Goal: Task Accomplishment & Management: Manage account settings

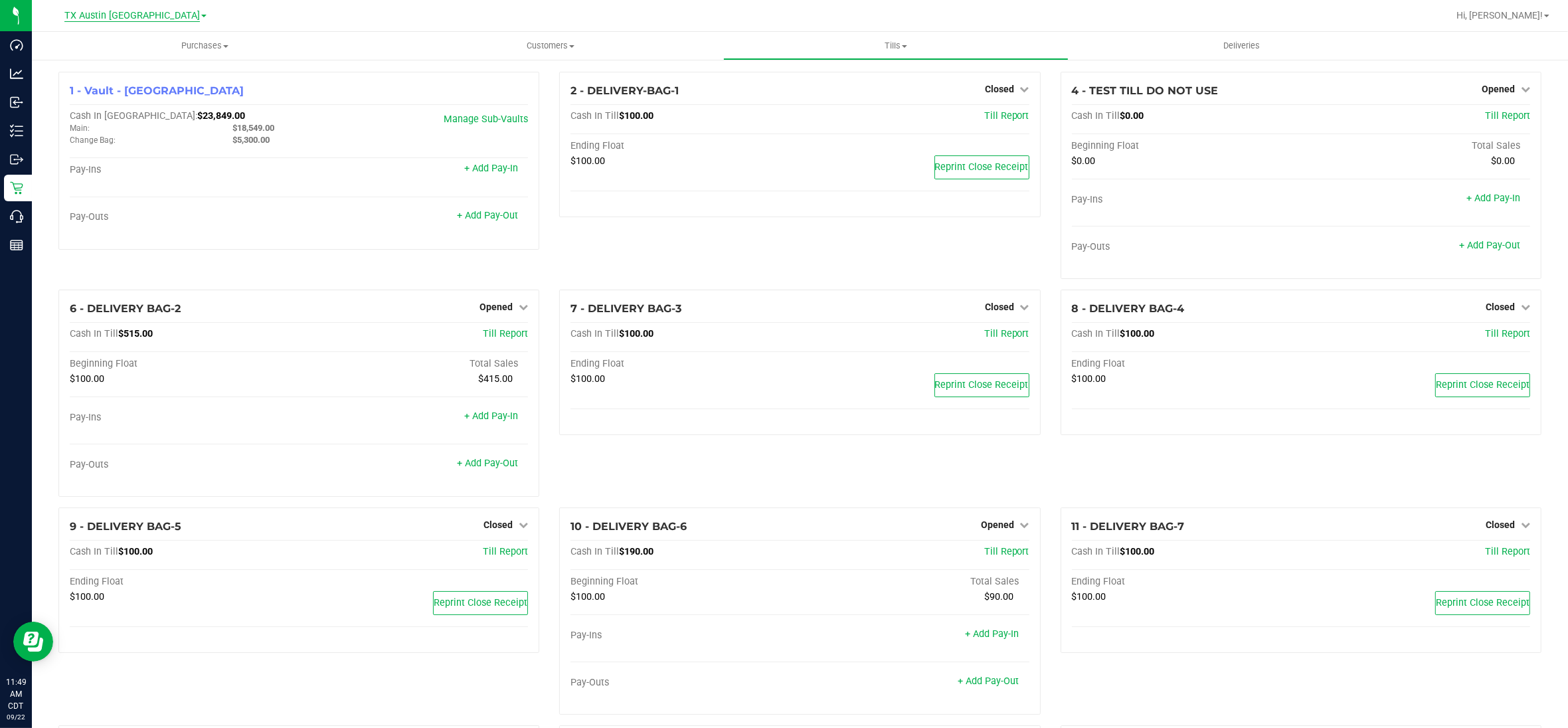
click at [146, 14] on span "TX Austin [GEOGRAPHIC_DATA]" at bounding box center [132, 15] width 136 height 12
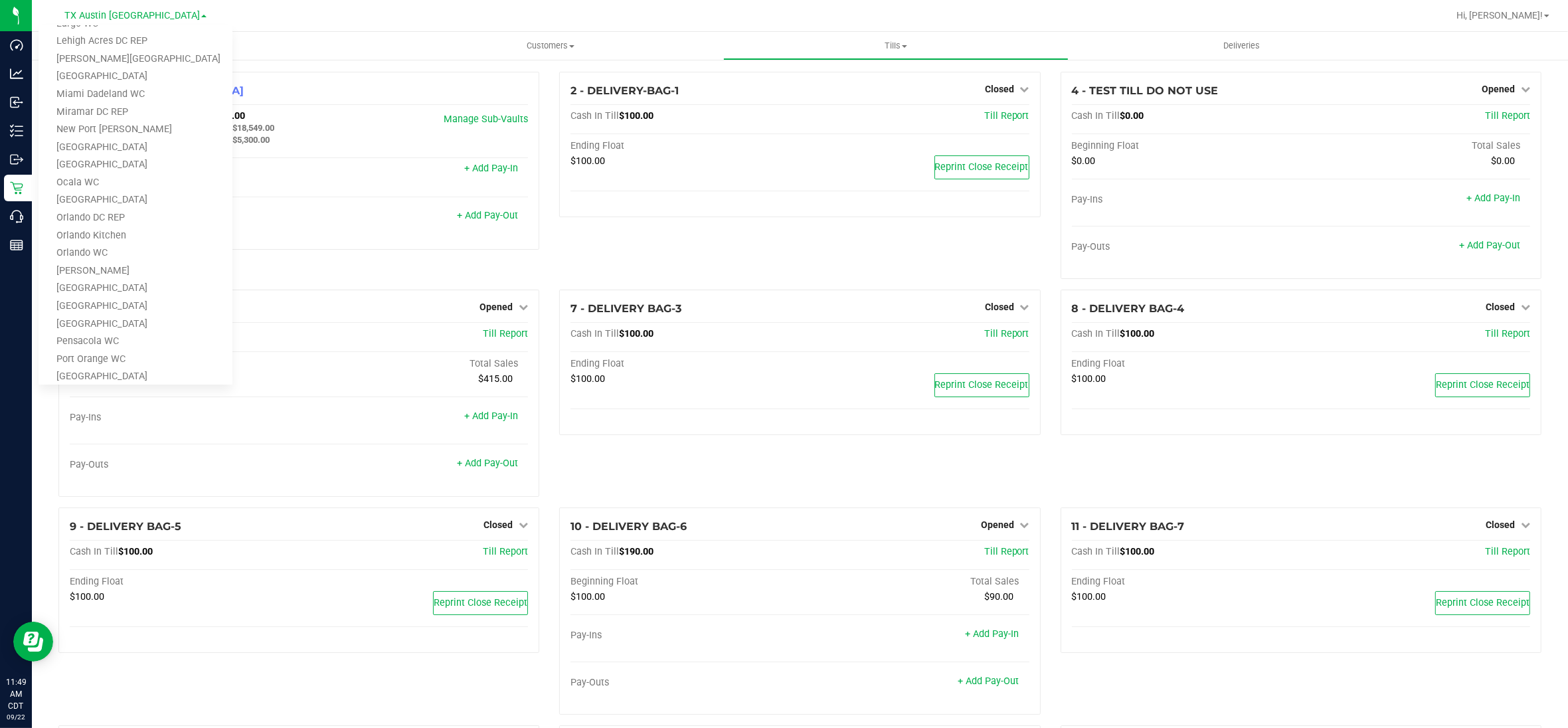
scroll to position [582, 0]
click at [104, 272] on link "TX Plano Retail" at bounding box center [136, 278] width 194 height 18
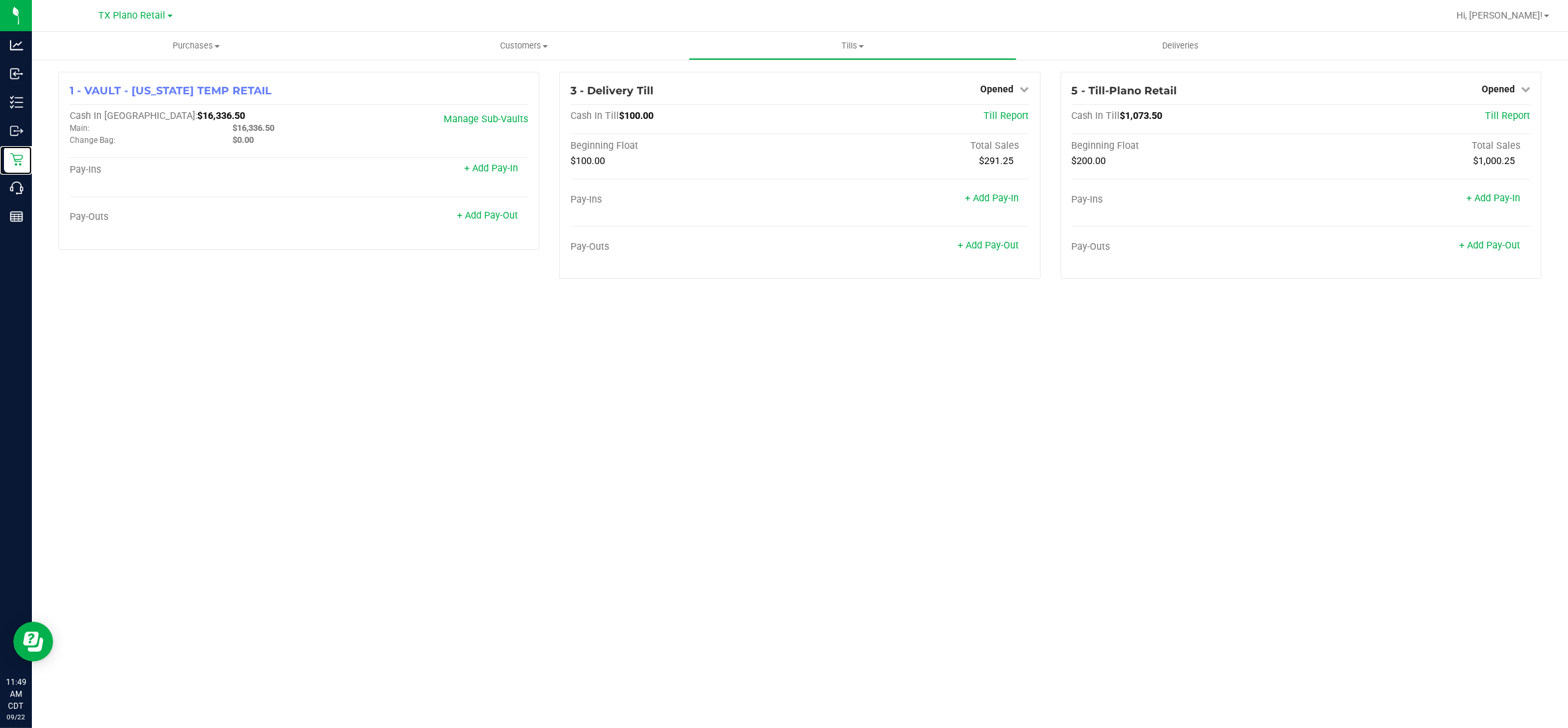
click at [0, 0] on p "Retail" at bounding box center [0, 0] width 0 height 0
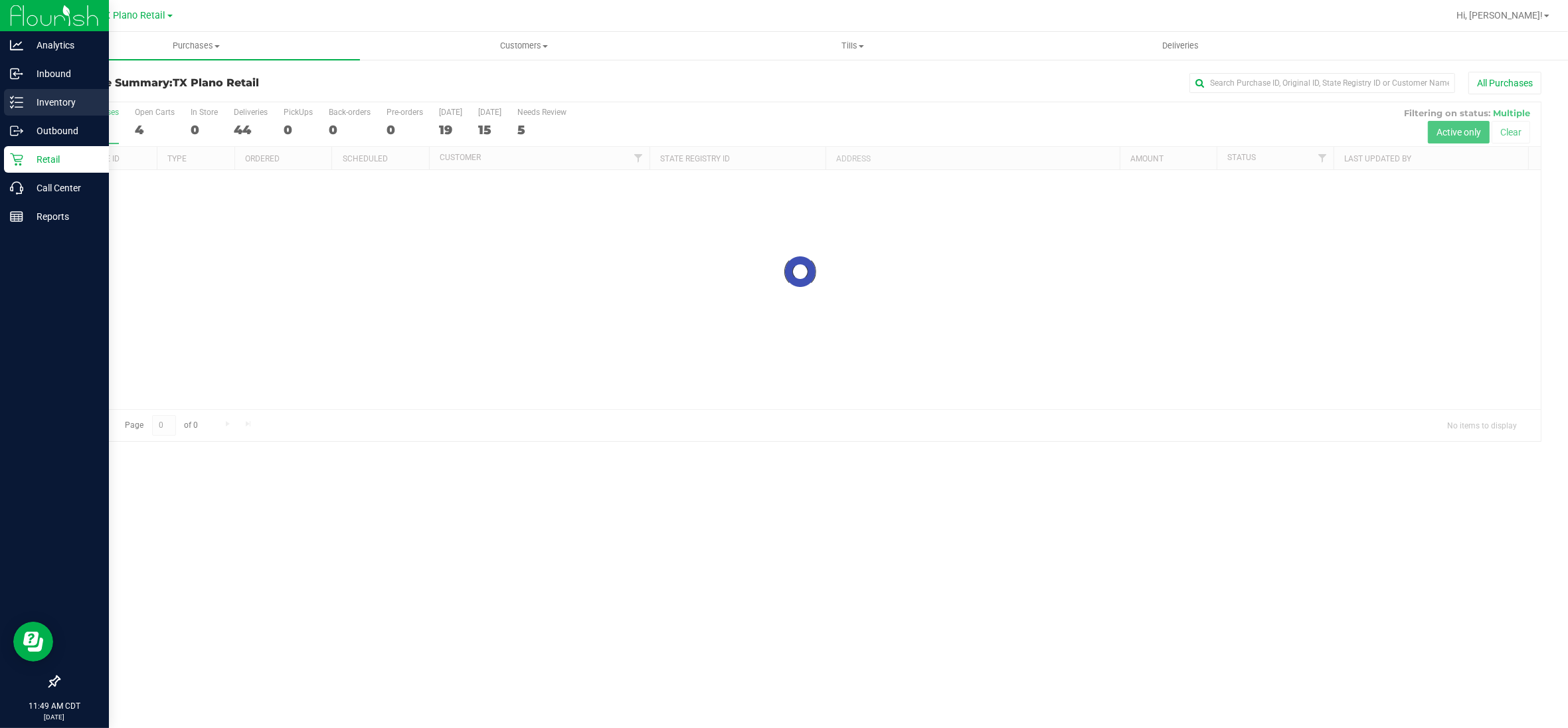
click at [51, 103] on p "Inventory" at bounding box center [63, 102] width 80 height 16
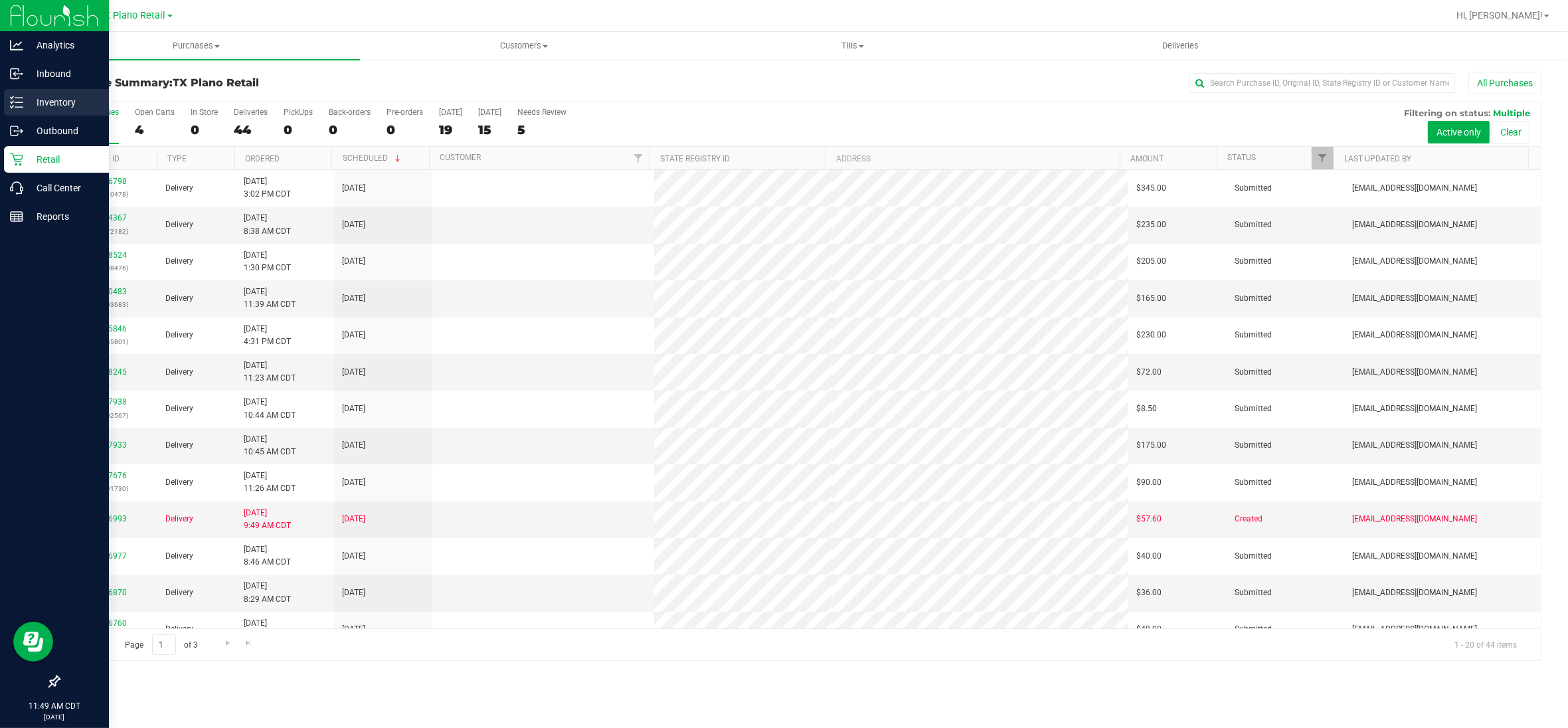
click at [51, 104] on p "Inventory" at bounding box center [63, 102] width 80 height 16
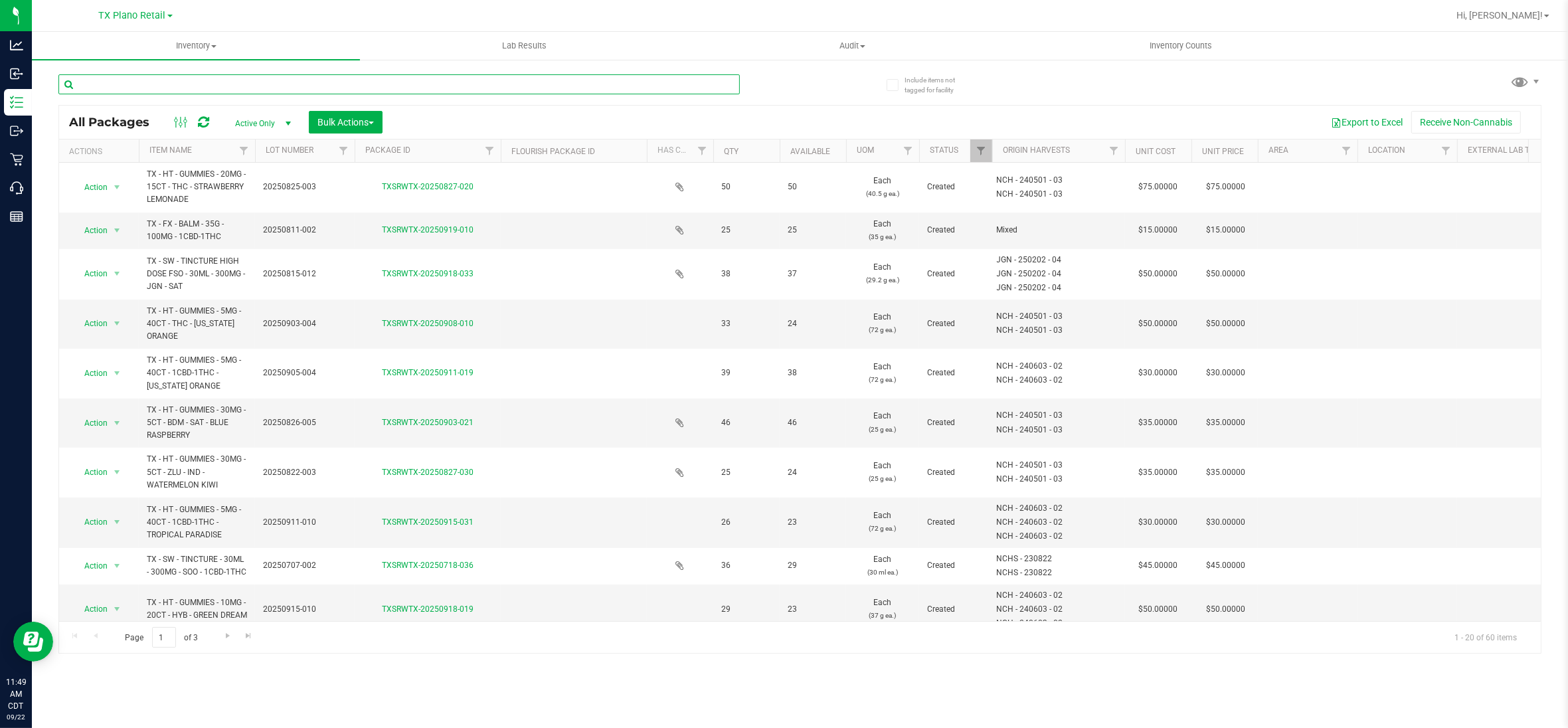
click at [233, 85] on input "text" at bounding box center [399, 84] width 681 height 20
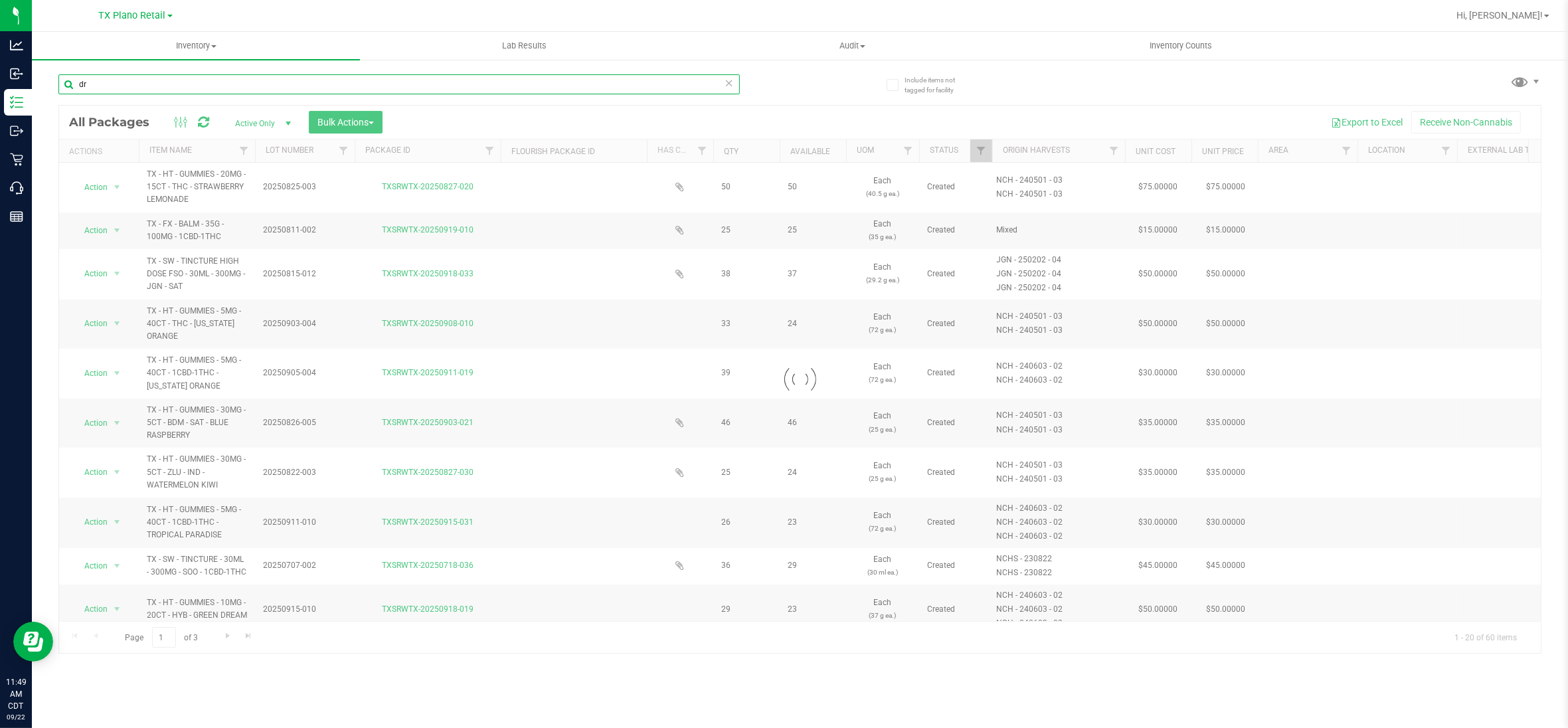
type input "d"
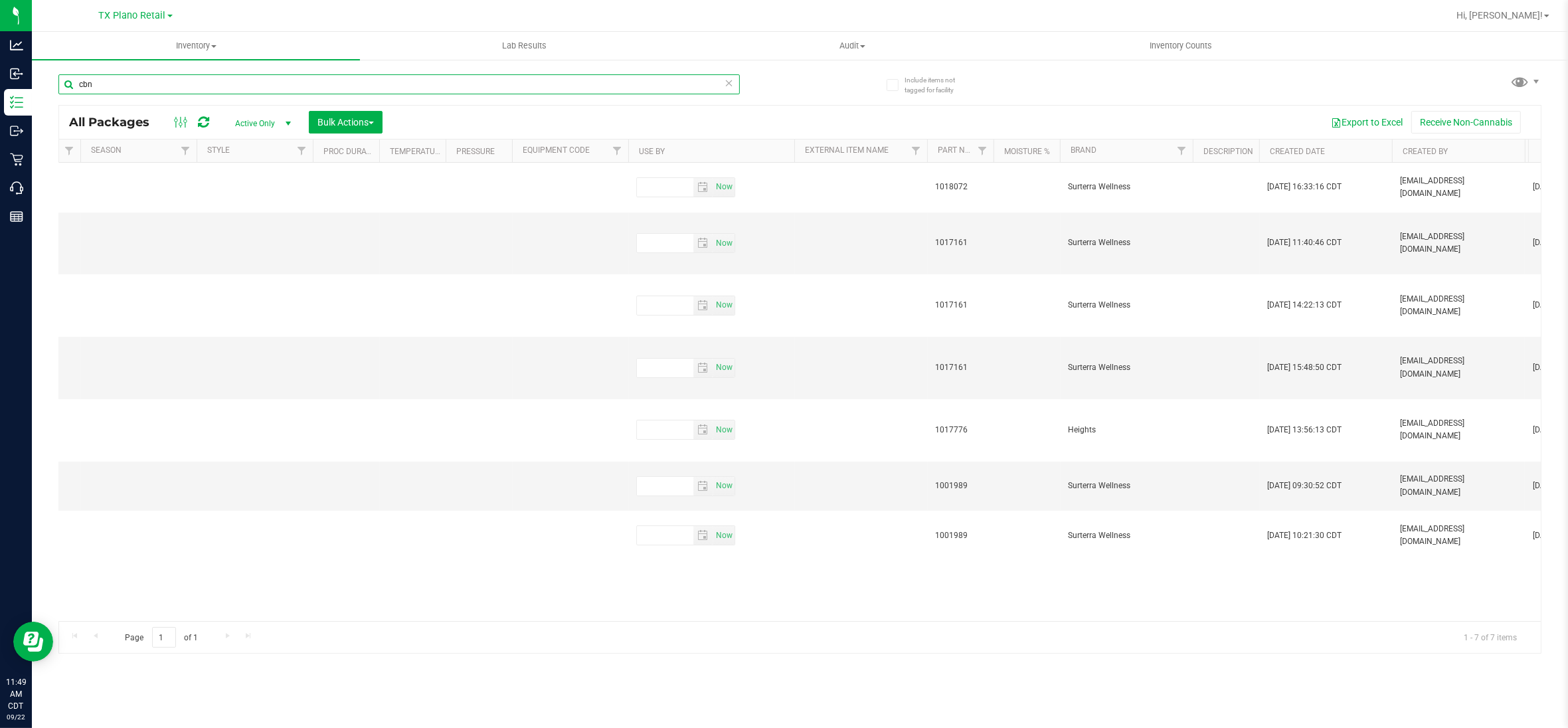
scroll to position [0, 5091]
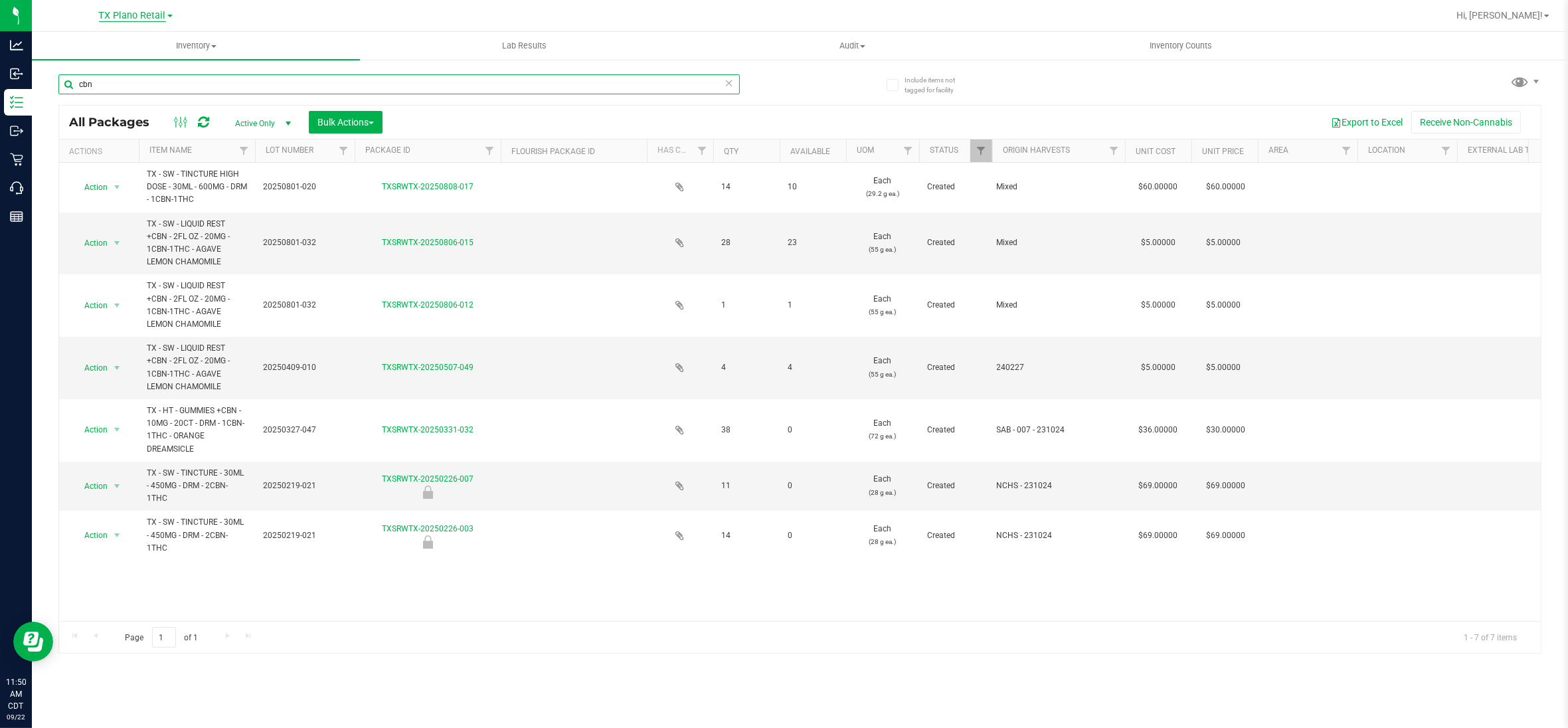
type input "cbn"
click at [147, 20] on span "TX Plano Retail" at bounding box center [133, 15] width 67 height 12
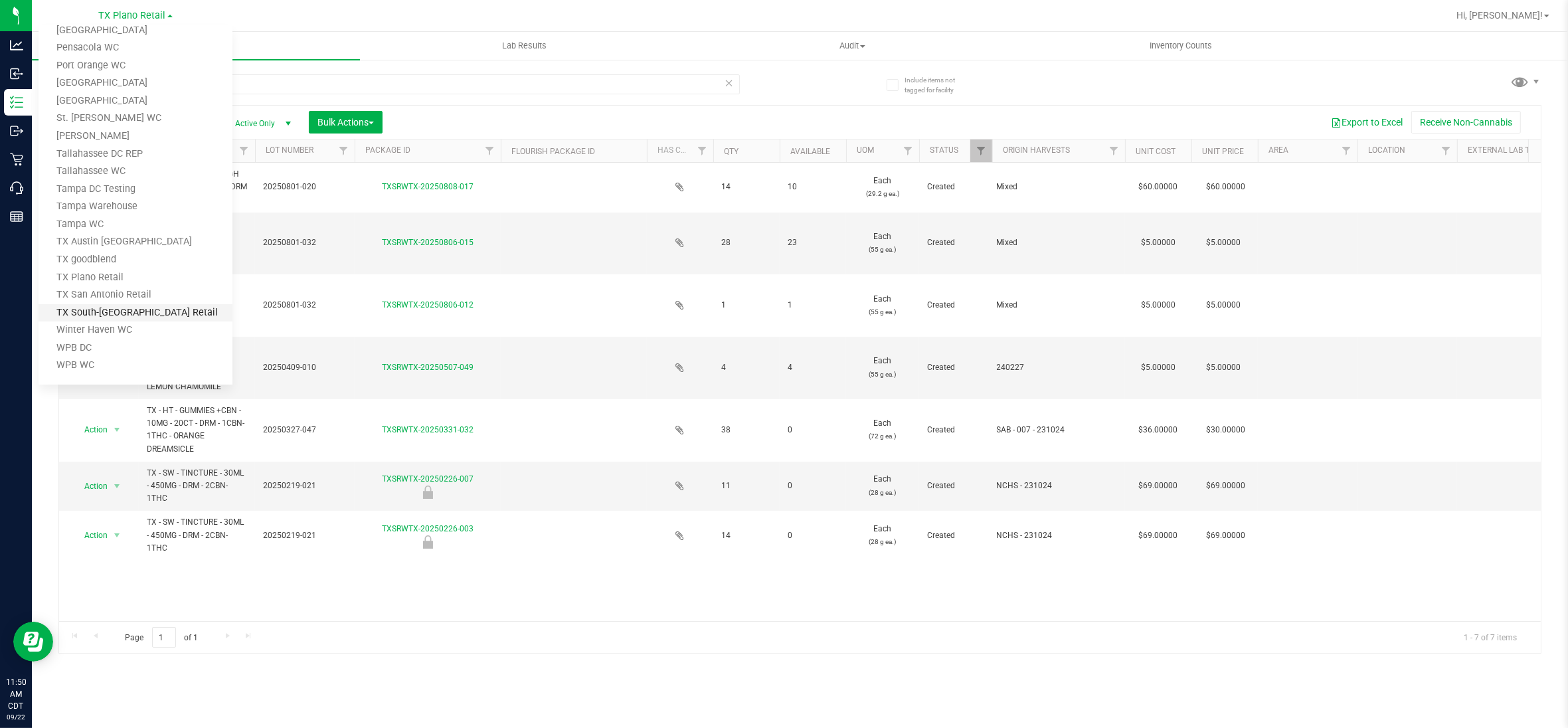
click at [139, 307] on link "TX South-[GEOGRAPHIC_DATA] Retail" at bounding box center [136, 313] width 194 height 18
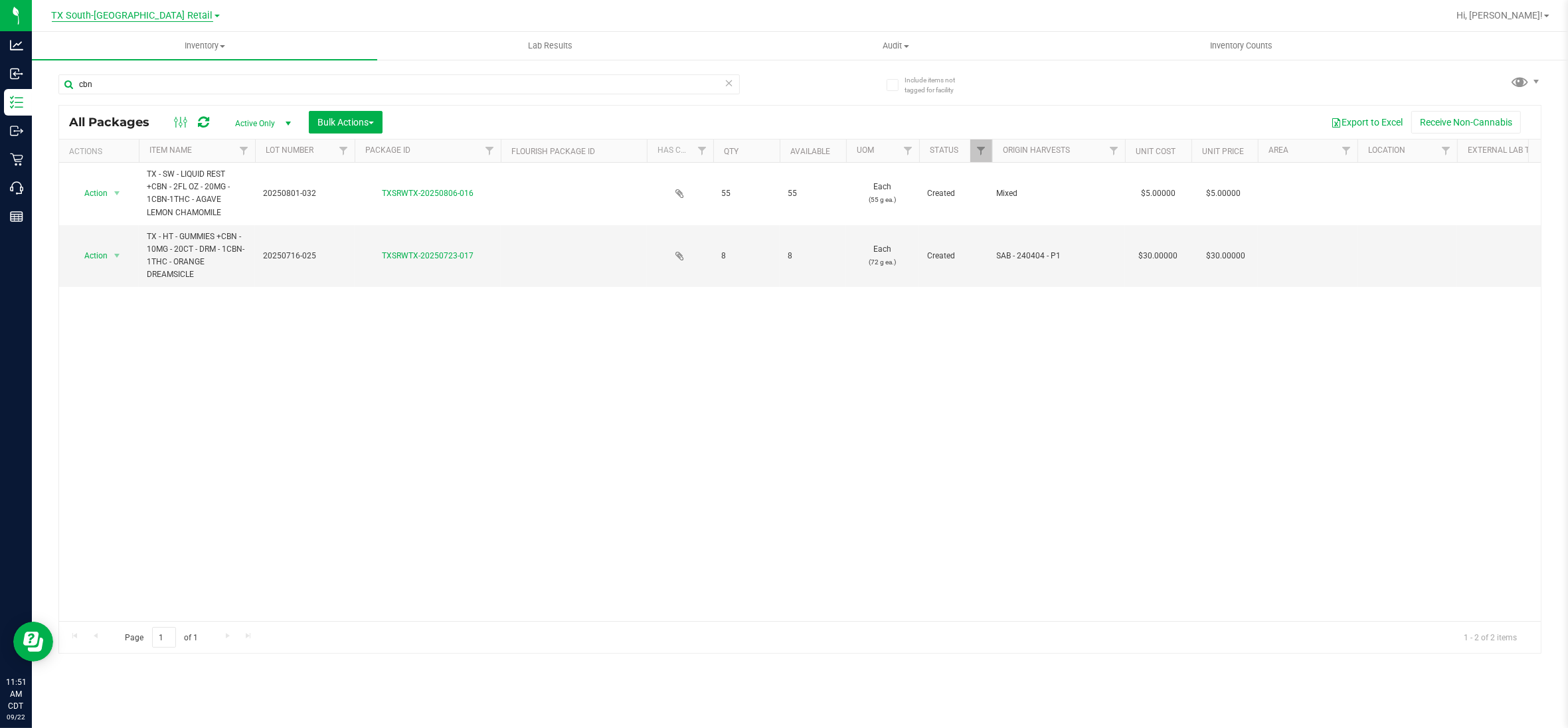
click at [123, 14] on span "TX South-[GEOGRAPHIC_DATA] Retail" at bounding box center [133, 15] width 162 height 12
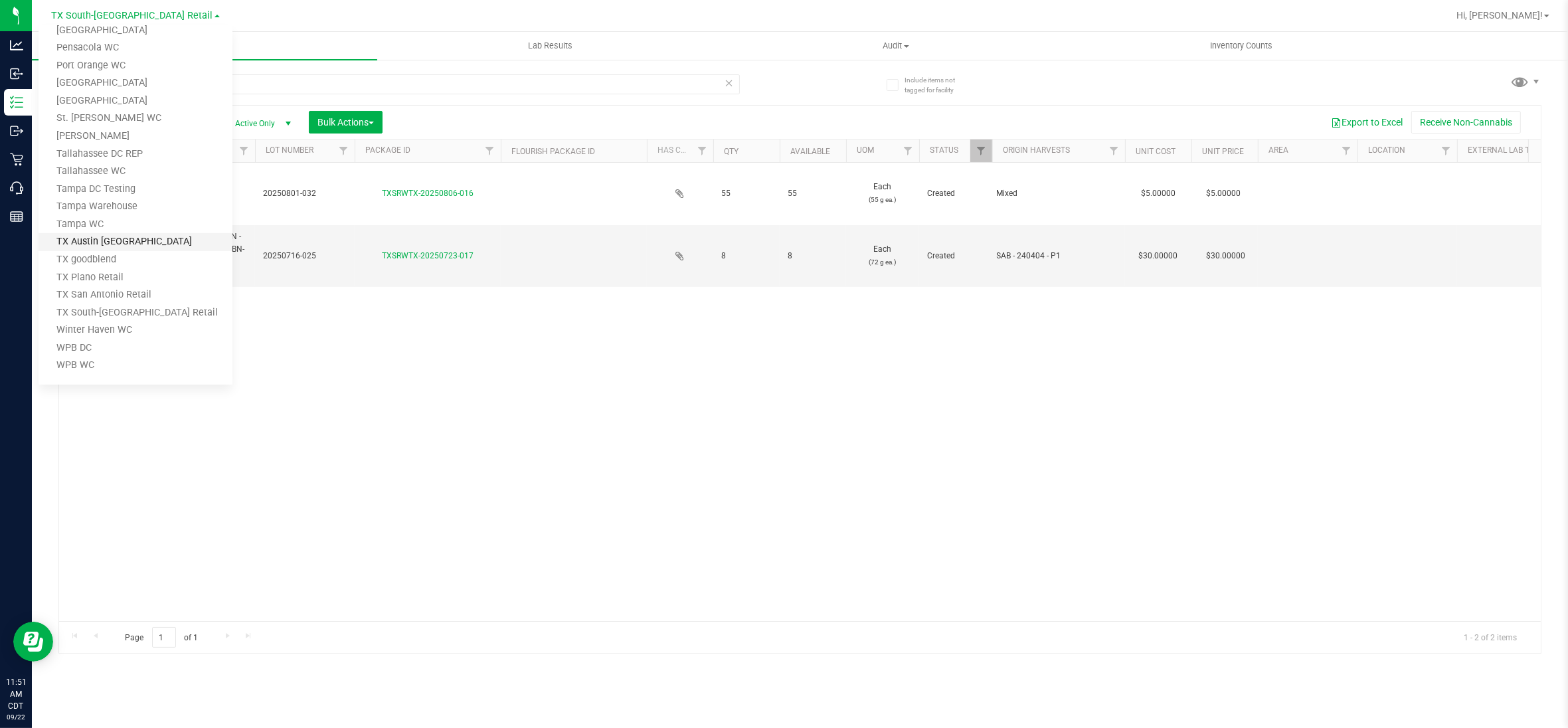
click at [81, 236] on link "TX Austin [GEOGRAPHIC_DATA]" at bounding box center [136, 242] width 194 height 18
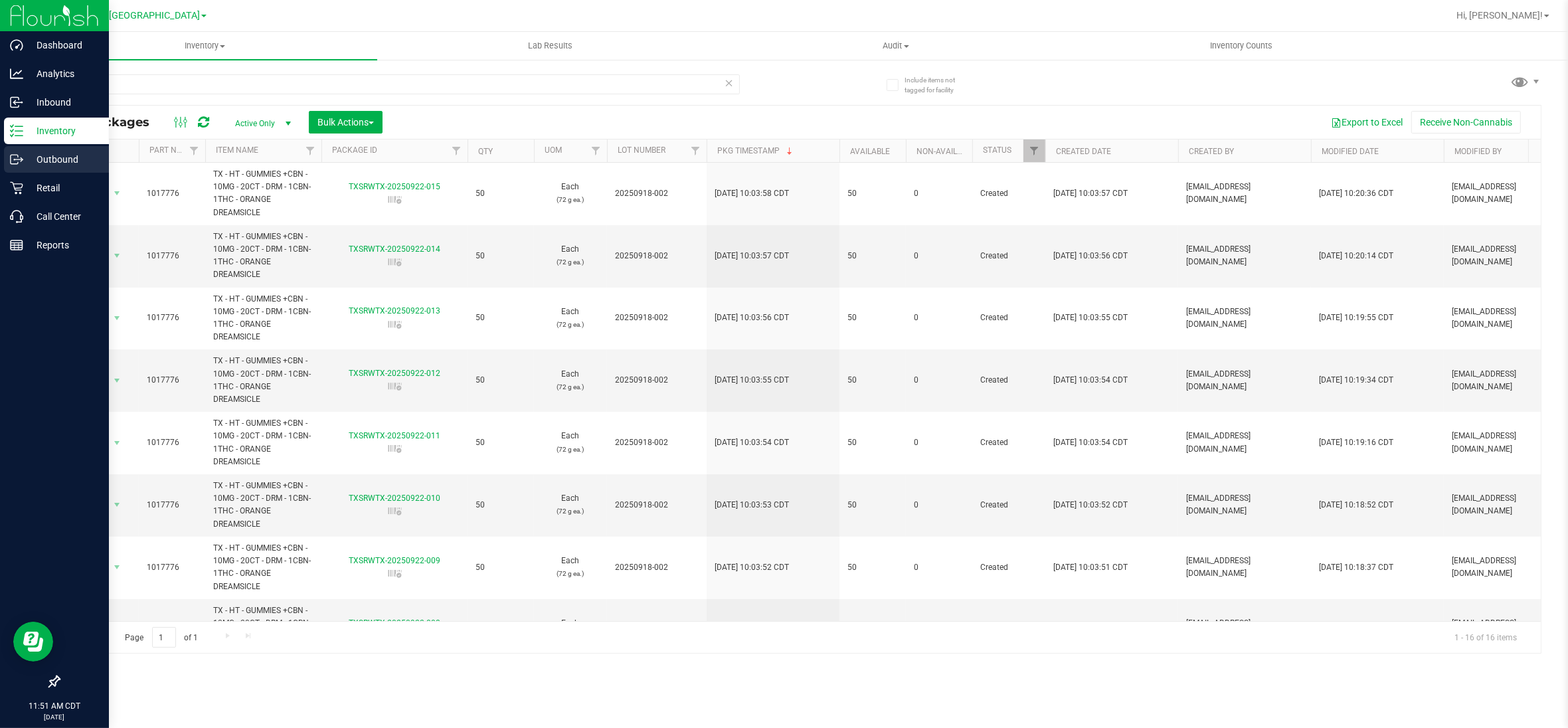
click at [39, 156] on p "Outbound" at bounding box center [63, 159] width 80 height 16
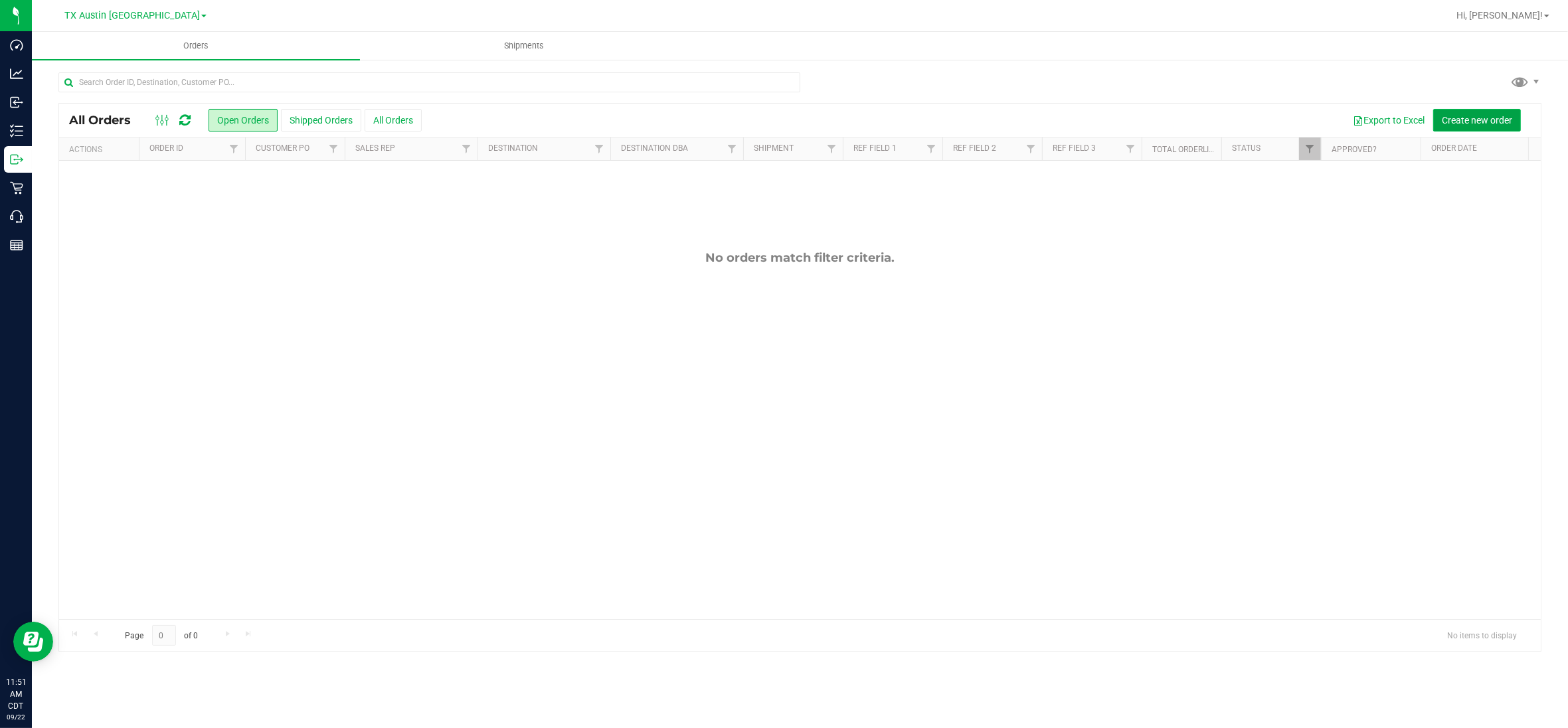
click at [1504, 123] on span "Create new order" at bounding box center [1477, 119] width 70 height 11
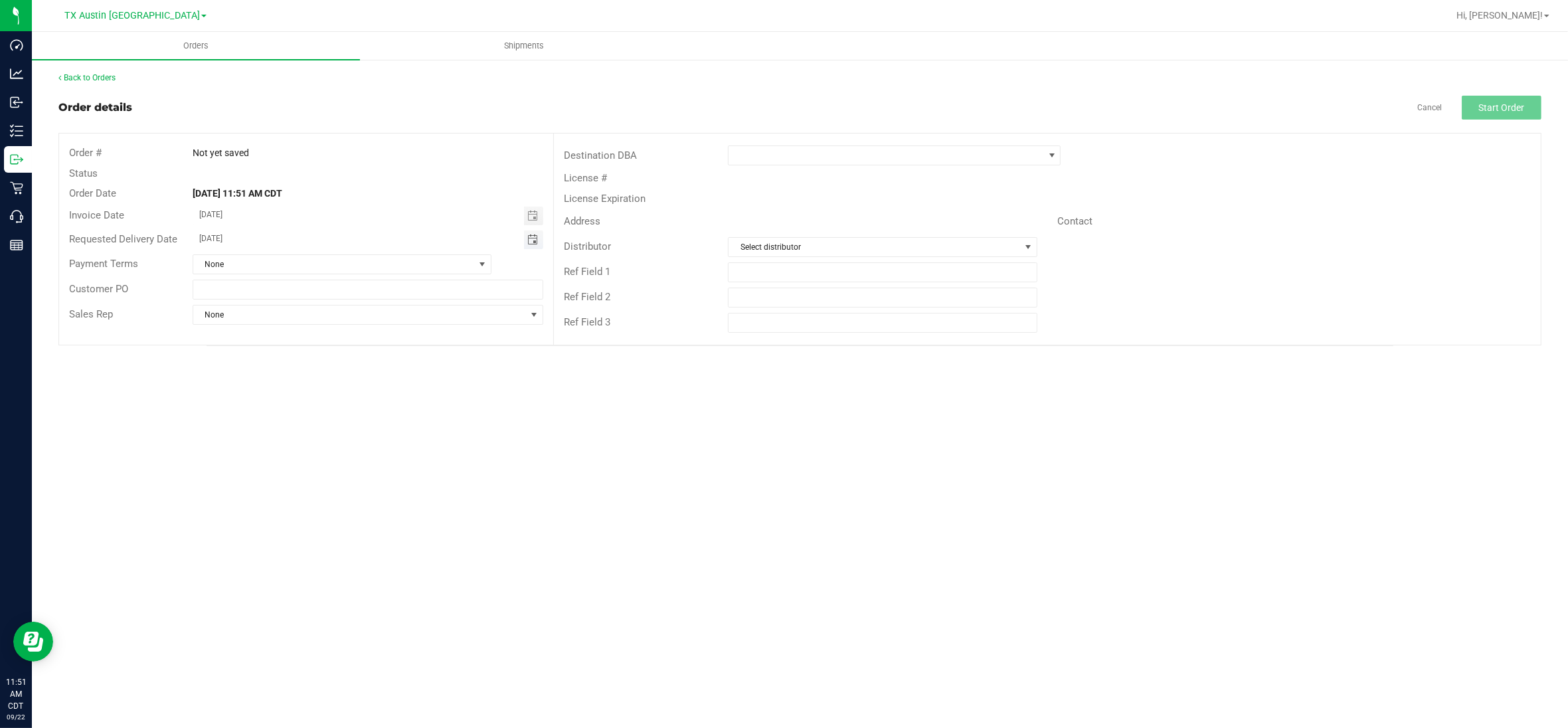
click at [528, 240] on span "Toggle calendar" at bounding box center [532, 240] width 11 height 11
click at [273, 371] on span "22" at bounding box center [272, 369] width 19 height 20
type input "[DATE]"
click at [1057, 155] on span at bounding box center [1052, 155] width 11 height 11
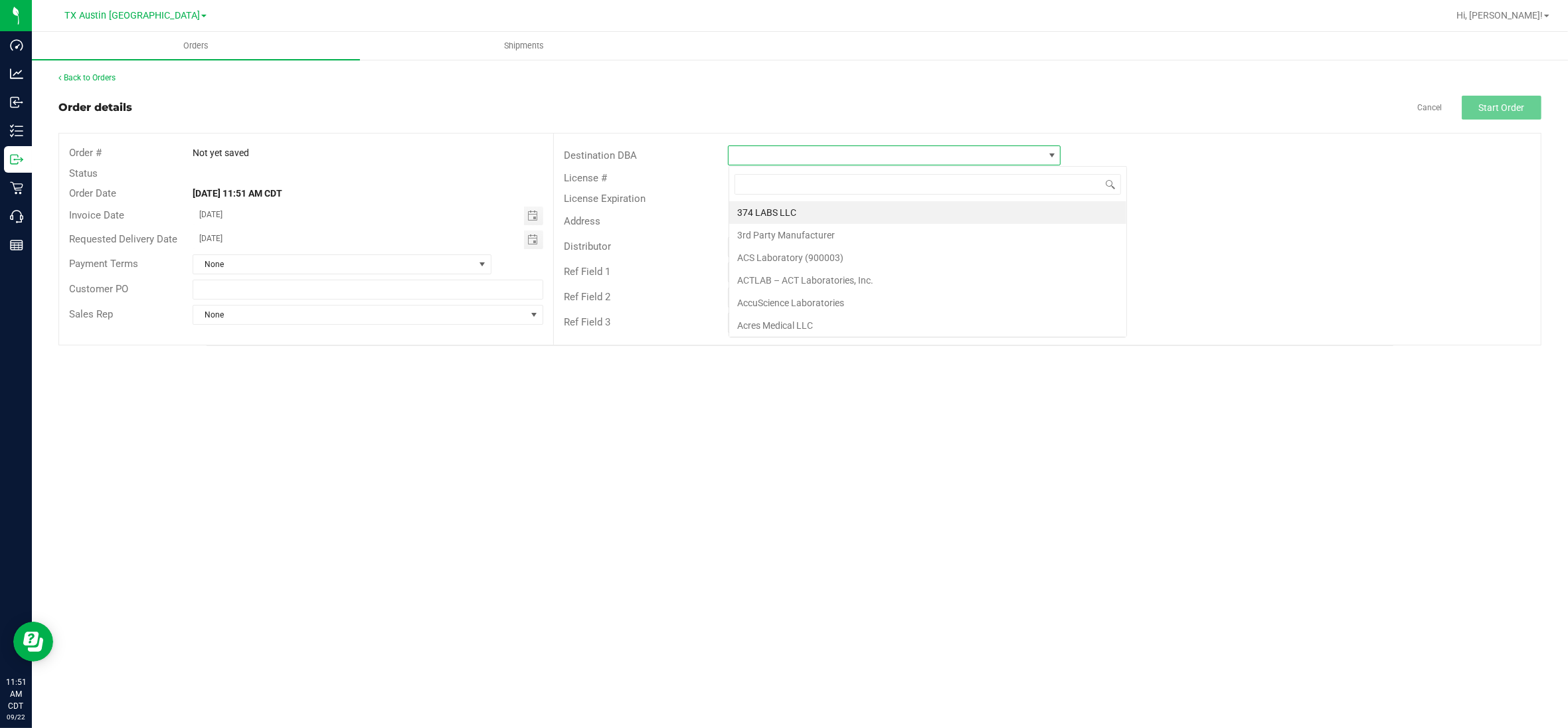
scroll to position [20, 332]
type input "tx"
click at [801, 208] on li "TX Plano Retail" at bounding box center [895, 212] width 331 height 22
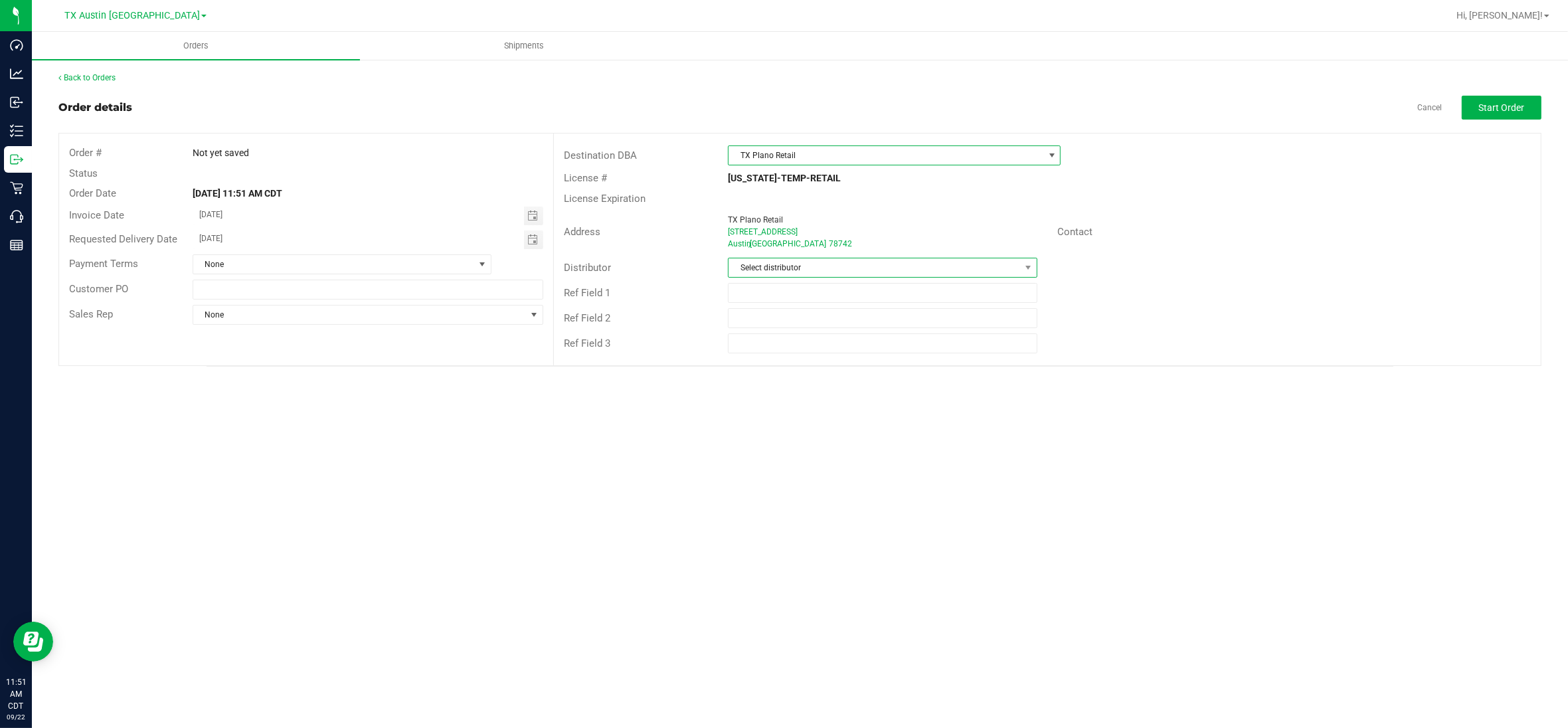
click at [1021, 267] on span at bounding box center [1028, 267] width 16 height 18
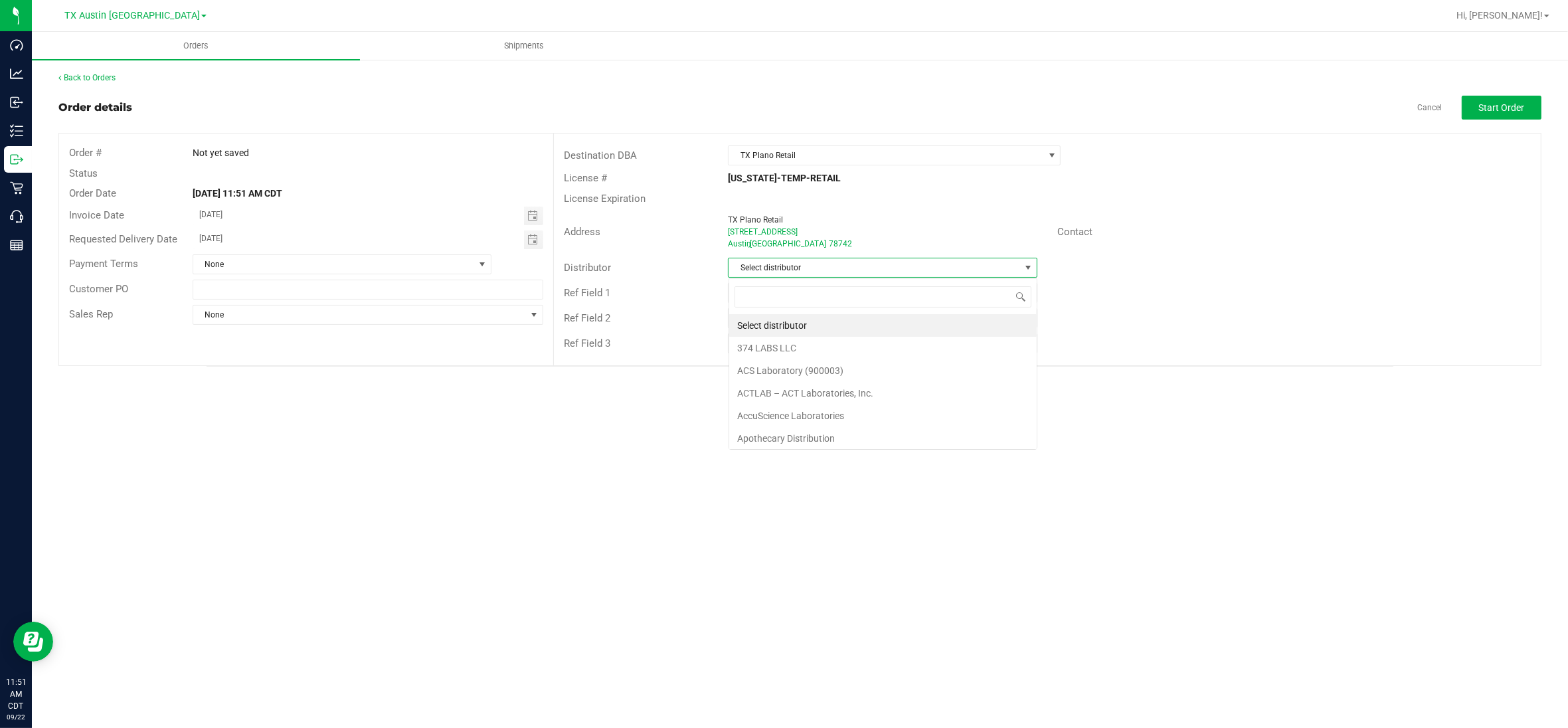
scroll to position [20, 309]
type input "aus"
click at [751, 319] on li "Austin DC" at bounding box center [884, 325] width 308 height 22
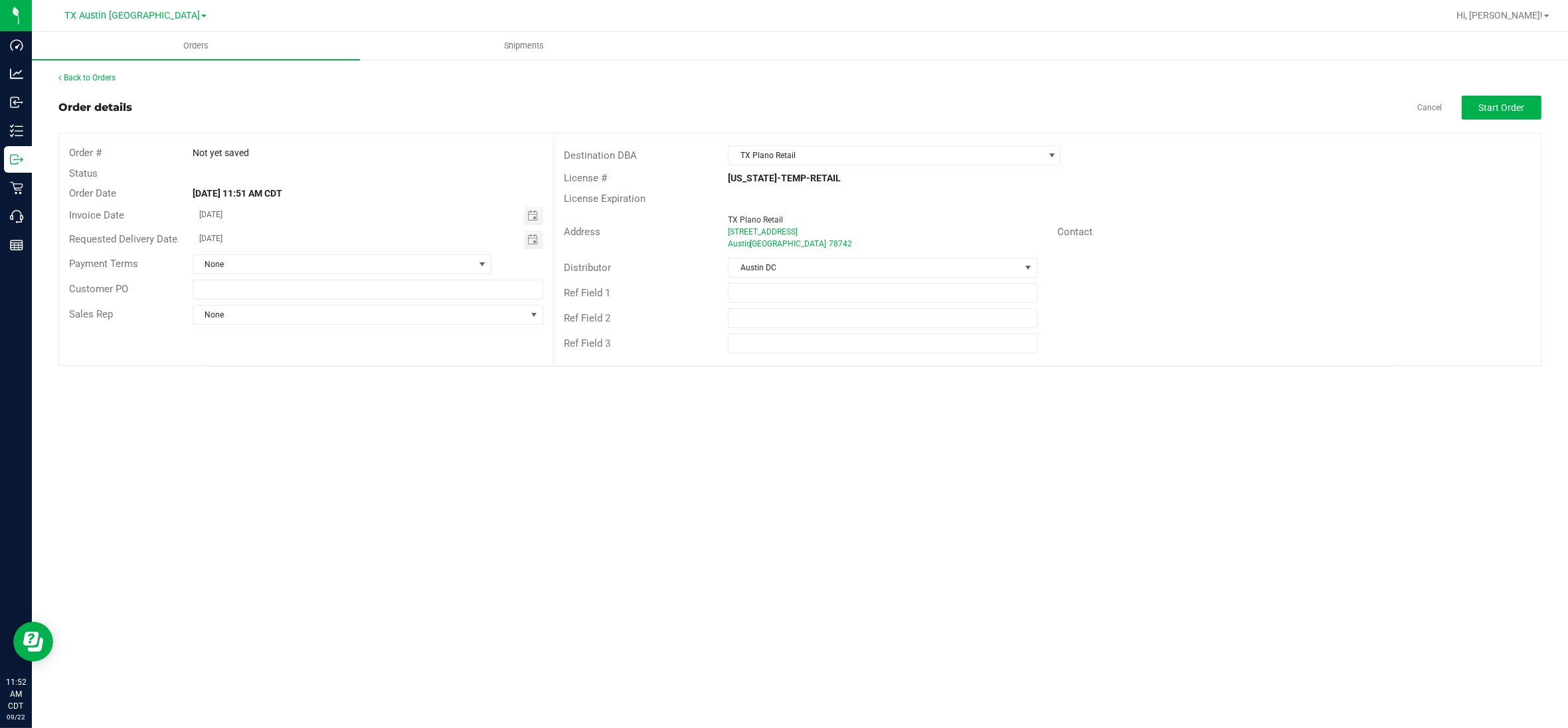
click at [1077, 336] on div "Ref Field 3" at bounding box center [1048, 344] width 988 height 25
click at [1499, 110] on span "Start Order" at bounding box center [1503, 107] width 46 height 11
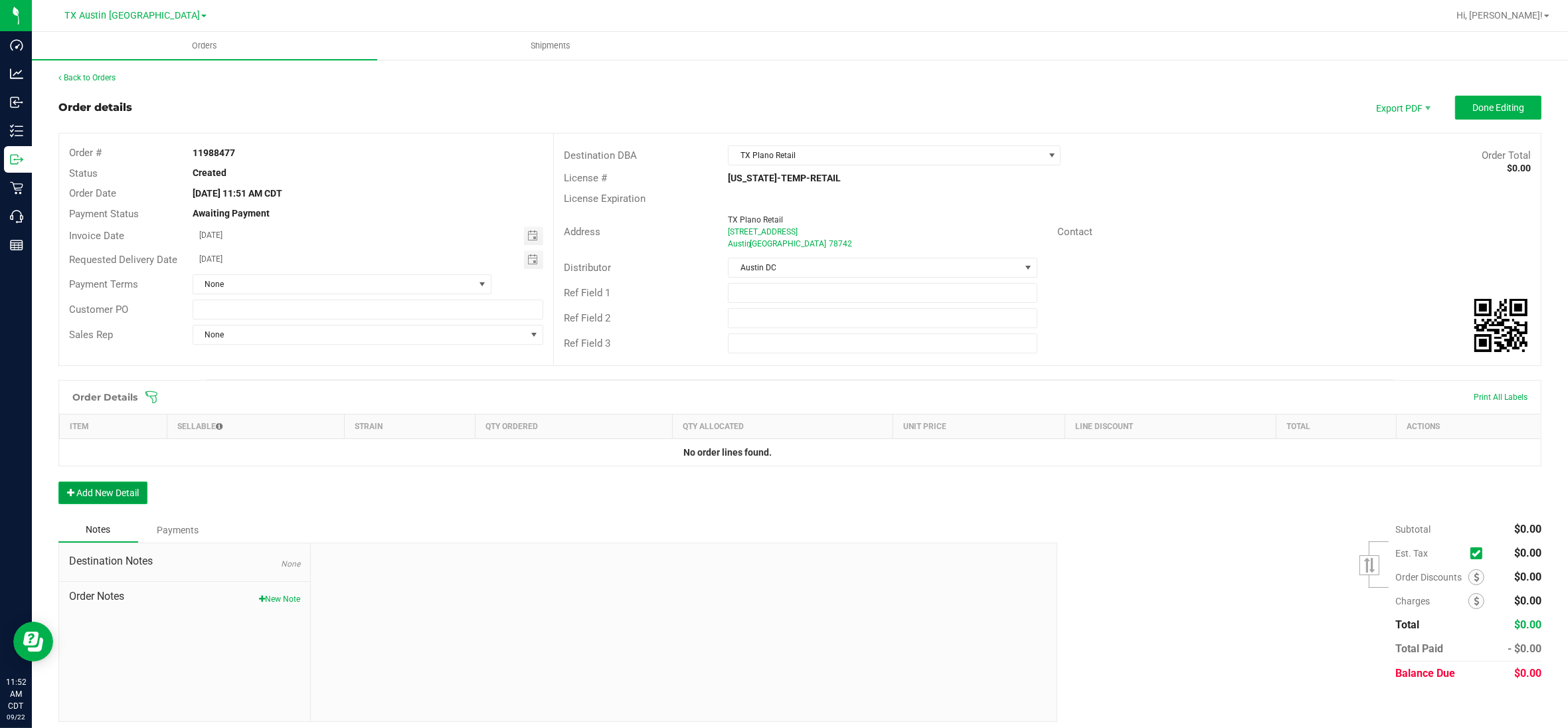
click at [130, 492] on button "Add New Detail" at bounding box center [103, 492] width 89 height 22
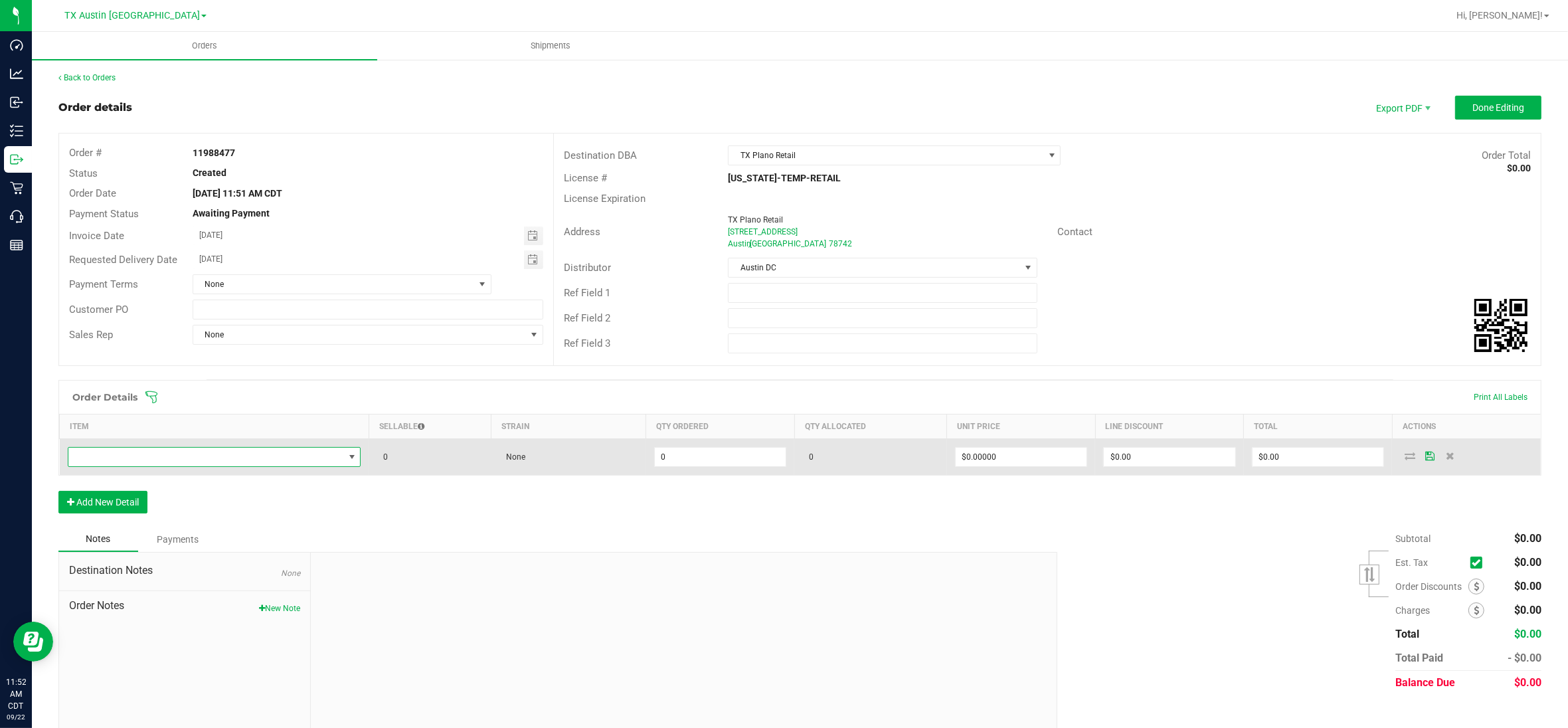
click at [299, 455] on span "NO DATA FOUND" at bounding box center [206, 456] width 275 height 18
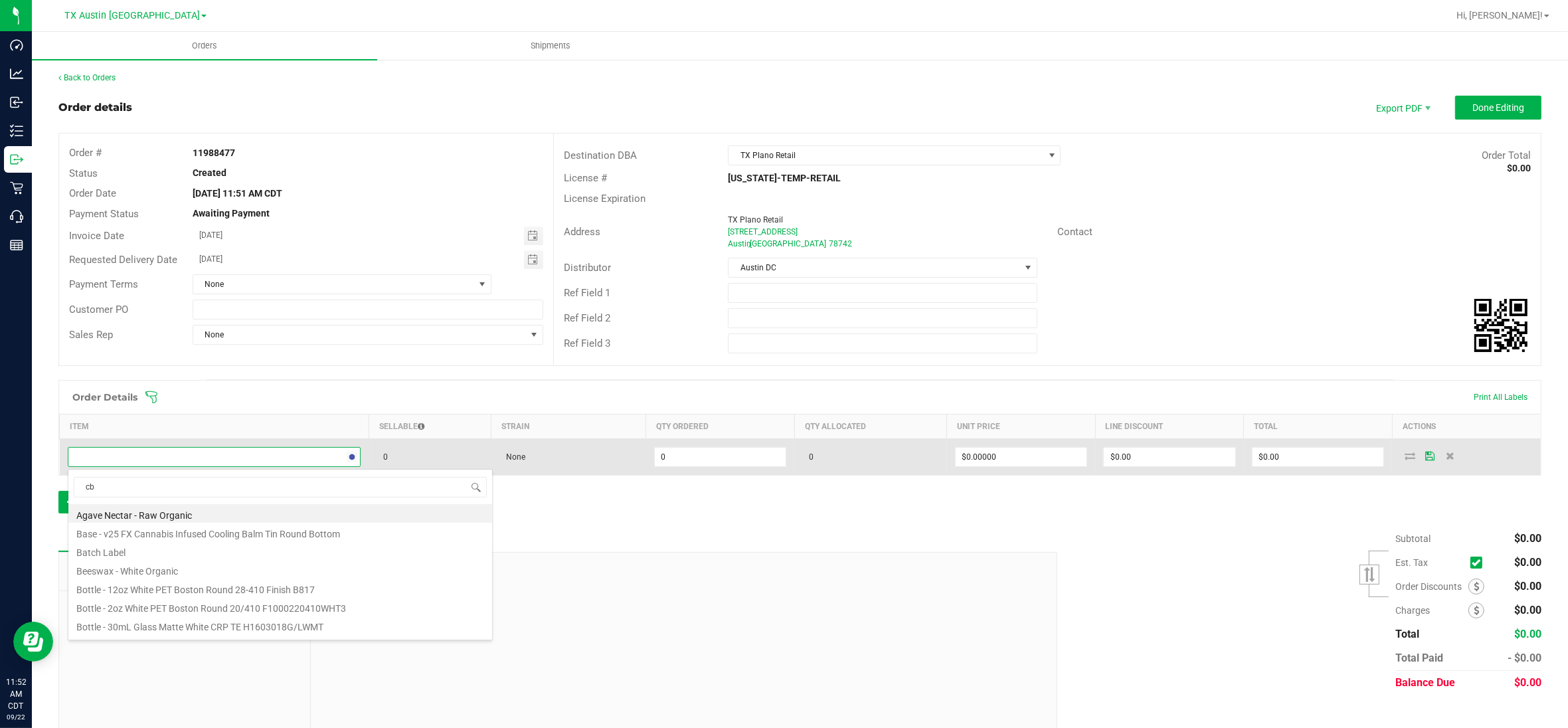
type input "cbn"
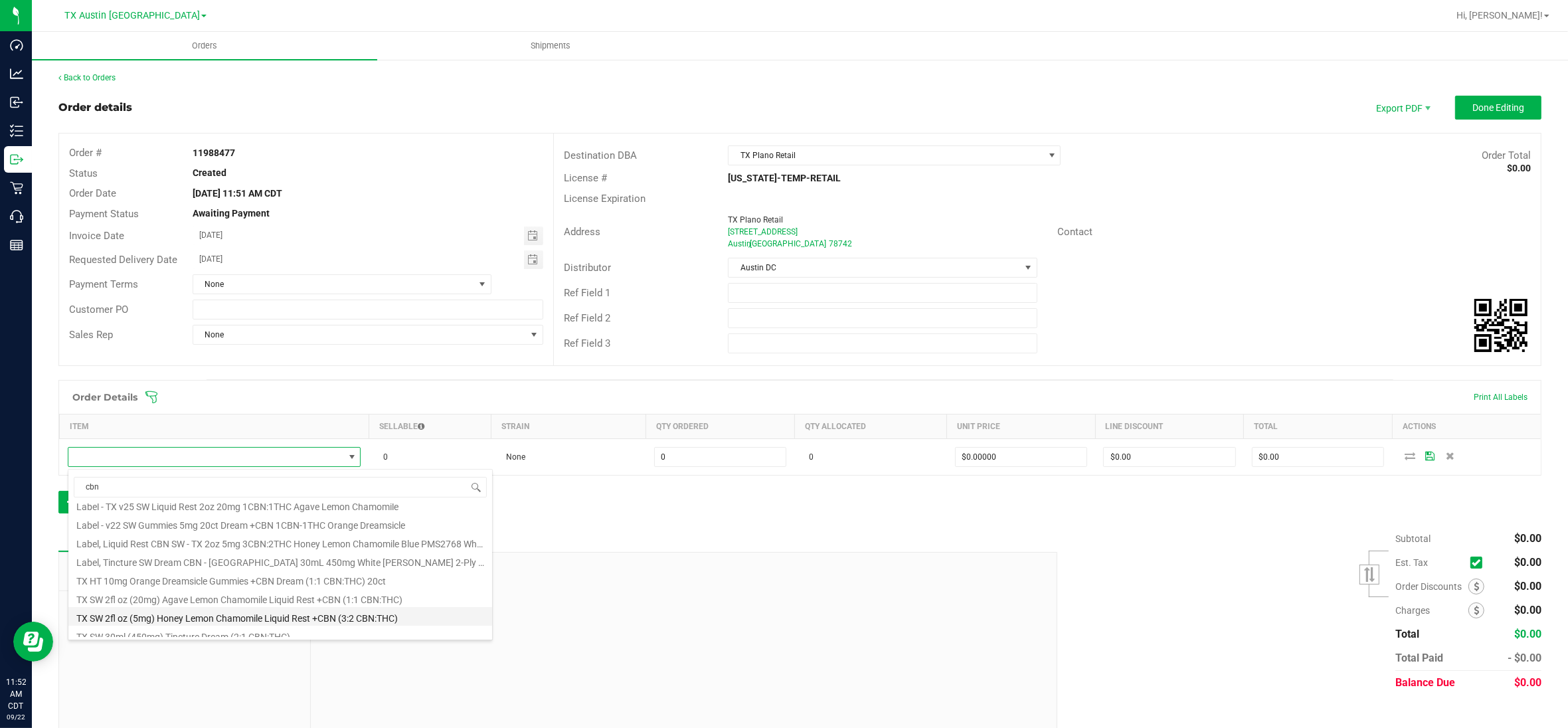
scroll to position [239, 0]
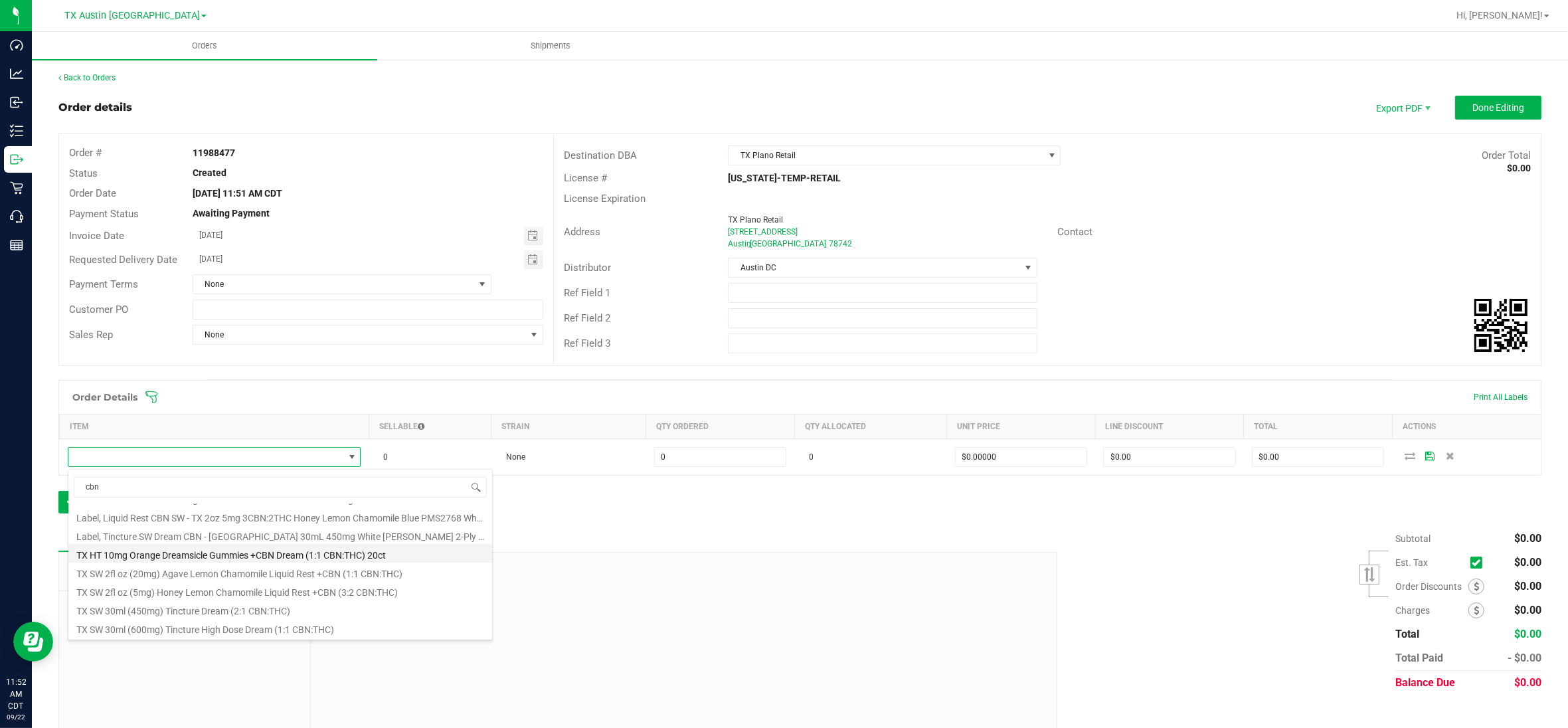
click at [120, 554] on li "TX HT 10mg Orange Dreamsicle Gummies +CBN Dream (1:1 CBN:THC) 20ct" at bounding box center [280, 553] width 424 height 18
type input "0 ea"
type input "$30.00000"
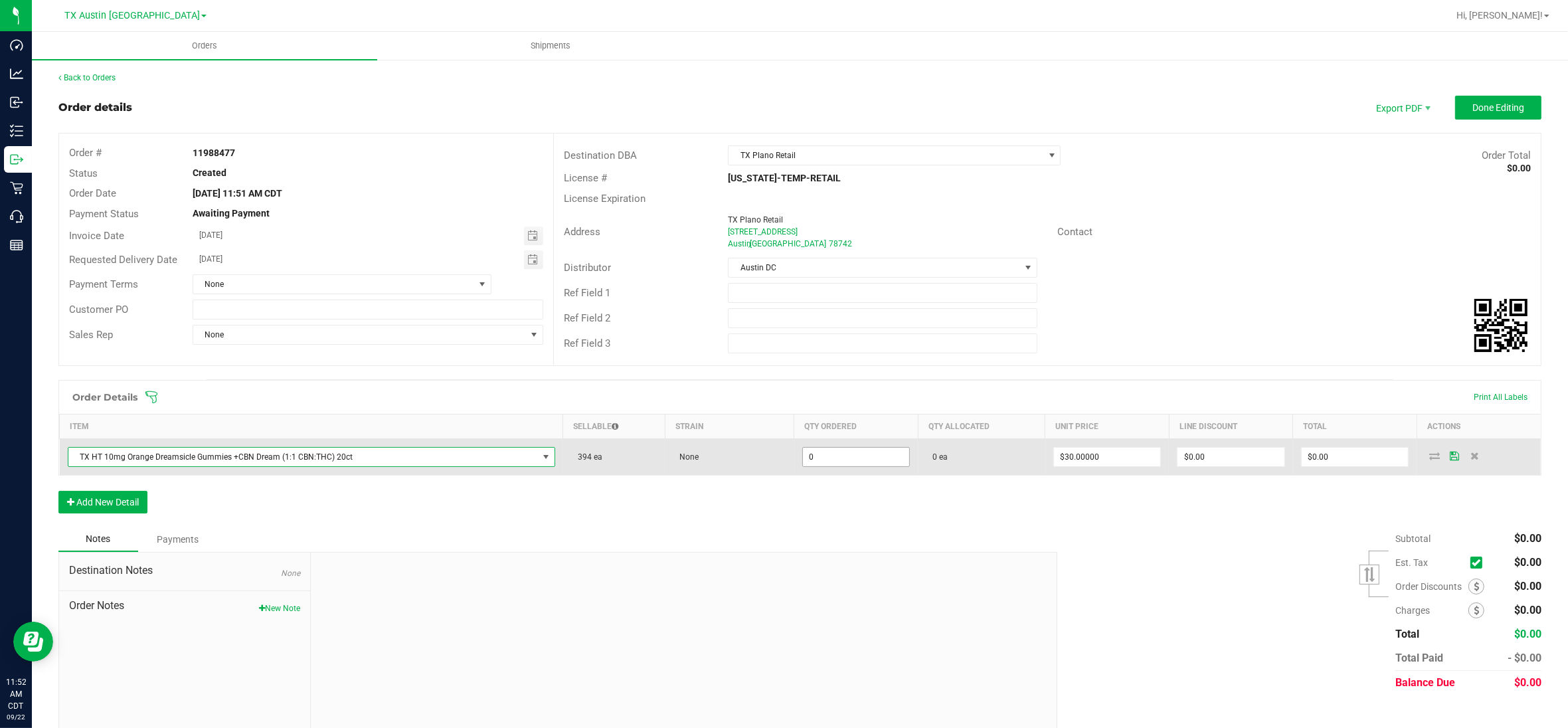
click at [822, 460] on input "0" at bounding box center [856, 456] width 107 height 18
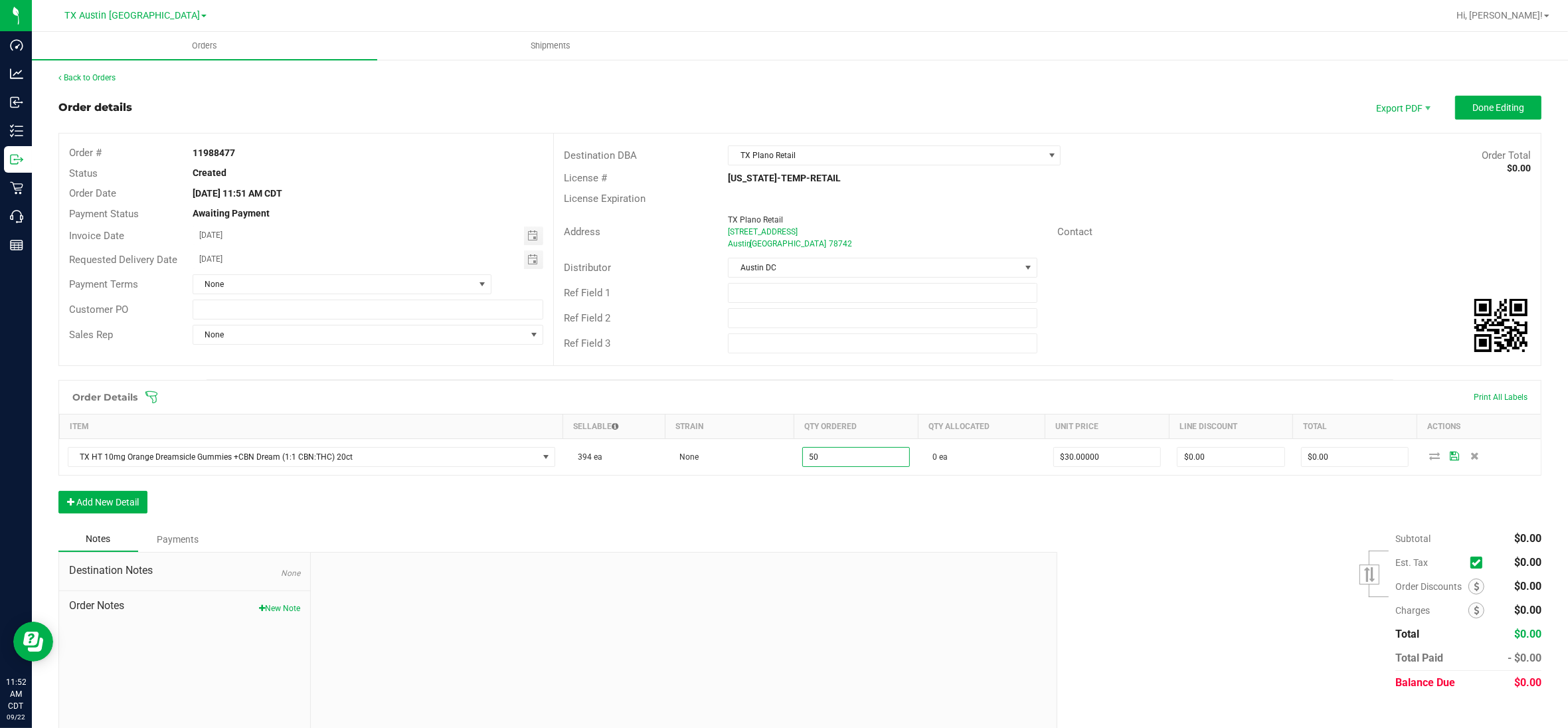
type input "50 ea"
type input "$1,500.00"
click at [959, 513] on div "Order Details Print All Labels Item Sellable Strain Qty Ordered Qty Allocated U…" at bounding box center [800, 454] width 1483 height 147
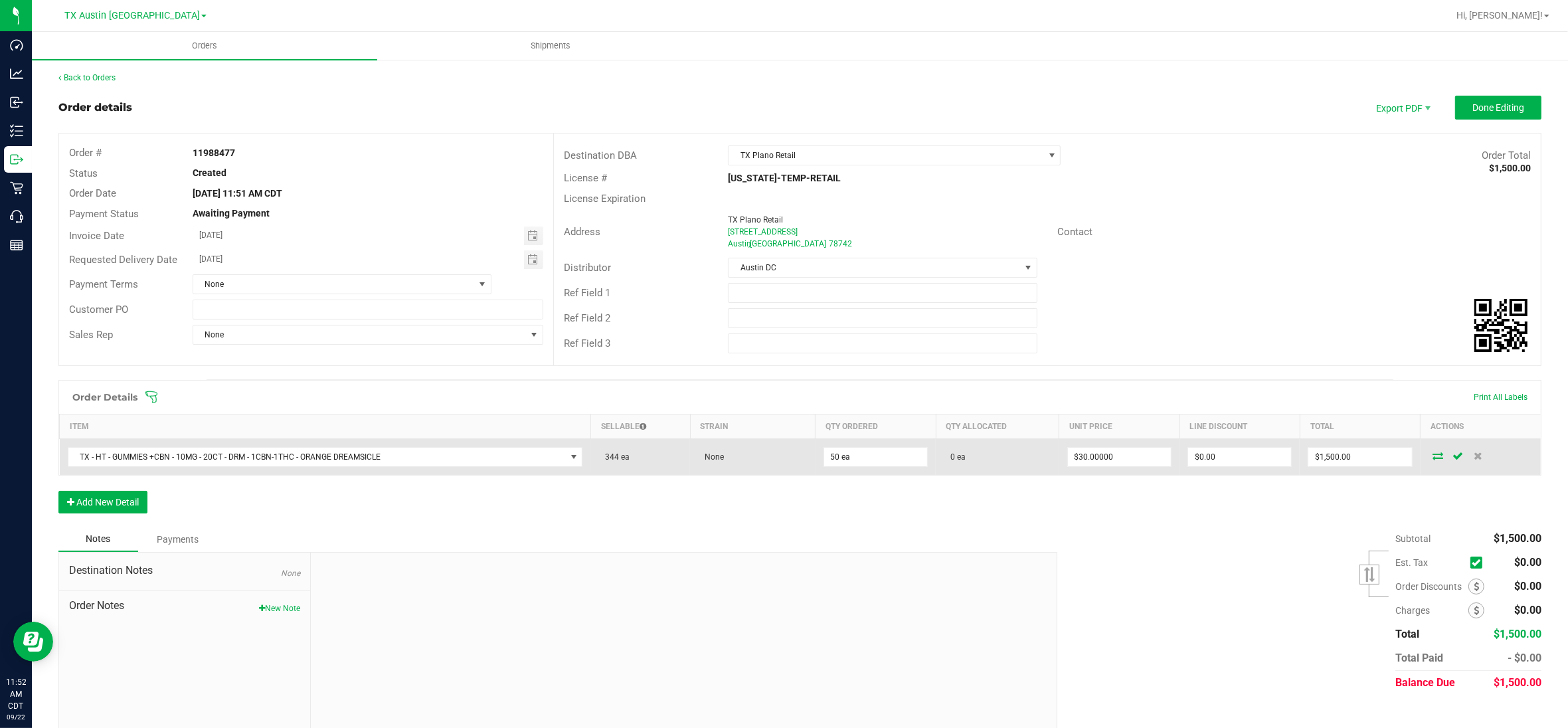
click at [1433, 457] on icon at bounding box center [1438, 455] width 11 height 8
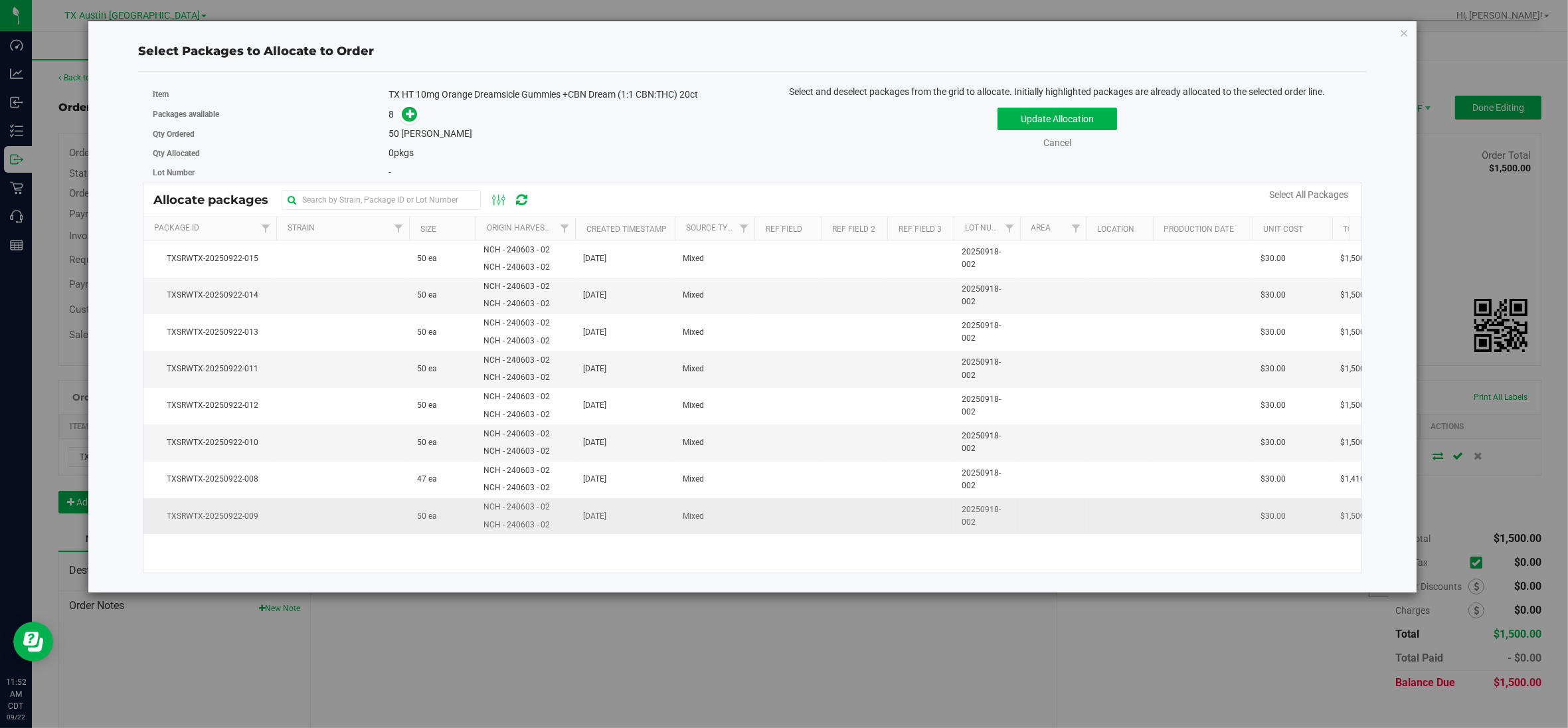
click at [321, 518] on td at bounding box center [343, 516] width 133 height 36
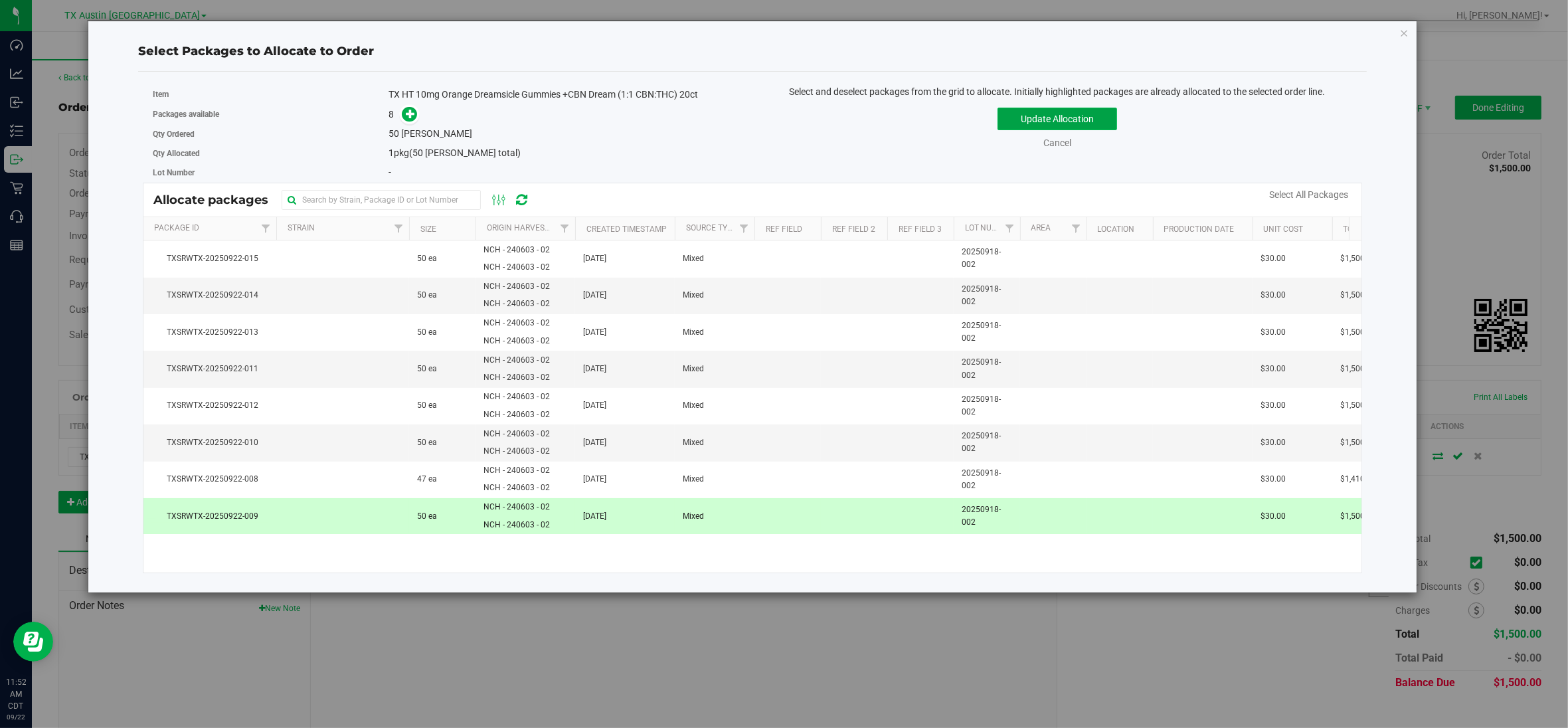
click at [1084, 119] on button "Update Allocation" at bounding box center [1058, 118] width 119 height 22
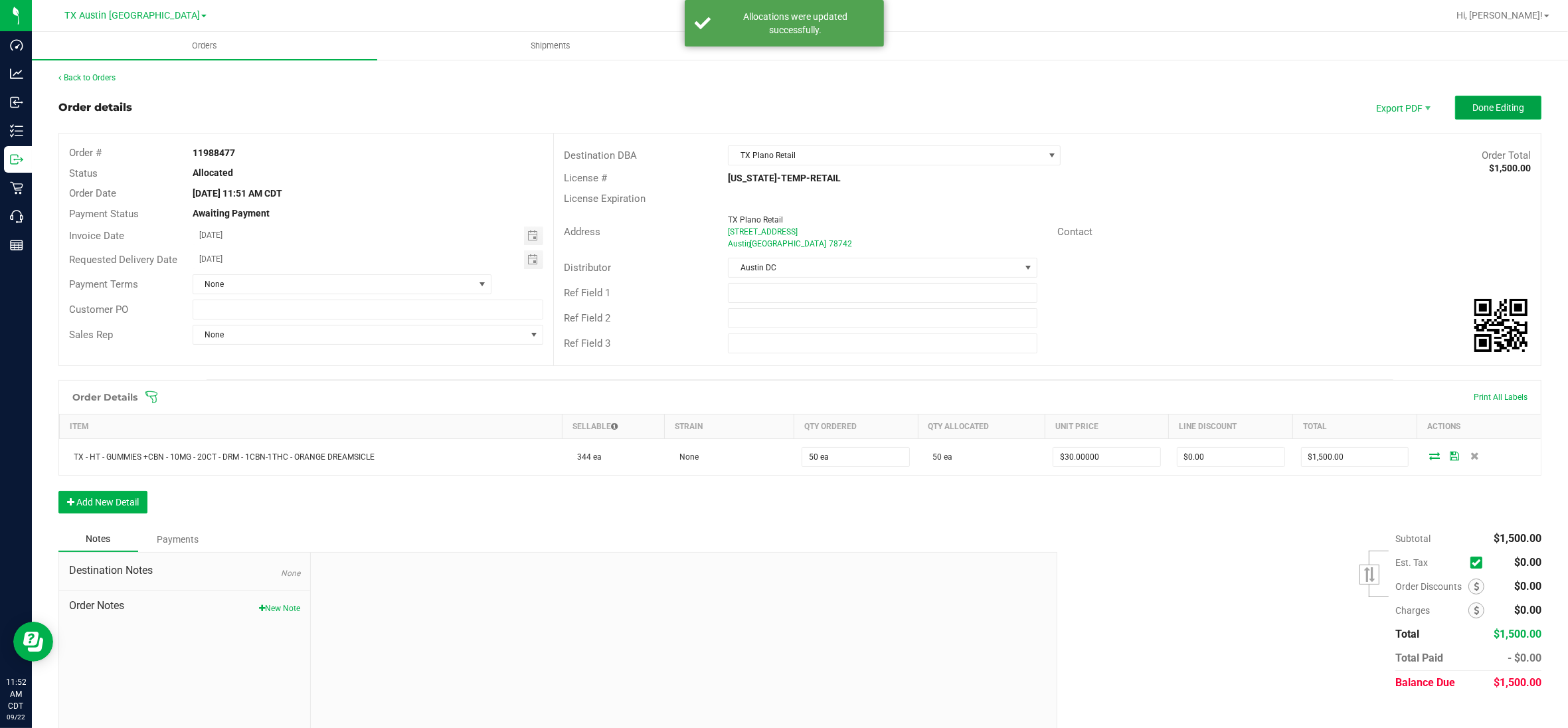
click at [1476, 107] on span "Done Editing" at bounding box center [1499, 107] width 52 height 11
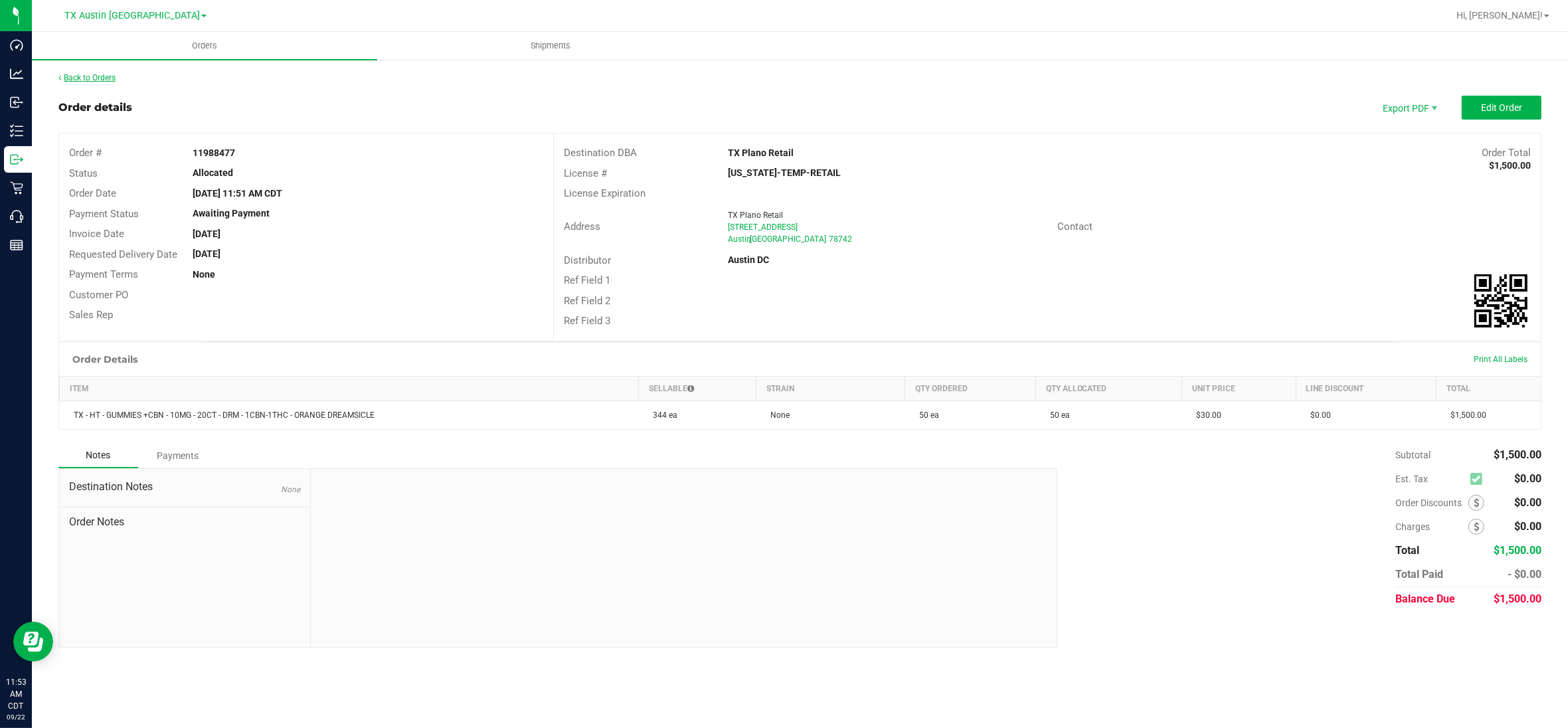
click at [106, 78] on link "Back to Orders" at bounding box center [87, 78] width 57 height 10
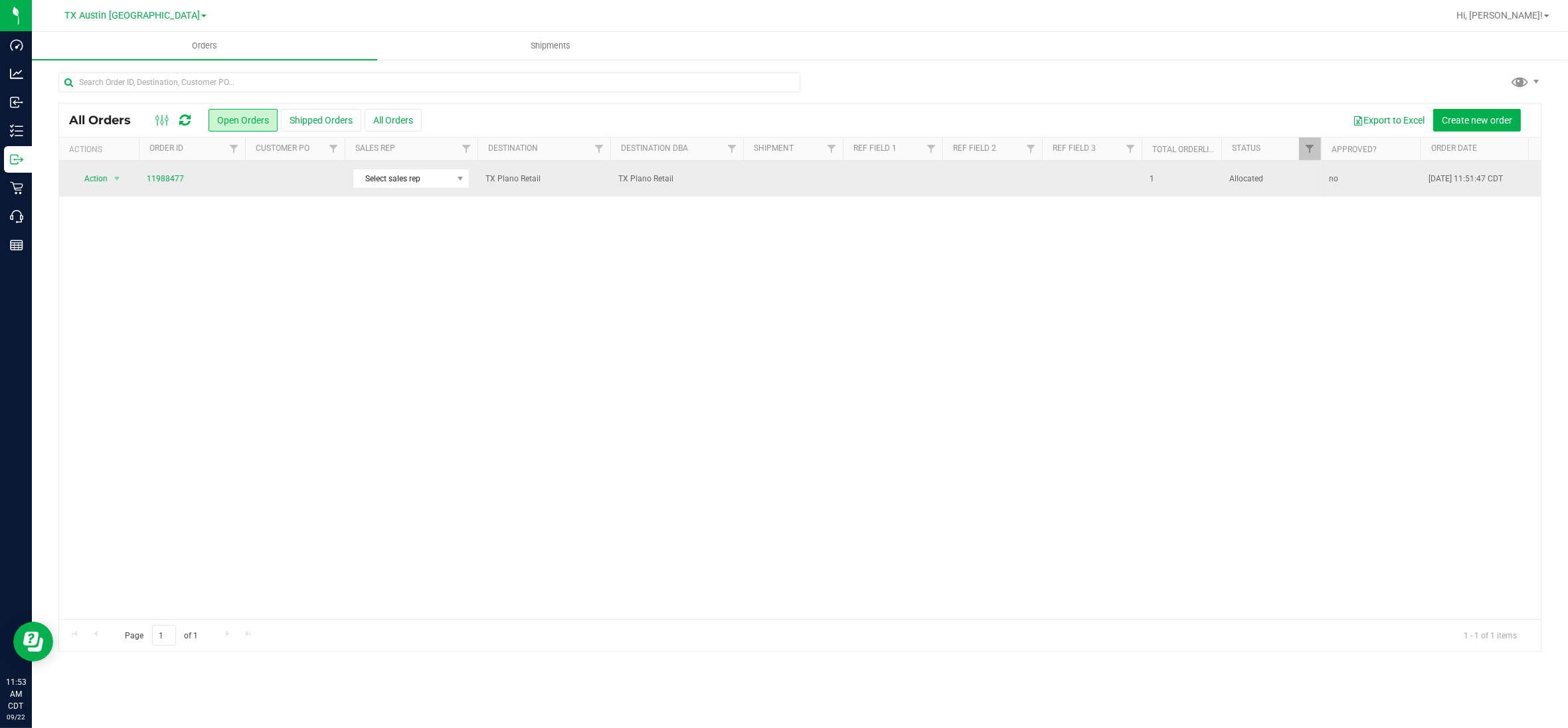
click at [308, 180] on td at bounding box center [296, 178] width 100 height 36
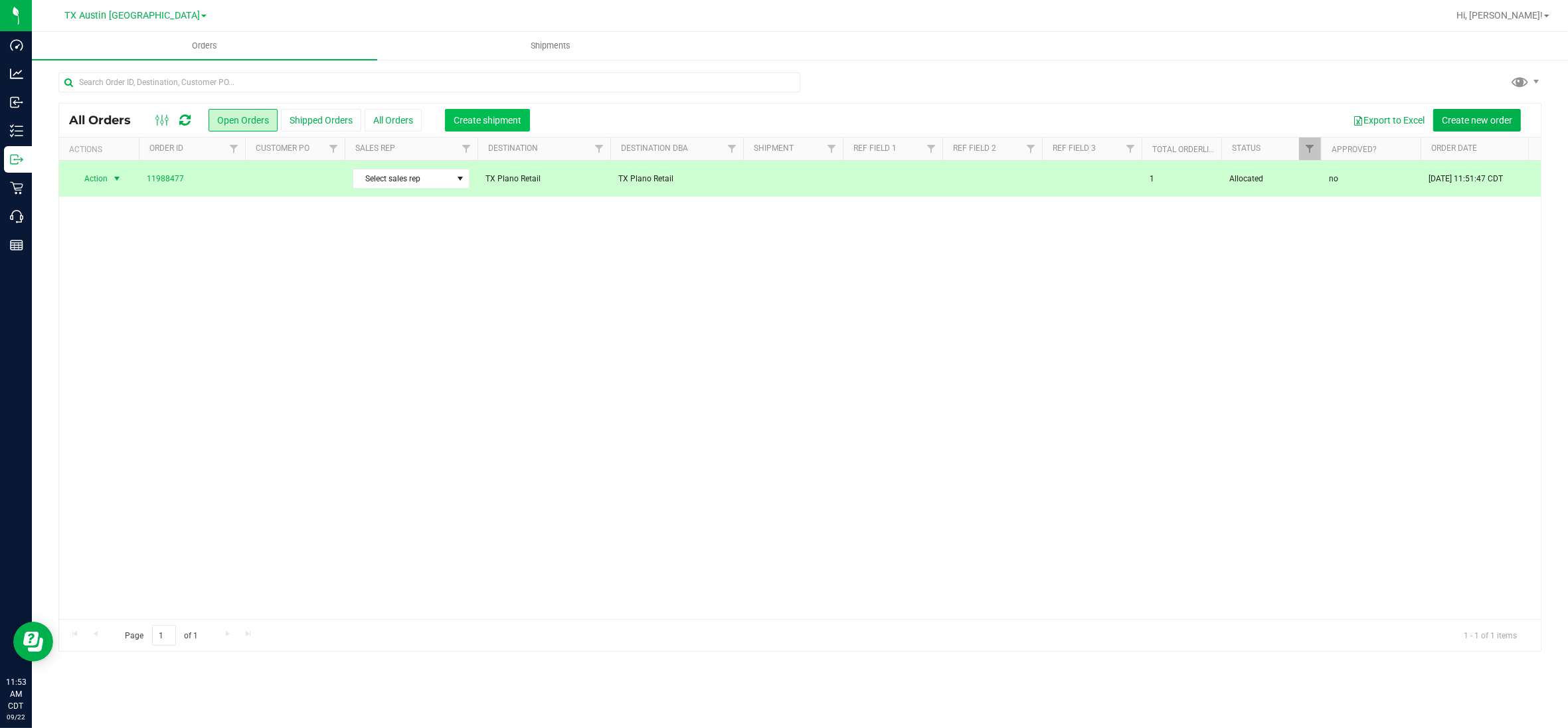
click at [485, 125] on span "Create shipment" at bounding box center [487, 119] width 67 height 11
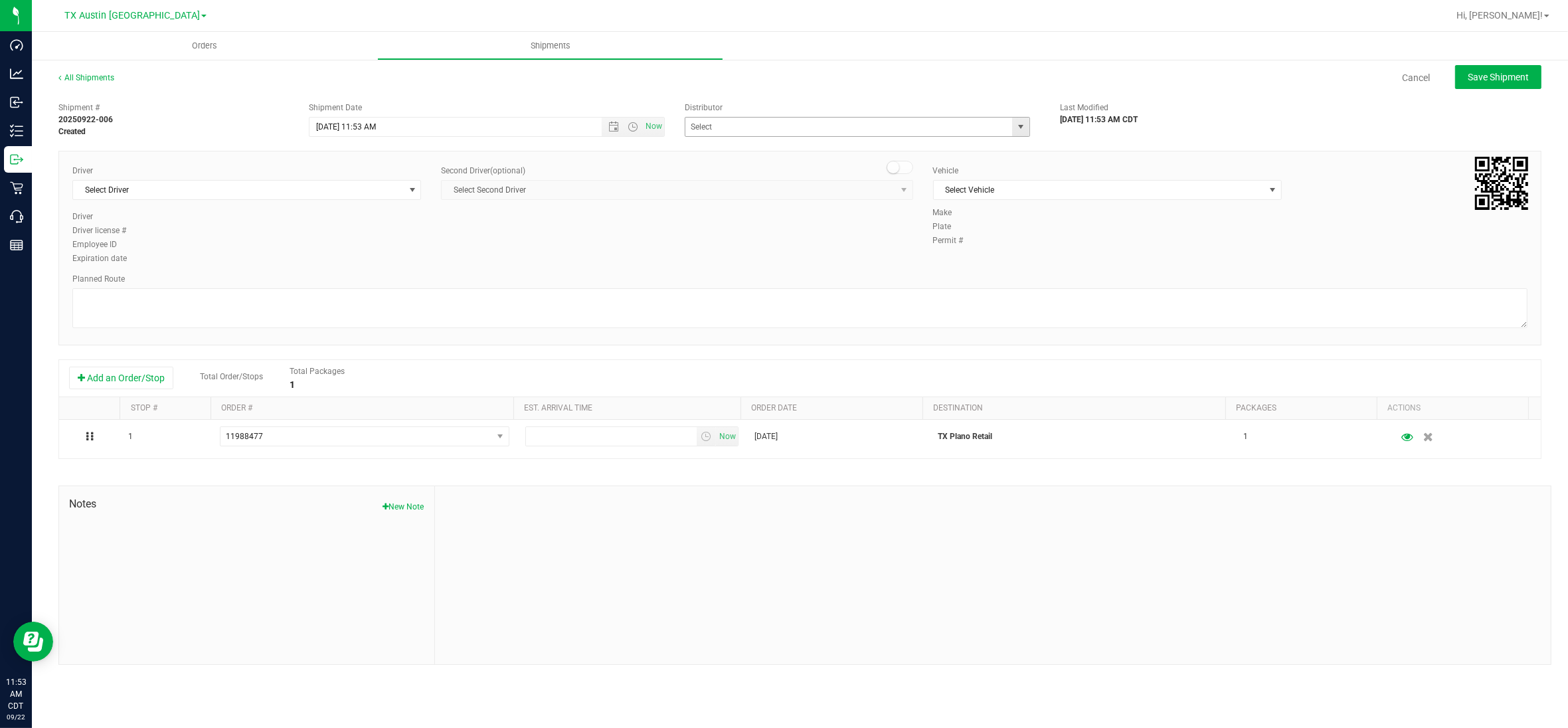
click at [1021, 127] on span "select" at bounding box center [1020, 126] width 11 height 11
click at [772, 146] on li "Austin DC" at bounding box center [857, 149] width 344 height 20
type input "Austin DC"
click at [406, 196] on span "select" at bounding box center [412, 190] width 16 height 18
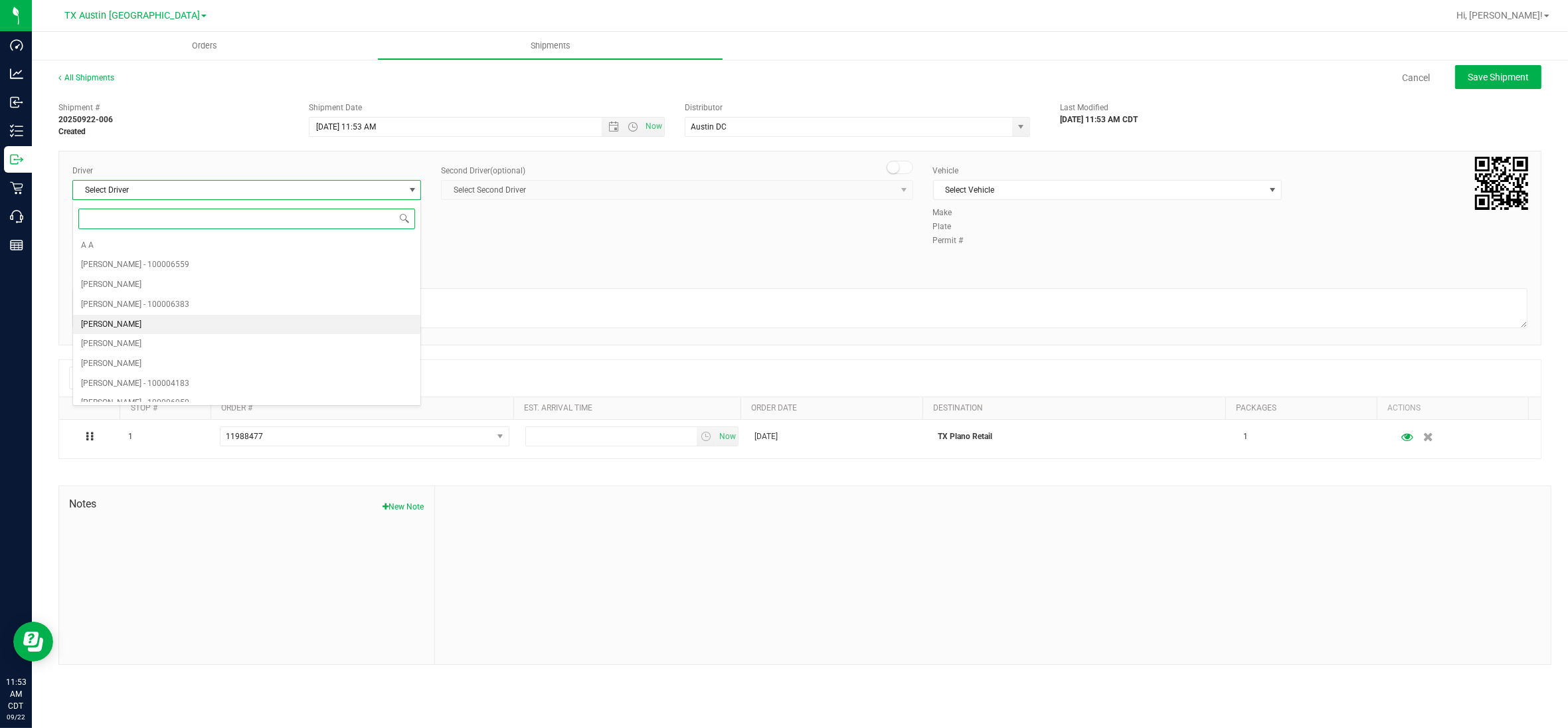
click at [133, 331] on span "[PERSON_NAME]" at bounding box center [111, 325] width 61 height 17
click at [1046, 188] on span "Select Vehicle" at bounding box center [1099, 190] width 331 height 18
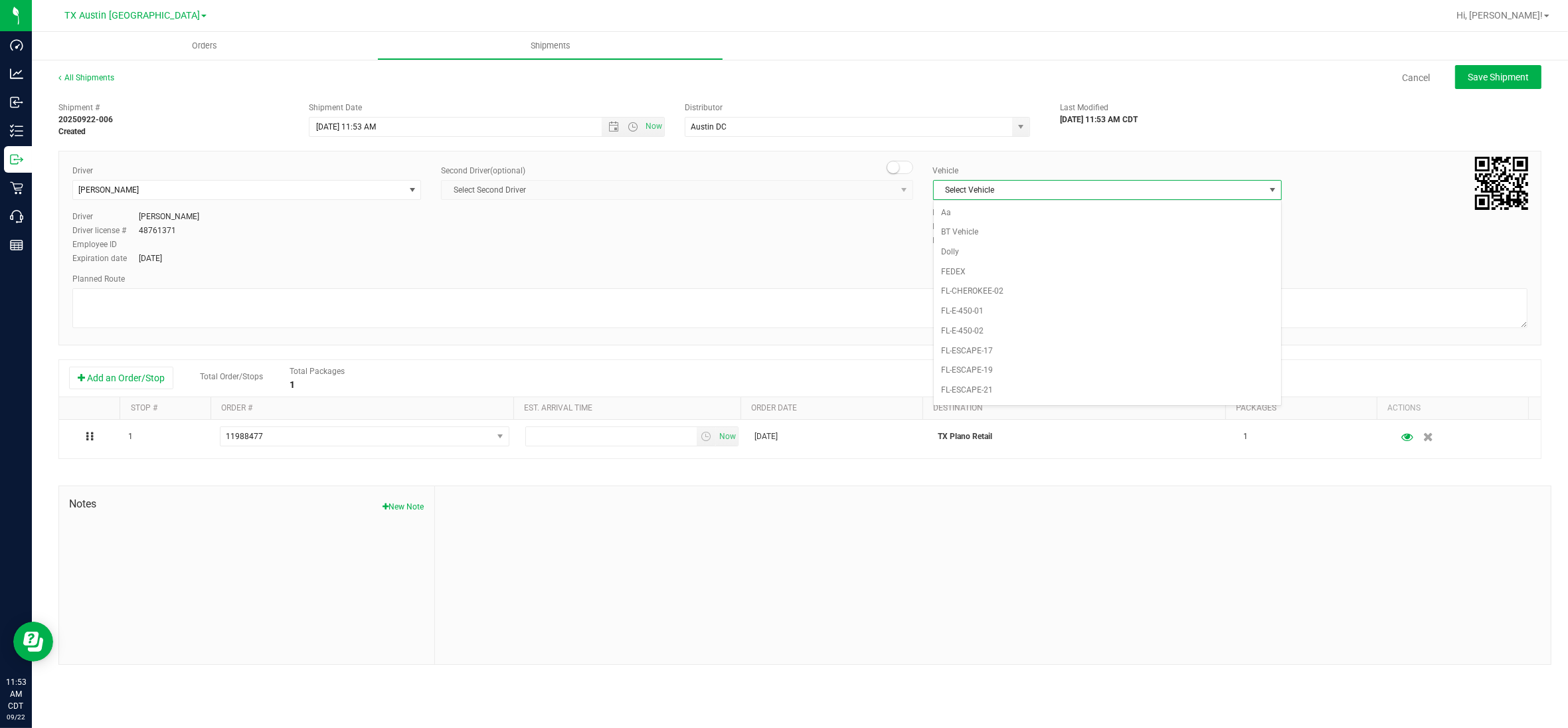
scroll to position [885, 0]
click at [1017, 385] on li "NO VEHICLE" at bounding box center [1107, 376] width 347 height 20
click at [650, 123] on span "Now" at bounding box center [654, 126] width 22 height 19
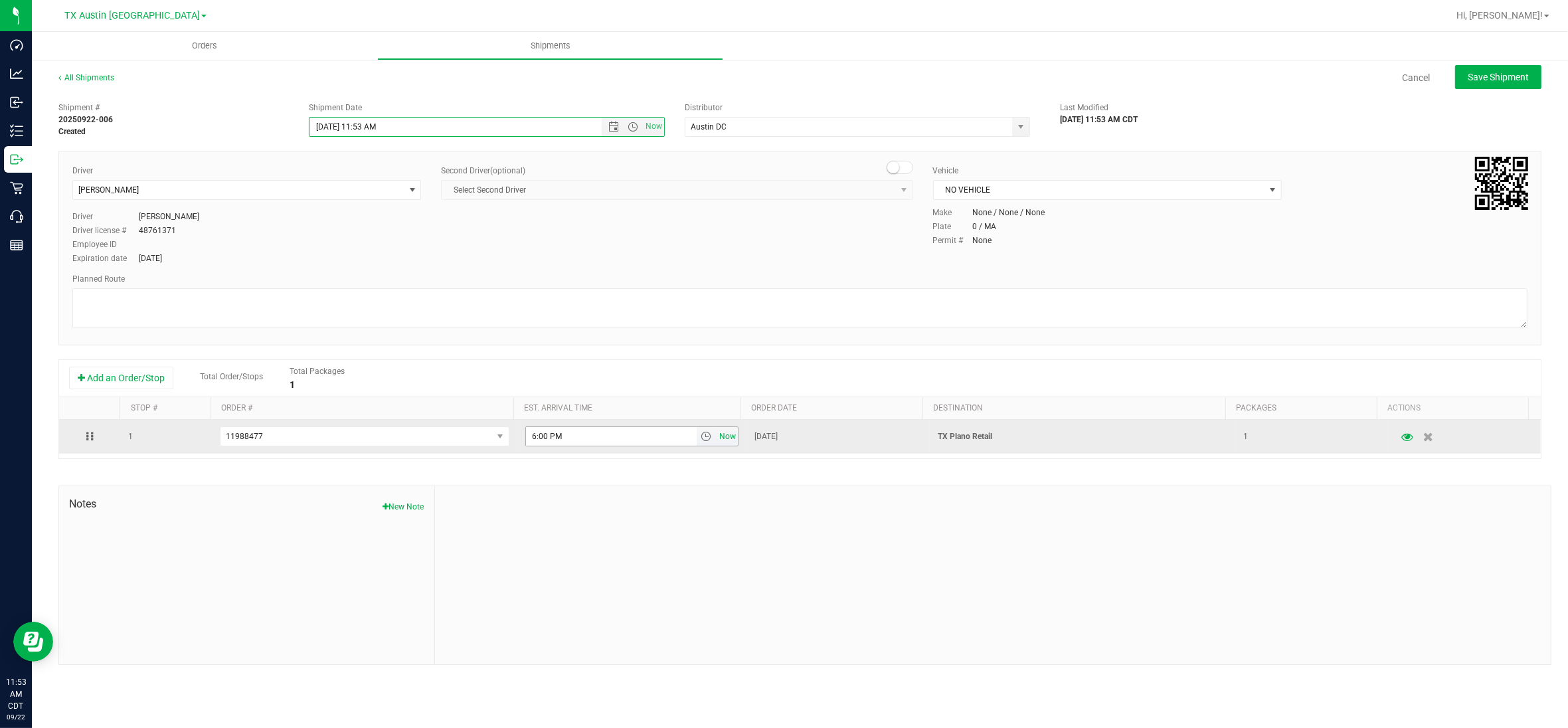
click at [718, 436] on span "Now" at bounding box center [728, 437] width 22 height 19
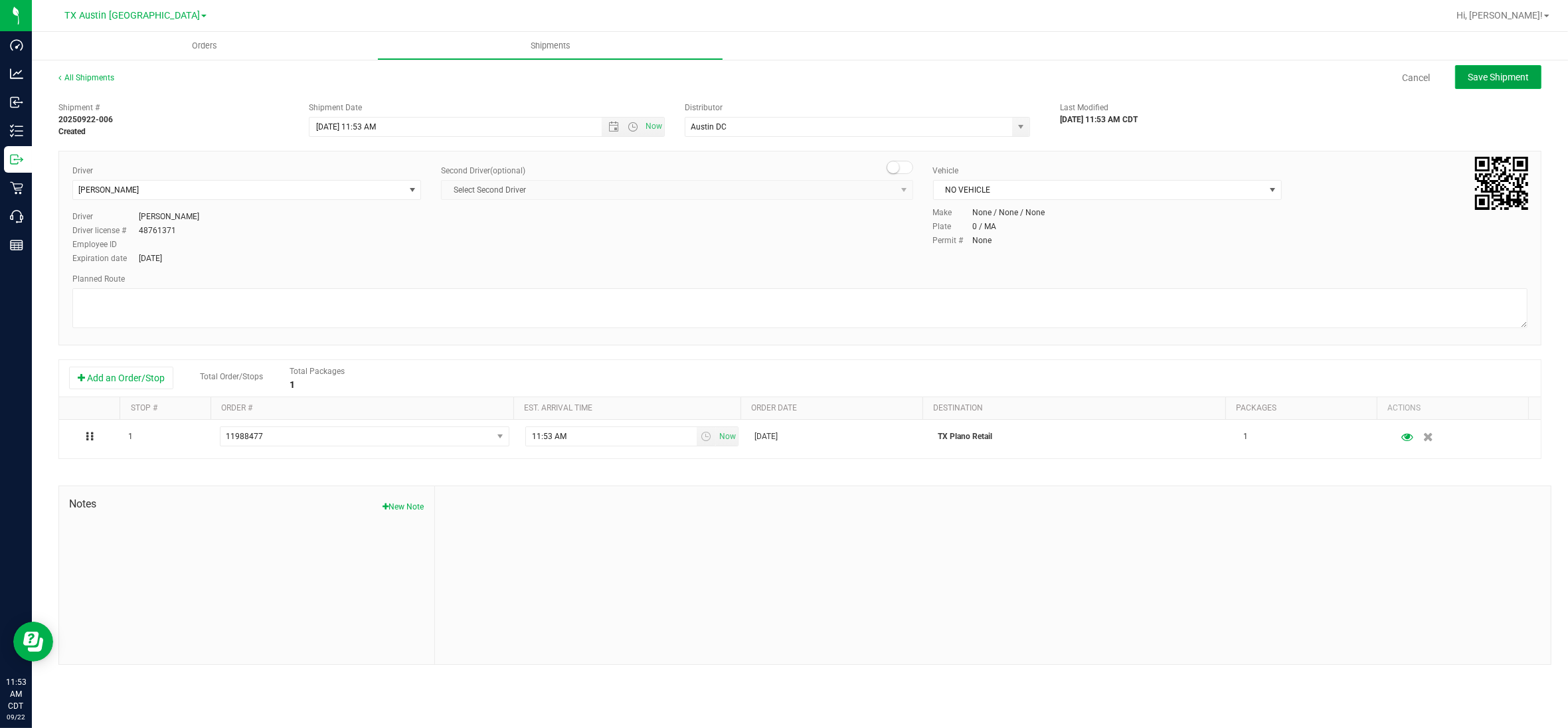
click at [1496, 73] on span "Save Shipment" at bounding box center [1498, 77] width 61 height 11
type input "[DATE] 4:53 PM"
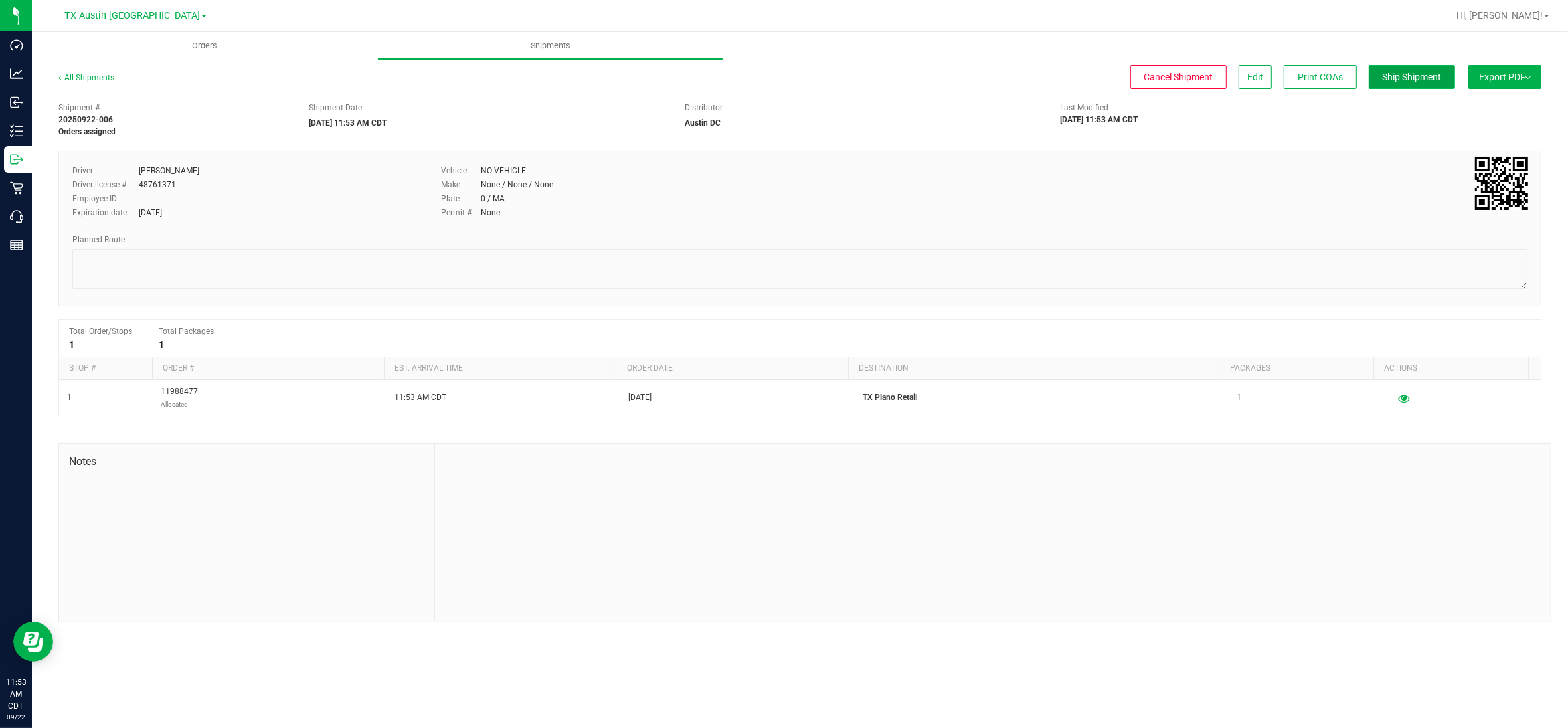
click at [1412, 81] on span "Ship Shipment" at bounding box center [1412, 77] width 59 height 11
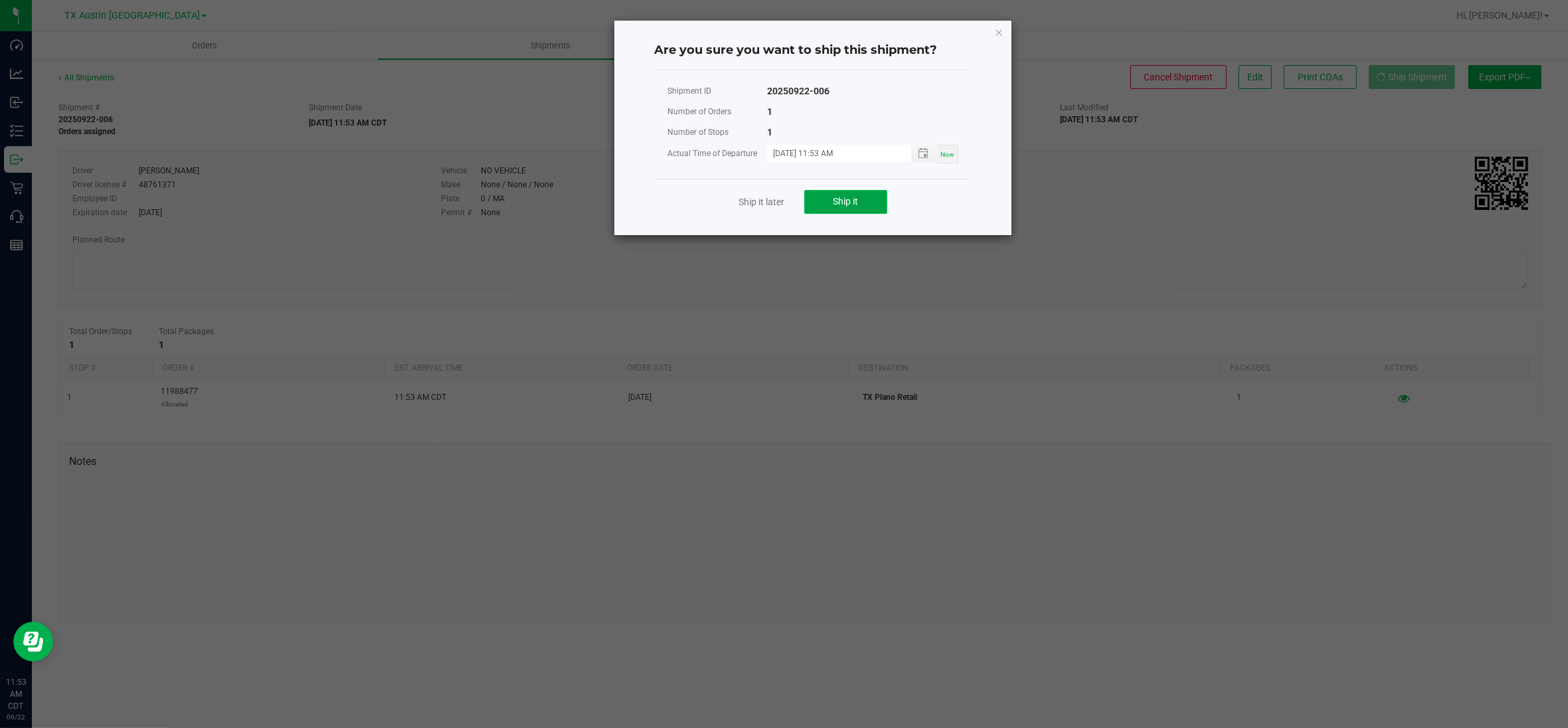
click at [835, 203] on span "Ship it" at bounding box center [846, 201] width 25 height 11
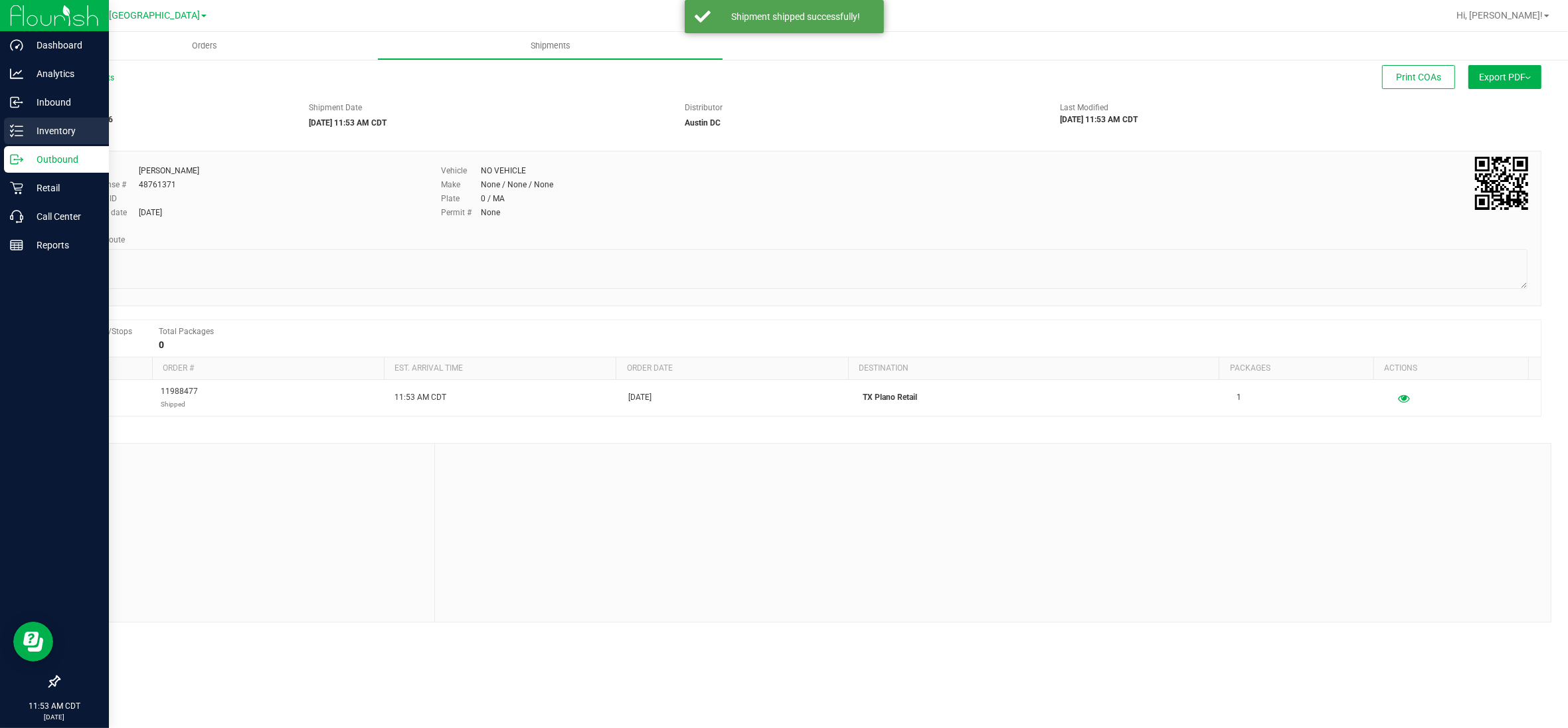
click at [38, 127] on p "Inventory" at bounding box center [63, 131] width 80 height 16
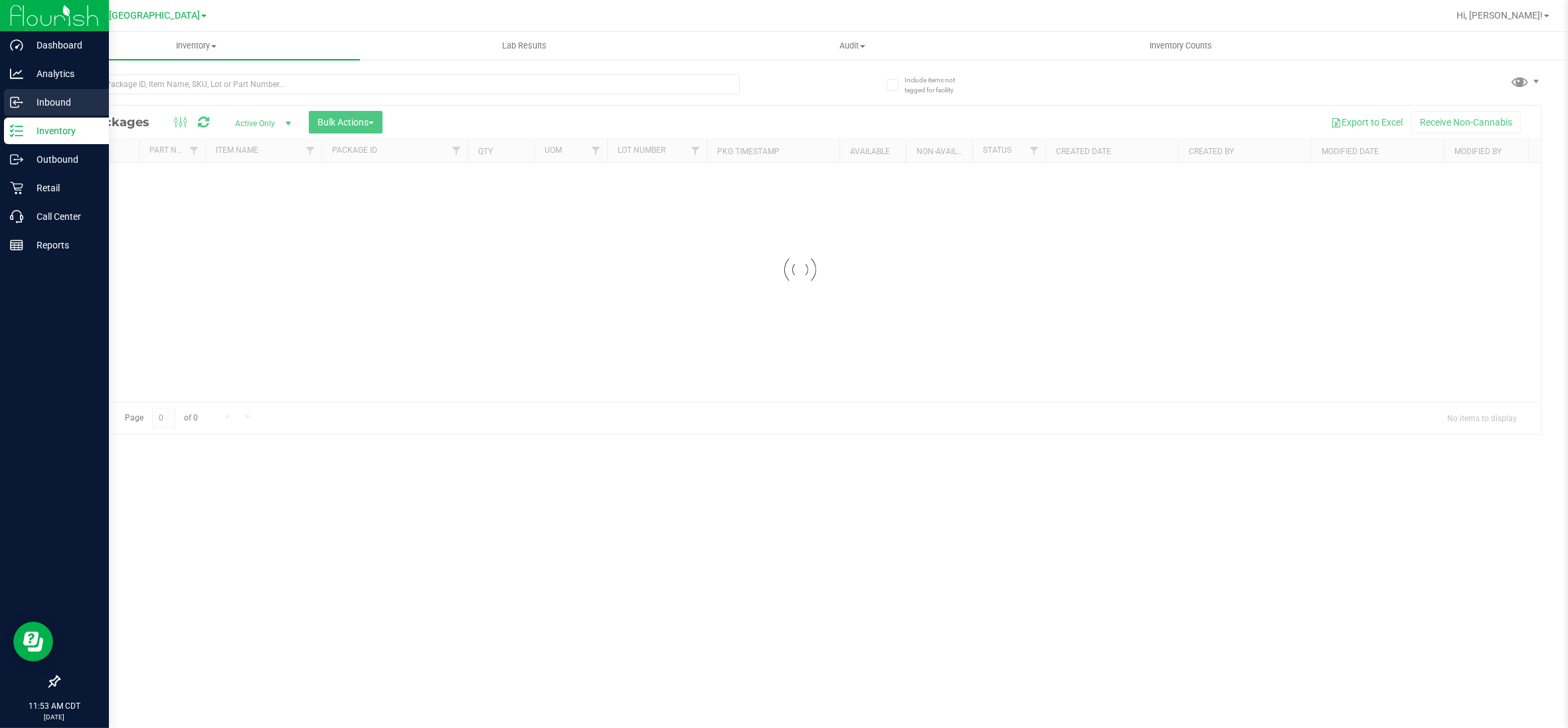
click at [53, 101] on p "Inbound" at bounding box center [63, 102] width 80 height 16
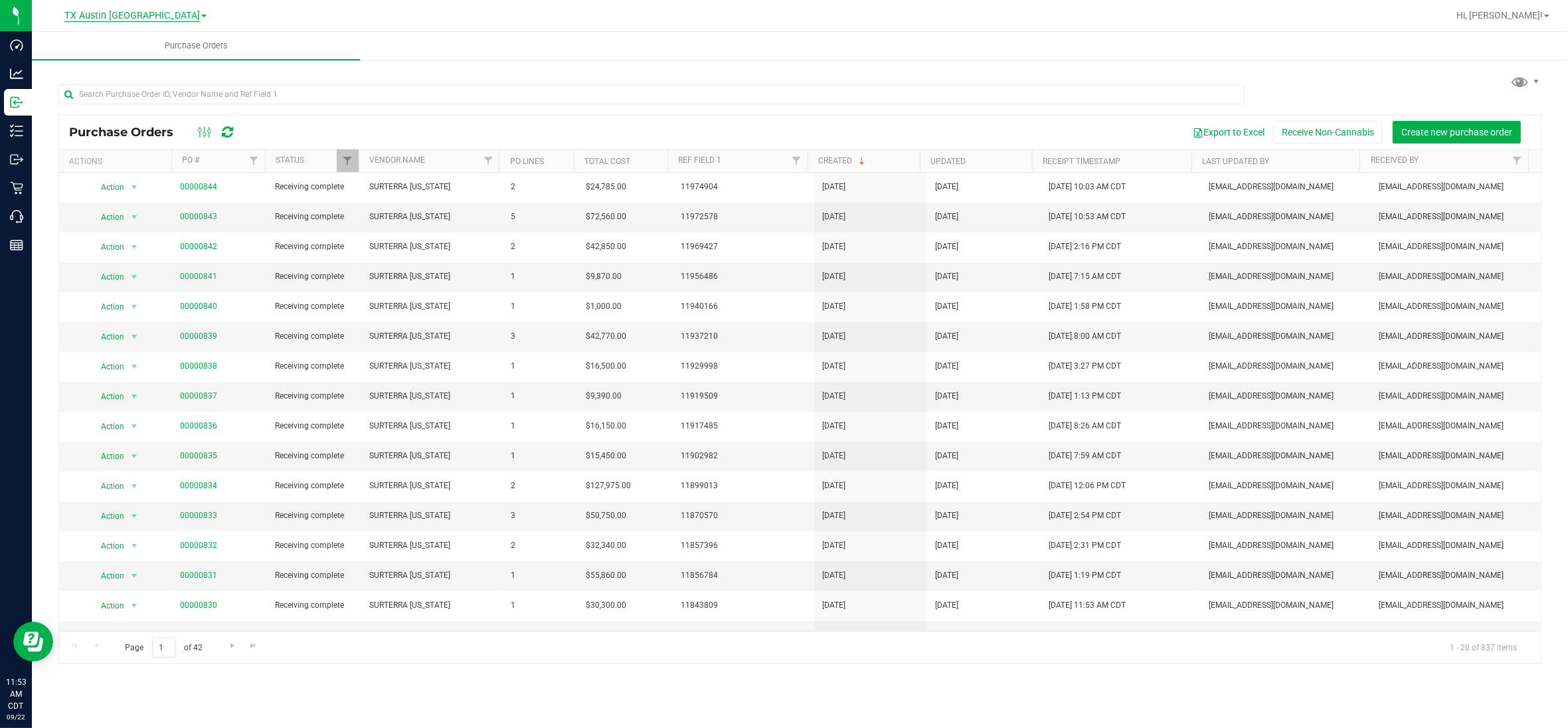
click at [128, 18] on span "TX Austin [GEOGRAPHIC_DATA]" at bounding box center [132, 15] width 136 height 12
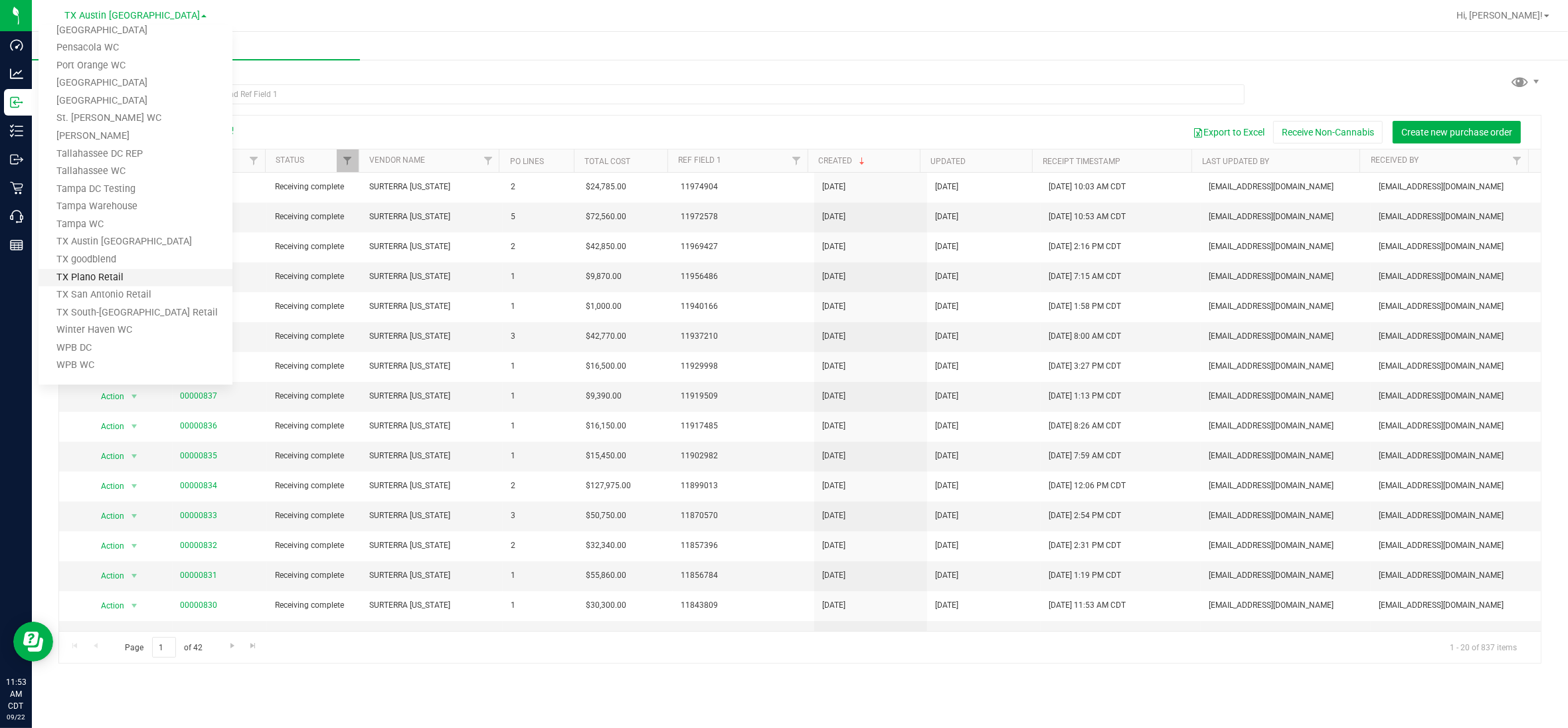
click at [112, 270] on link "TX Plano Retail" at bounding box center [136, 278] width 194 height 18
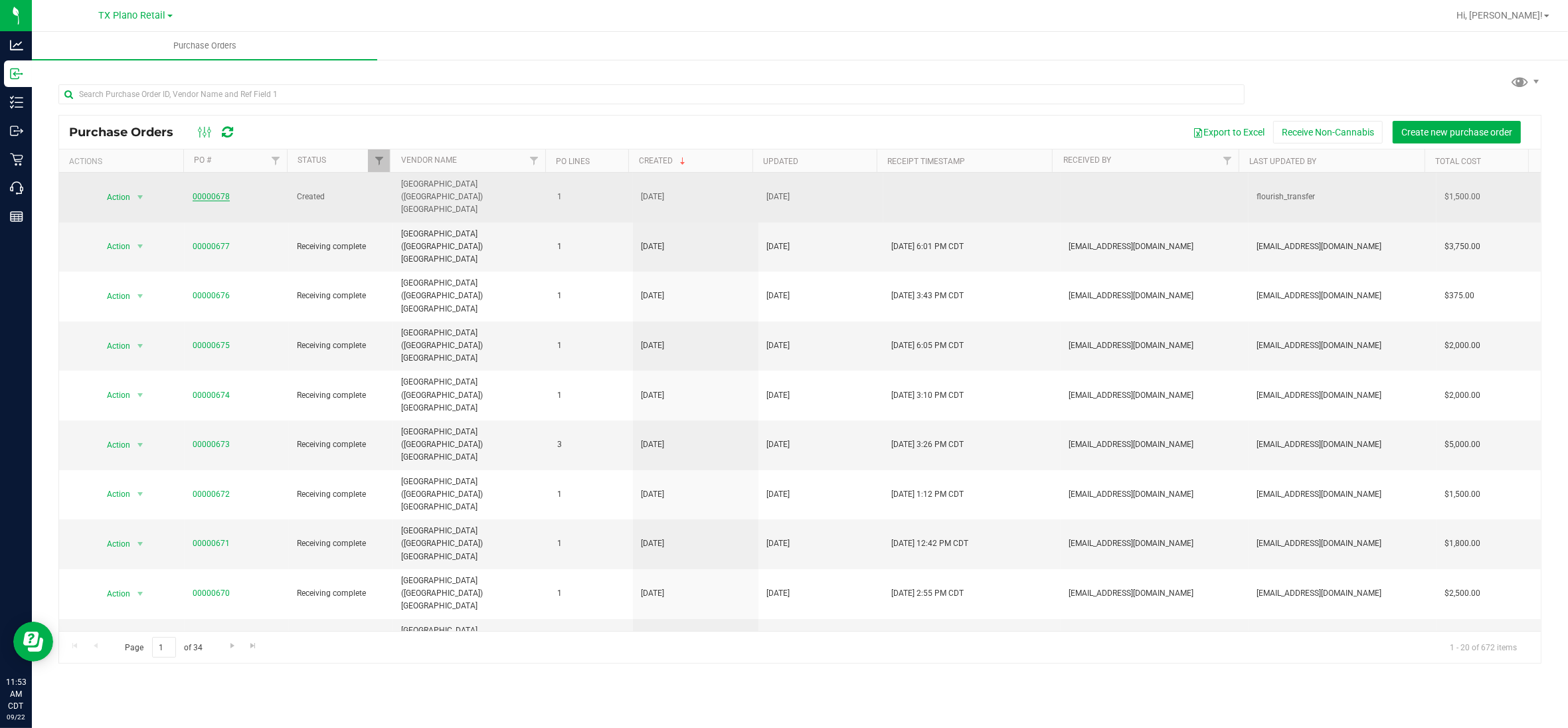
click at [213, 192] on link "00000678" at bounding box center [211, 196] width 38 height 10
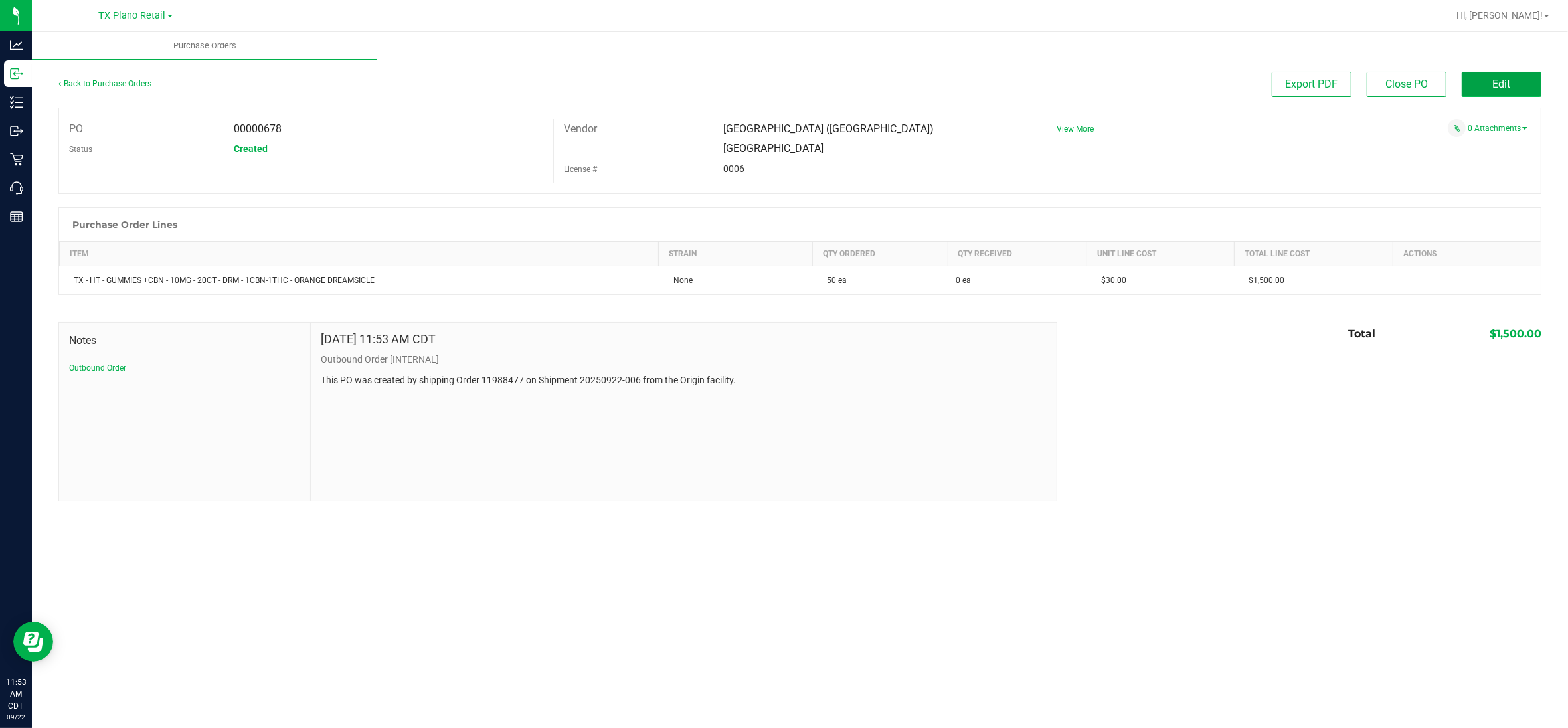
click at [1508, 89] on span "Edit" at bounding box center [1502, 84] width 18 height 13
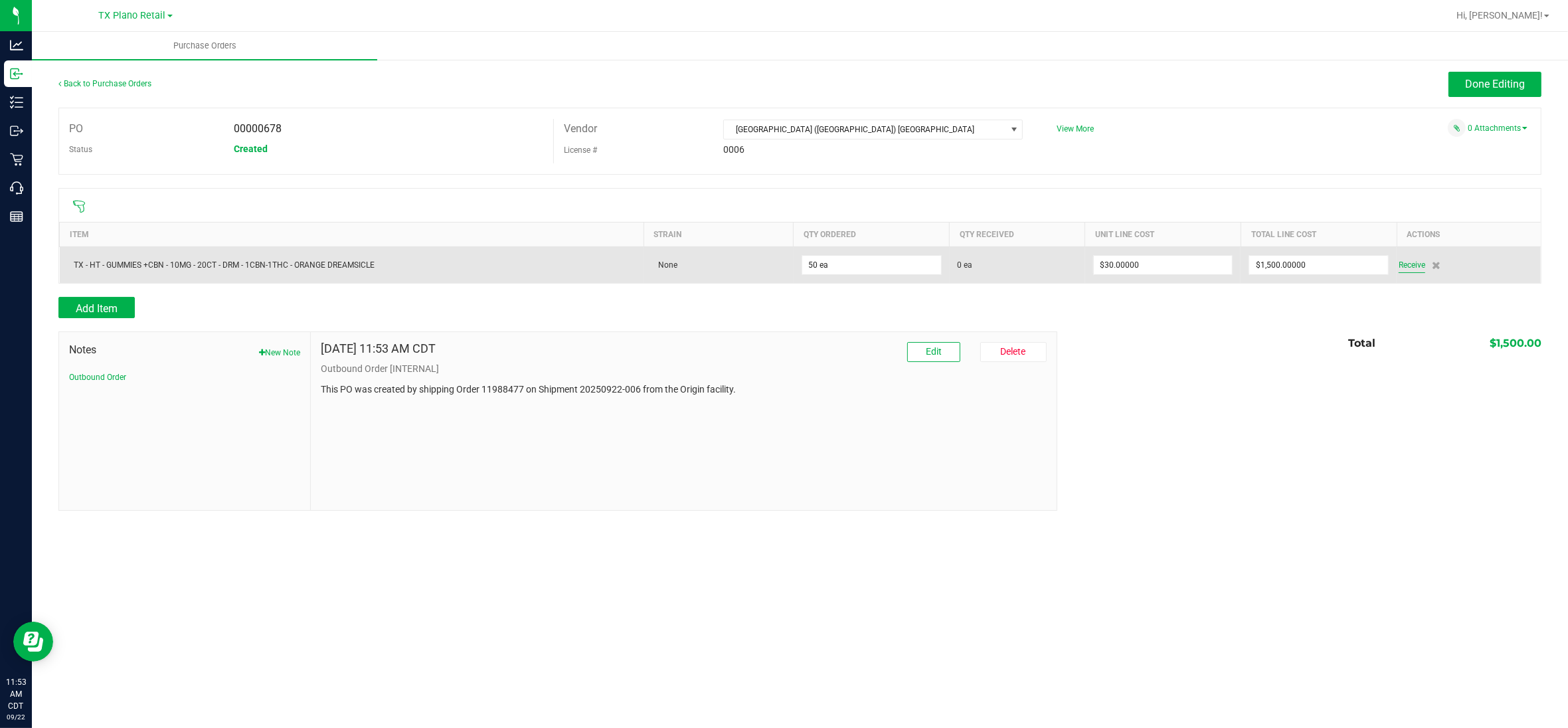
click at [1413, 264] on span "Receive" at bounding box center [1412, 265] width 27 height 16
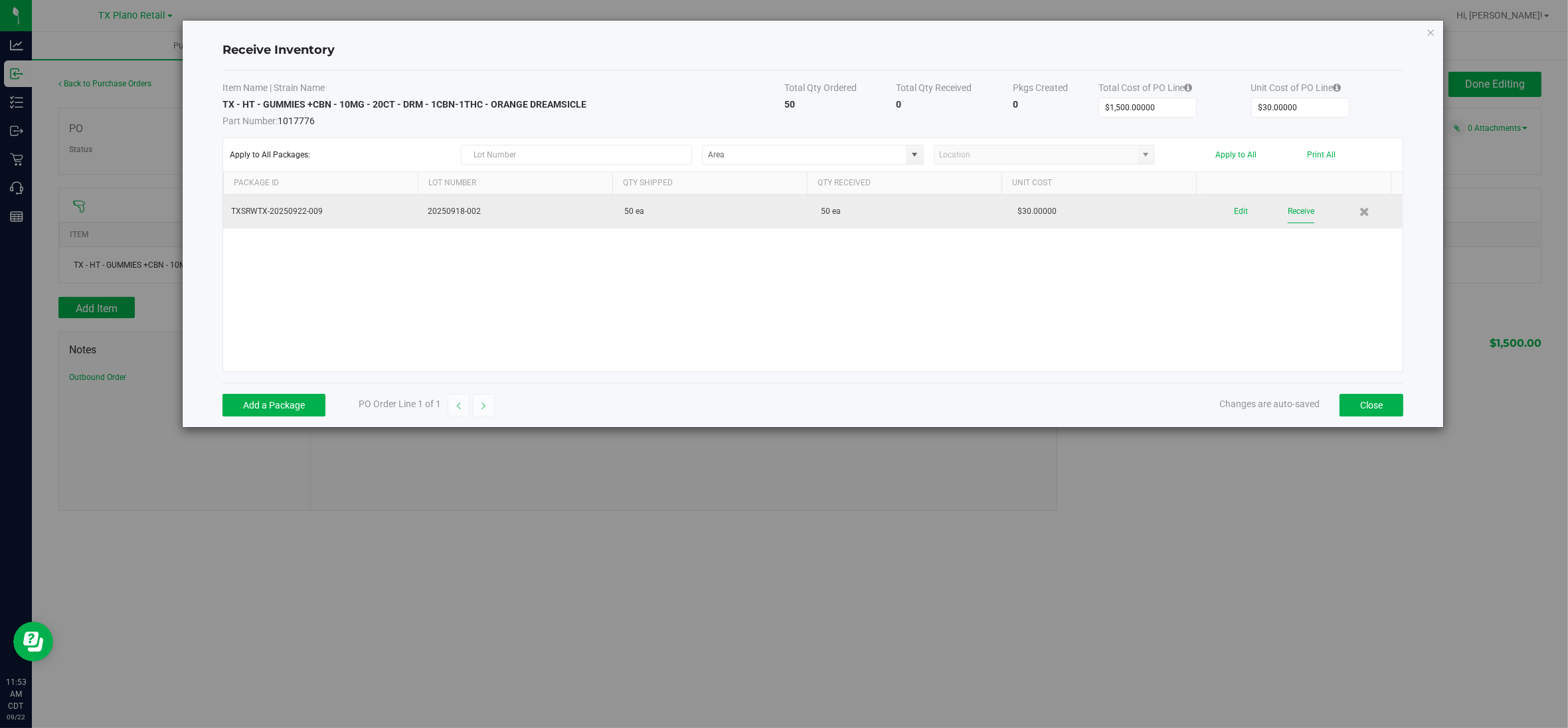
click at [1294, 213] on button "Receive" at bounding box center [1301, 212] width 27 height 23
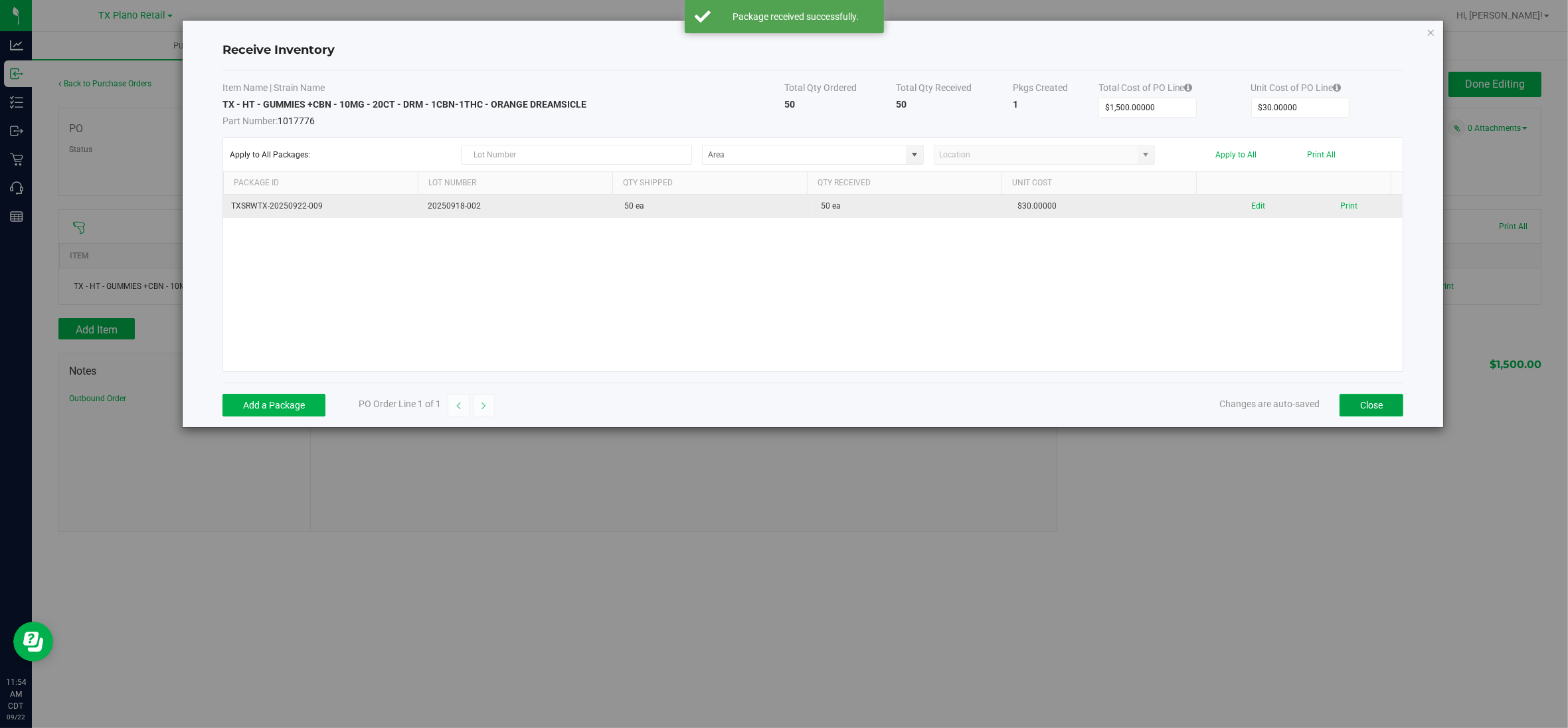
click at [1374, 411] on button "Close" at bounding box center [1372, 404] width 64 height 22
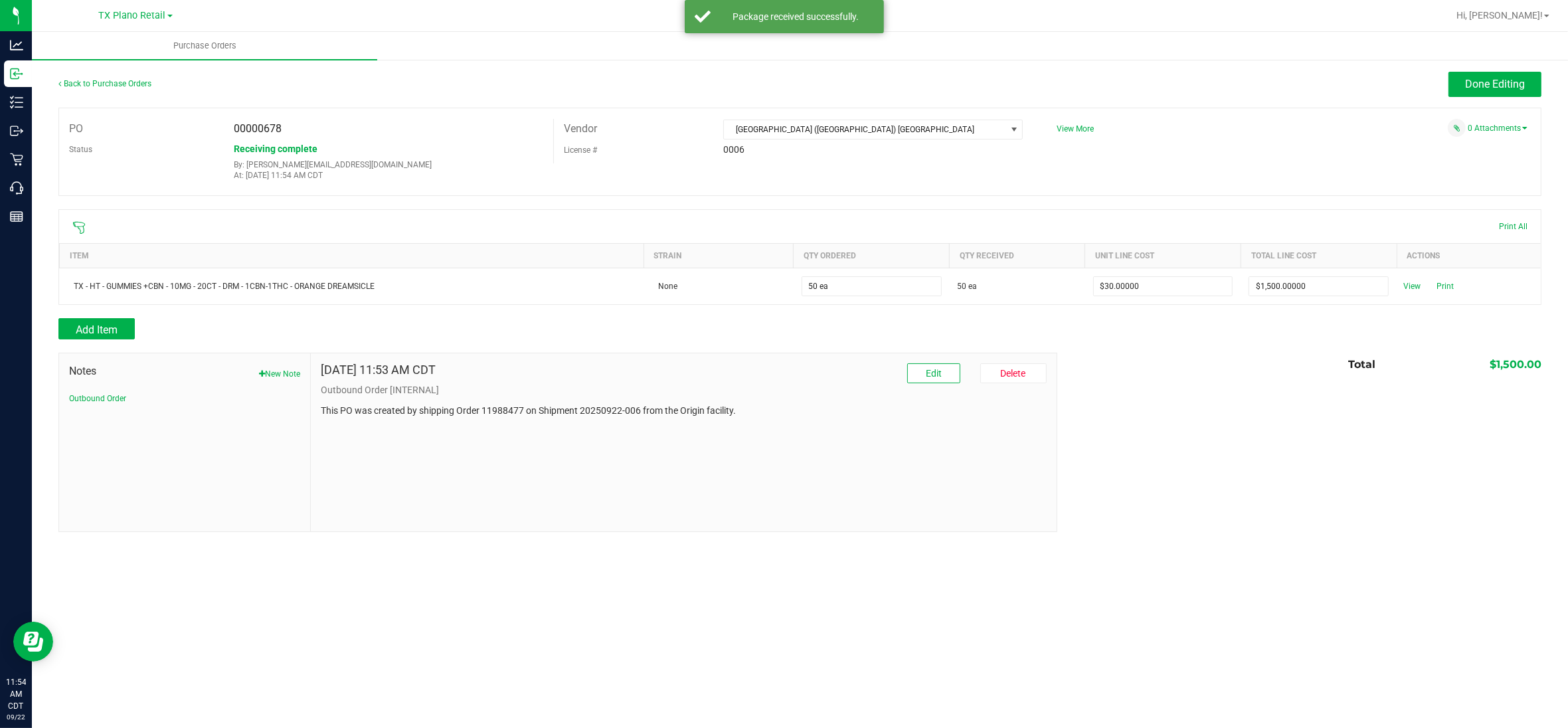
click at [1491, 66] on div "Back to Purchase Orders Done Editing PO 00000678 Status Receiving complete By: …" at bounding box center [800, 302] width 1536 height 487
click at [1496, 83] on span "Done Editing" at bounding box center [1495, 84] width 60 height 13
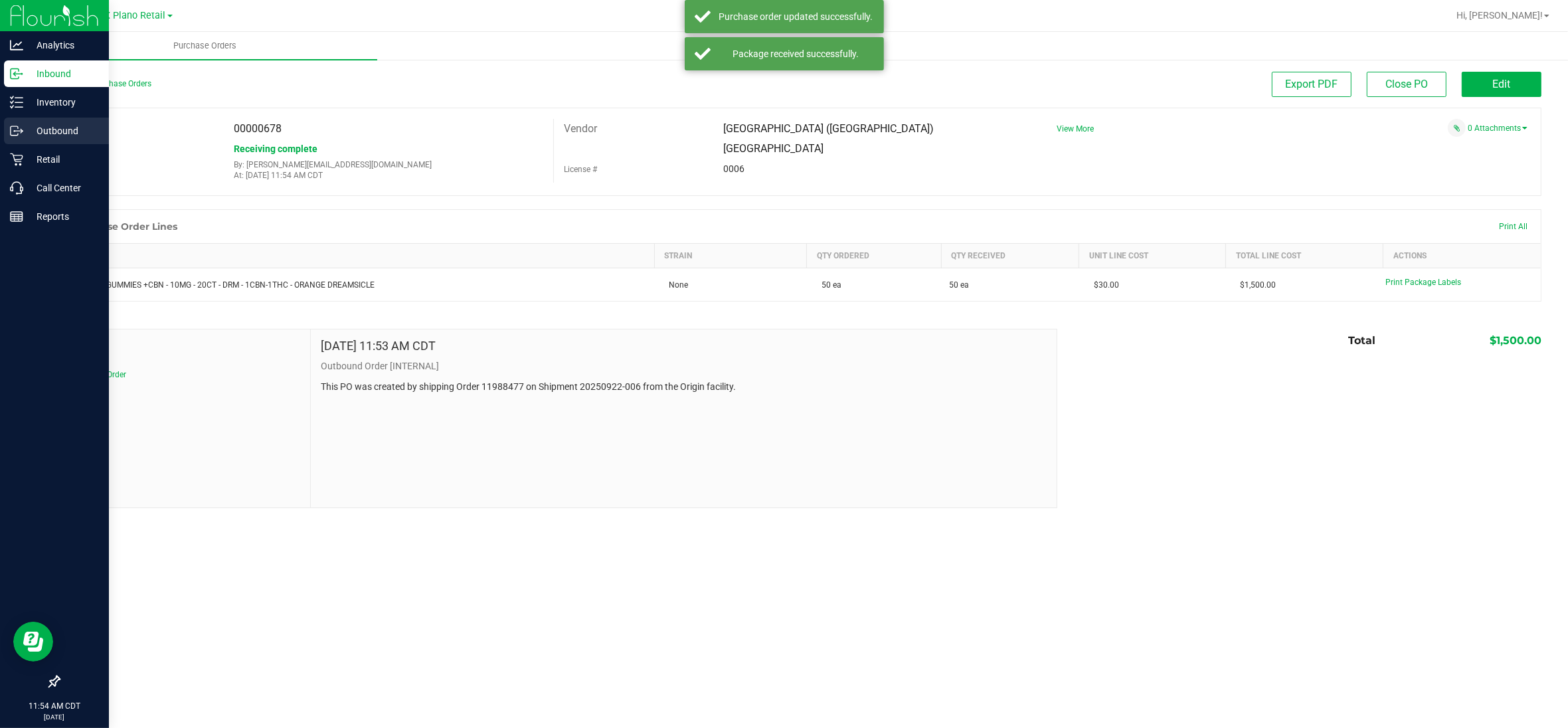
click at [43, 124] on p "Outbound" at bounding box center [63, 131] width 80 height 16
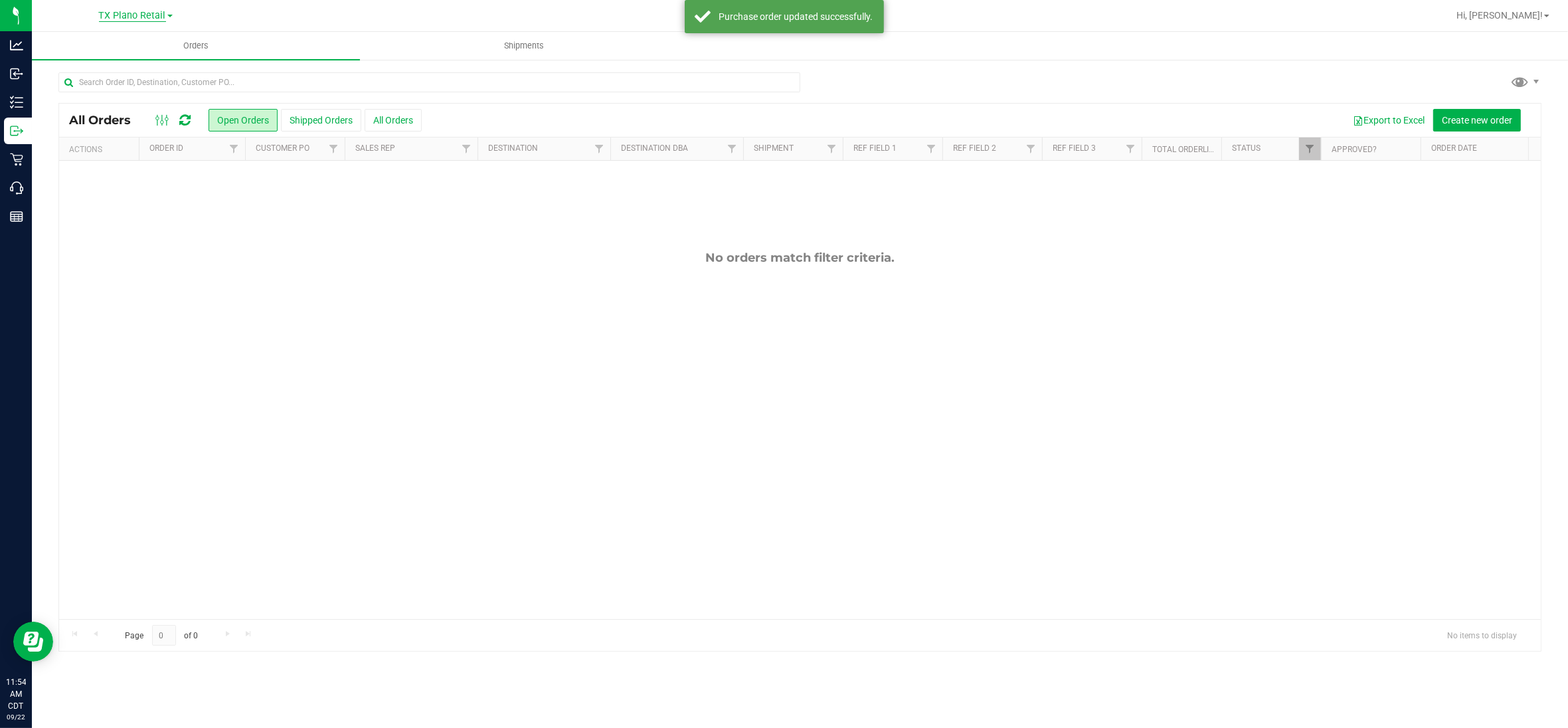
click at [148, 13] on span "TX Plano Retail" at bounding box center [133, 15] width 67 height 12
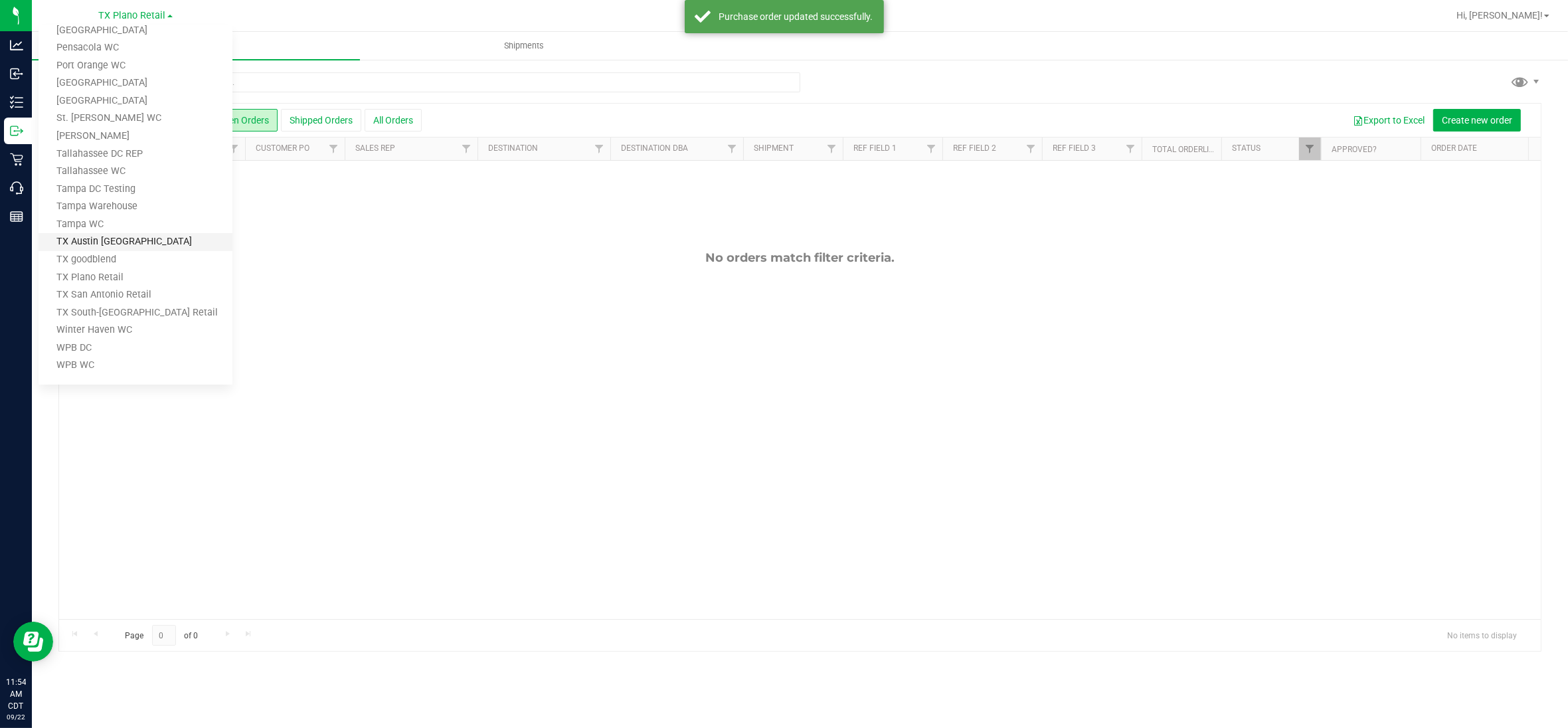
click at [119, 241] on link "TX Austin [GEOGRAPHIC_DATA]" at bounding box center [136, 242] width 194 height 18
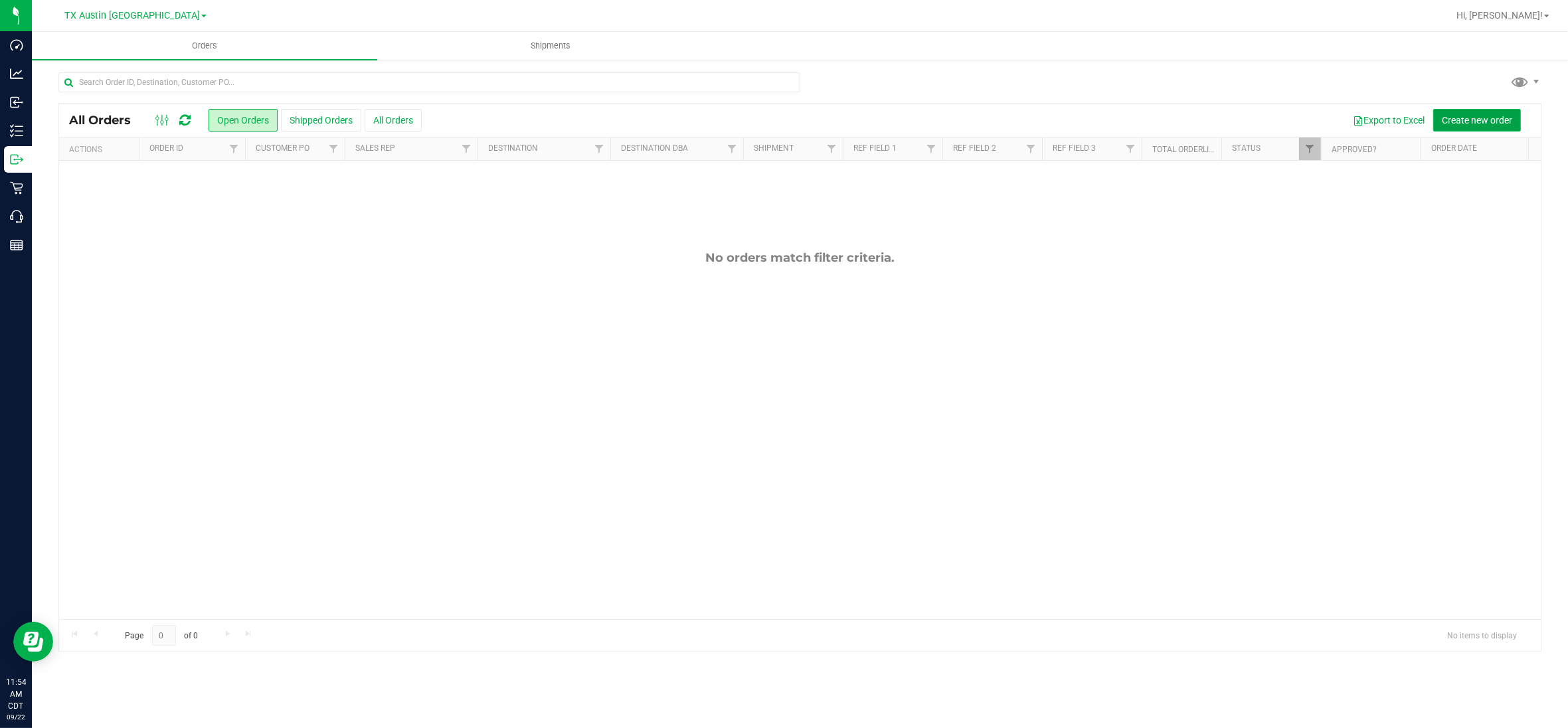
click at [1473, 115] on span "Create new order" at bounding box center [1477, 119] width 70 height 11
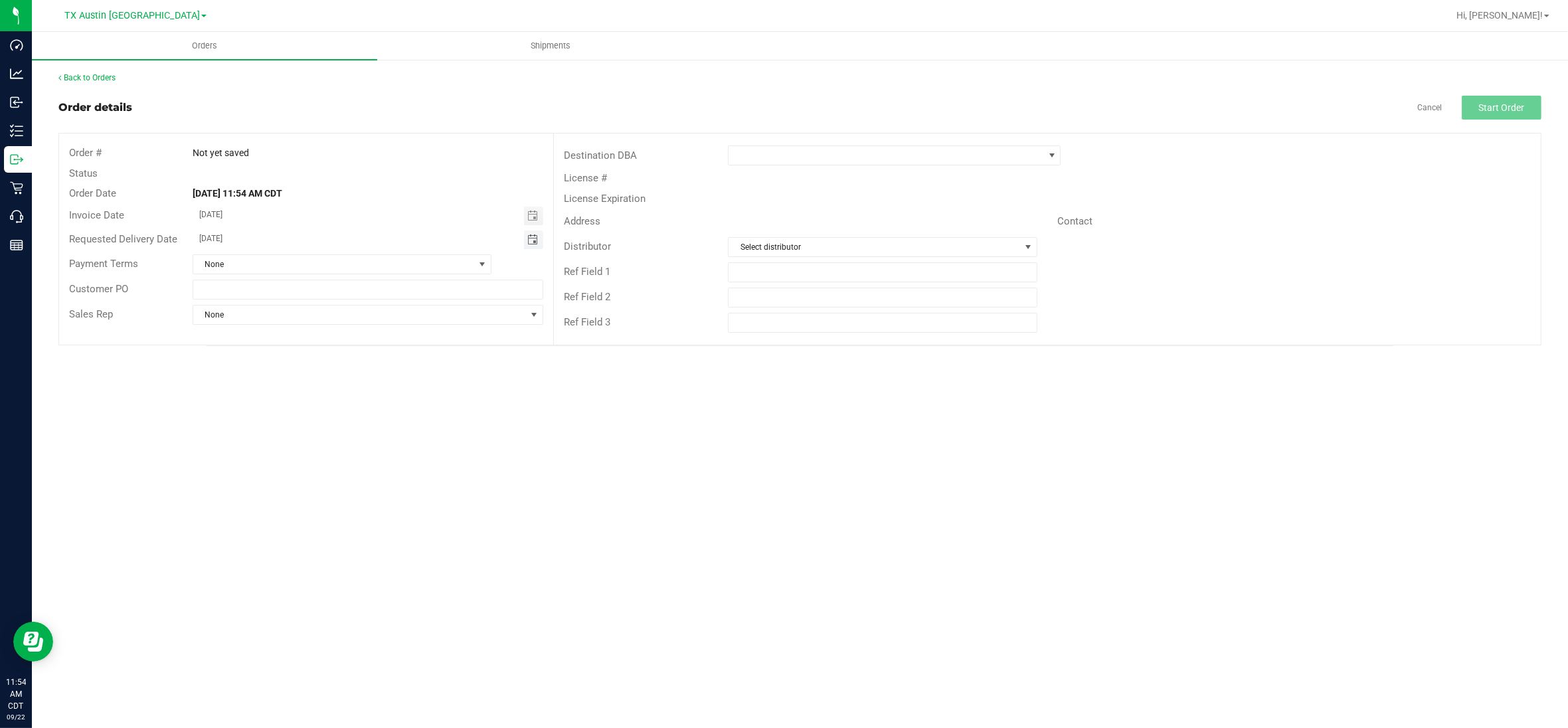
click at [531, 240] on span "Toggle calendar" at bounding box center [532, 240] width 11 height 11
click at [273, 368] on span "22" at bounding box center [272, 369] width 19 height 20
type input "[DATE]"
click at [1053, 160] on span at bounding box center [1052, 155] width 11 height 11
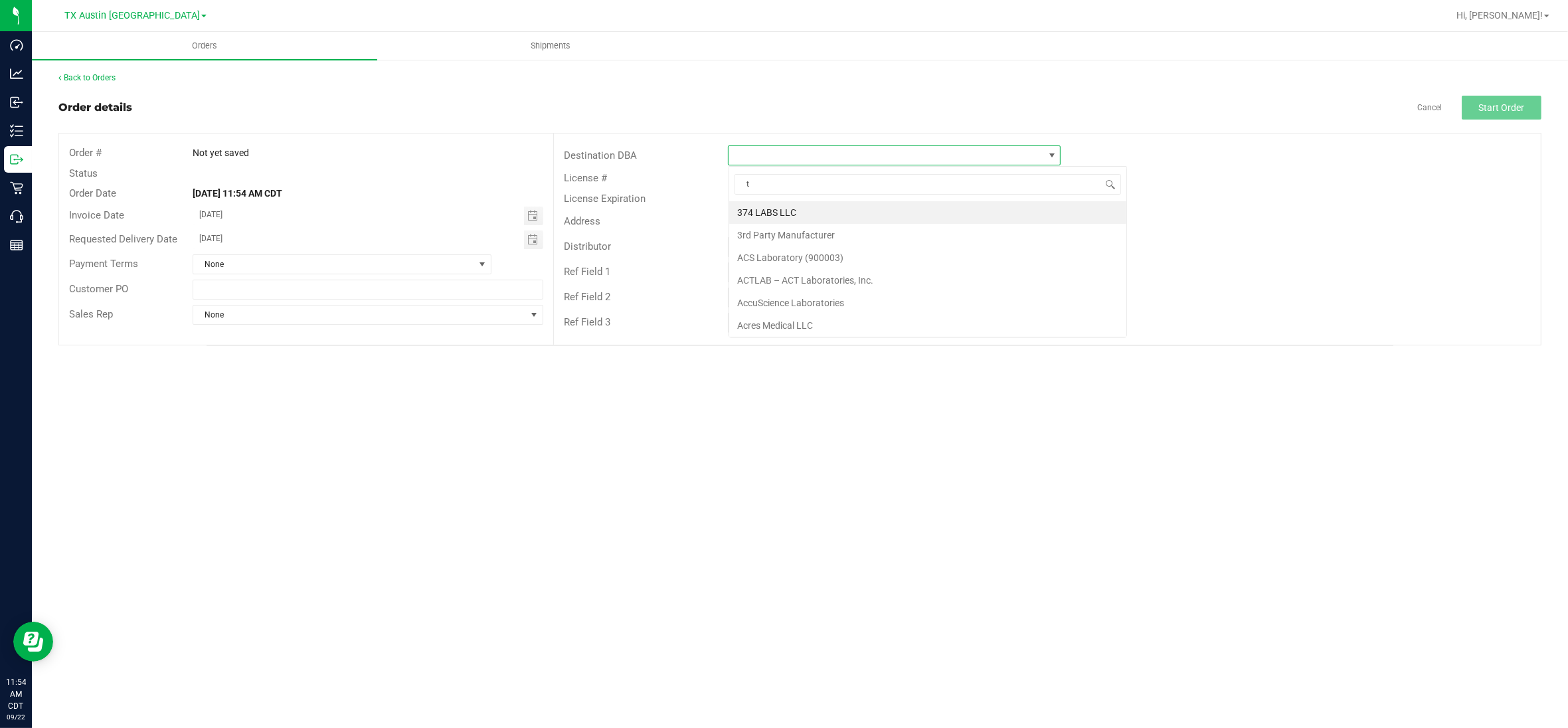
scroll to position [20, 332]
type input "tx"
click at [825, 237] on li "TX San Antonio Retail" at bounding box center [895, 235] width 331 height 22
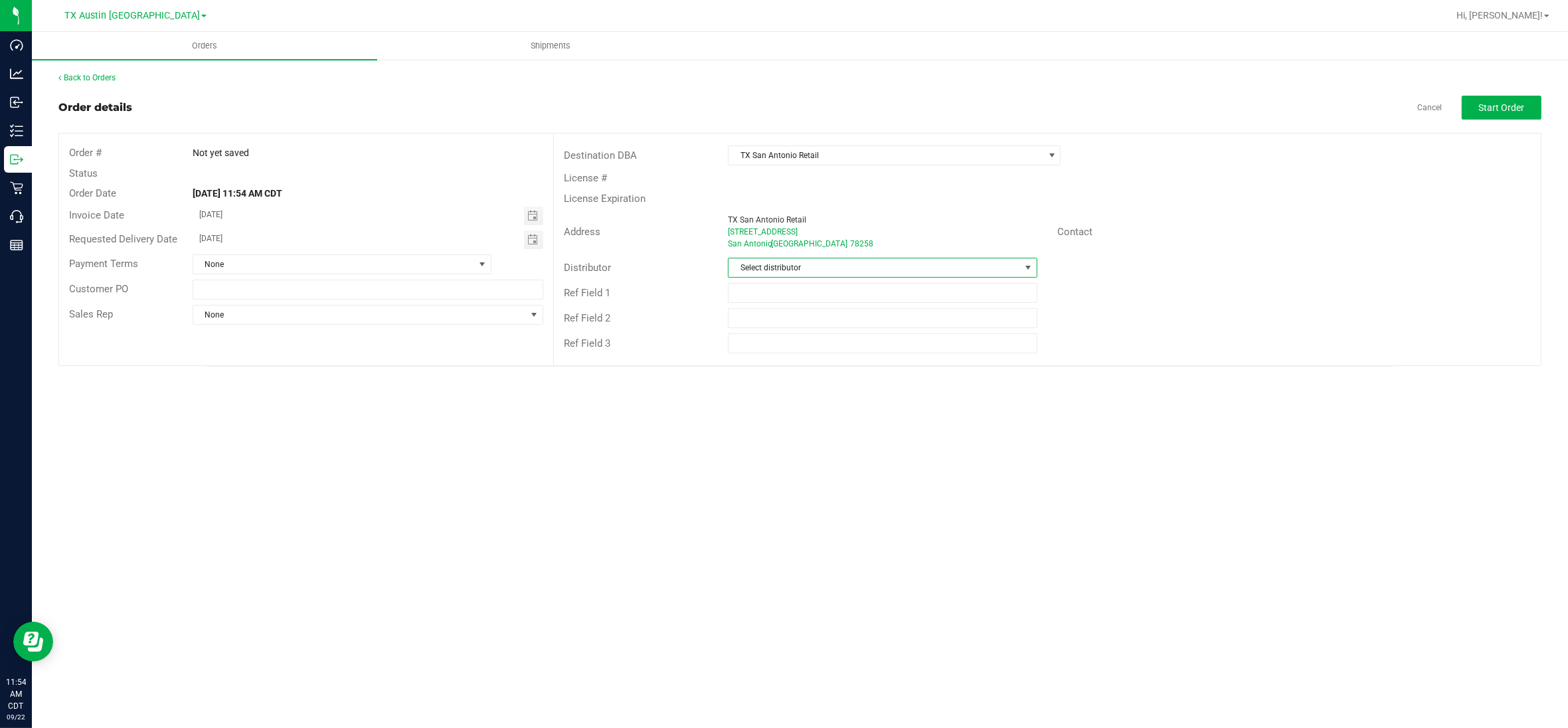
click at [841, 266] on span "Select distributor" at bounding box center [874, 267] width 291 height 18
type input "aus"
click at [819, 327] on li "Austin DC" at bounding box center [884, 325] width 308 height 22
click at [1511, 111] on span "Start Order" at bounding box center [1503, 107] width 46 height 11
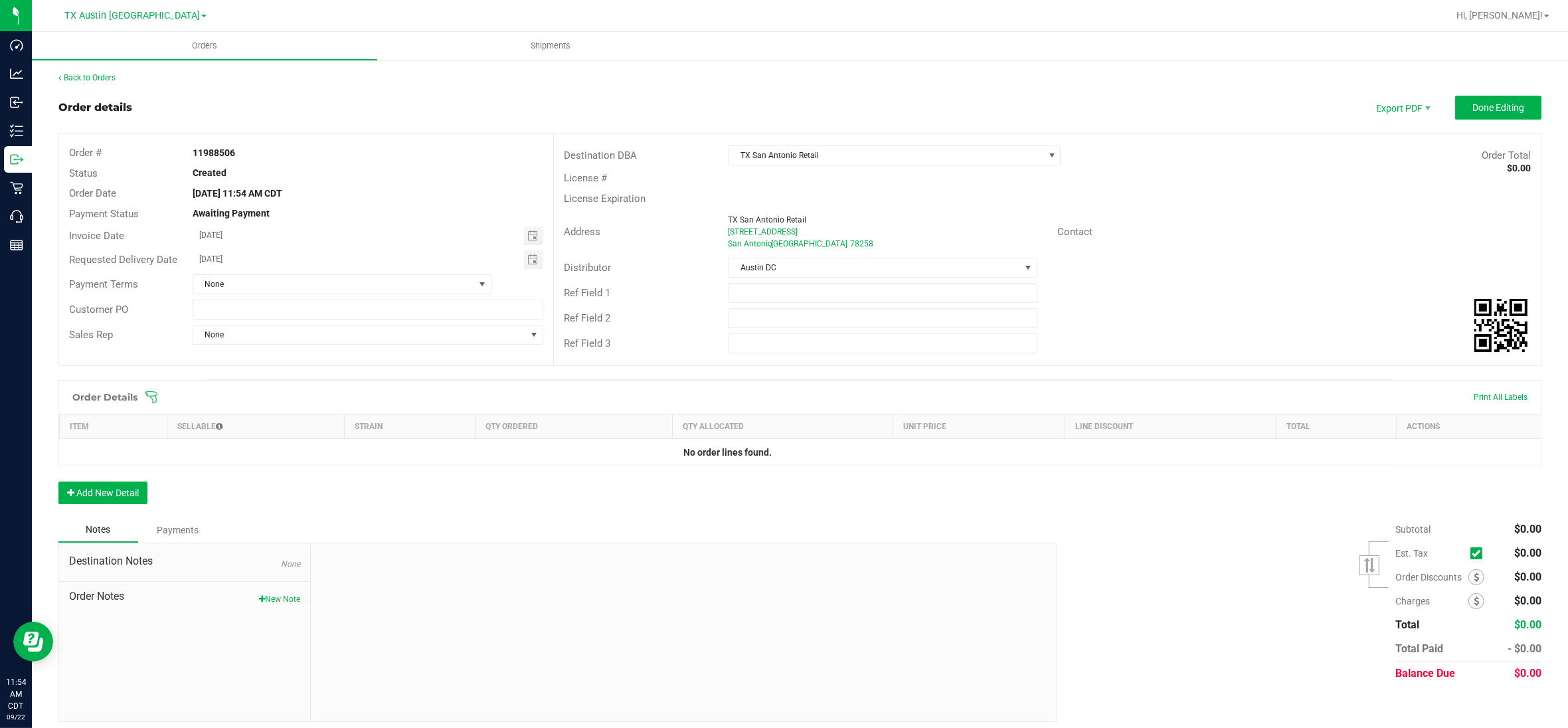
drag, startPoint x: 1509, startPoint y: 117, endPoint x: 1219, endPoint y: 196, distance: 300.6
click at [1219, 196] on div "License Expiration" at bounding box center [1048, 198] width 988 height 20
click at [125, 492] on button "Add New Detail" at bounding box center [103, 492] width 89 height 22
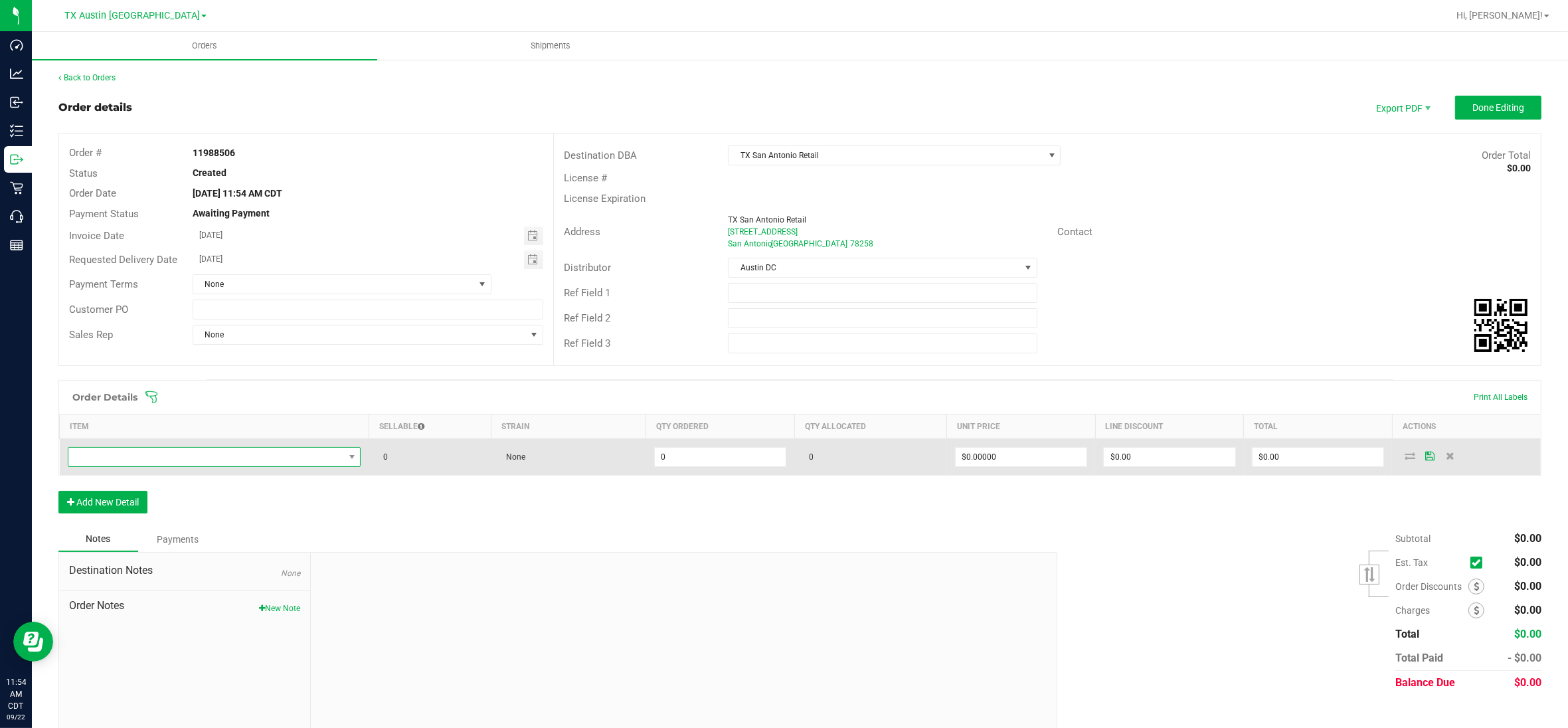
click at [184, 454] on span "NO DATA FOUND" at bounding box center [206, 456] width 275 height 18
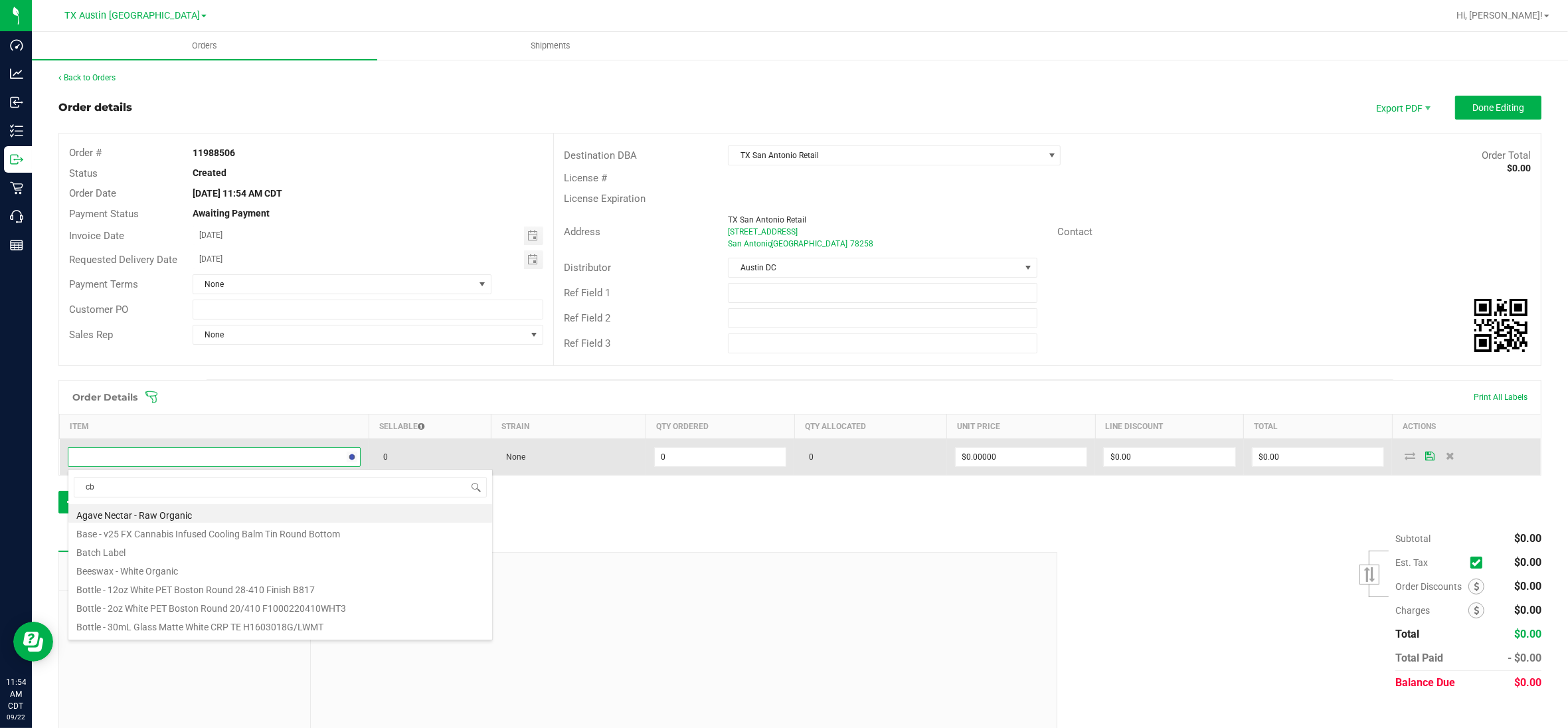
type input "cbn"
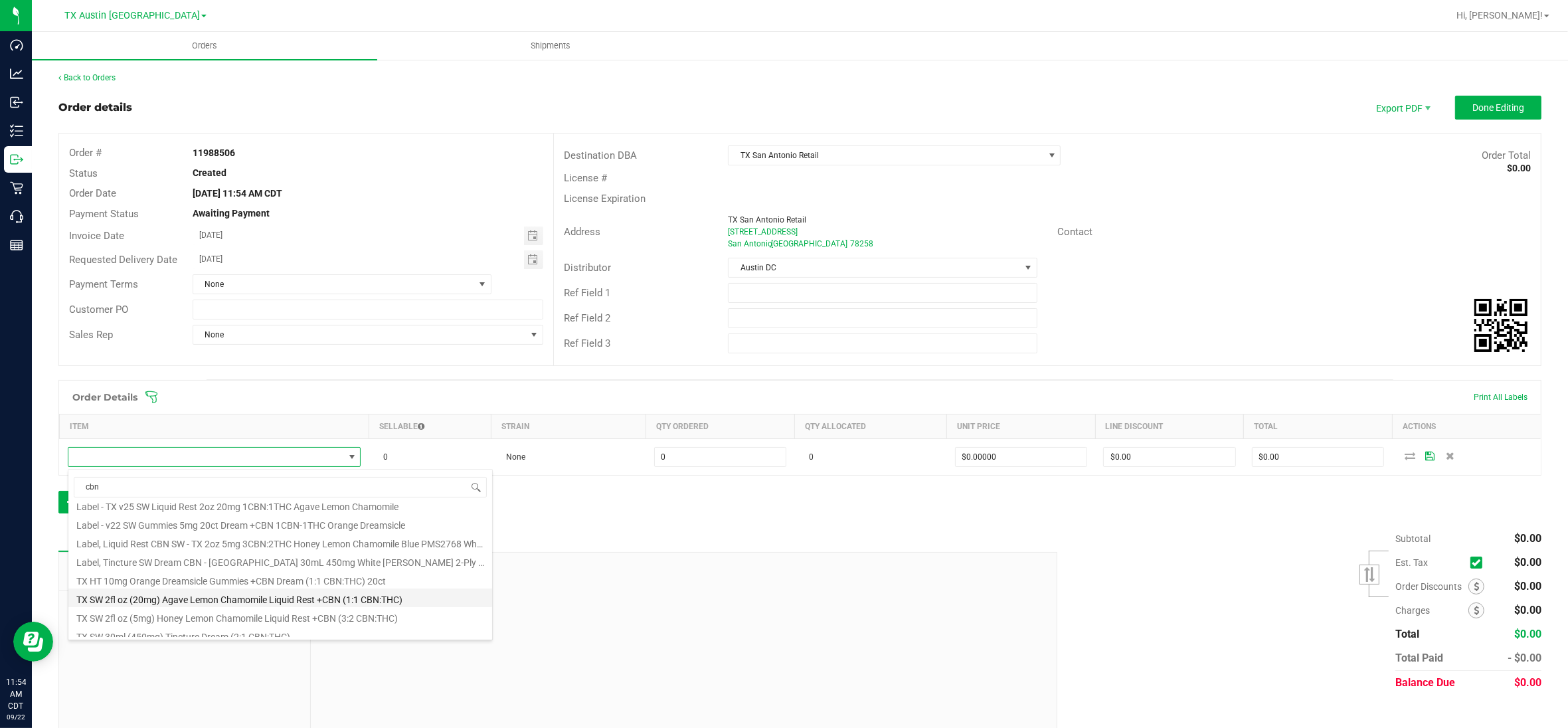
scroll to position [239, 0]
click at [192, 554] on li "TX HT 10mg Orange Dreamsicle Gummies +CBN Dream (1:1 CBN:THC) 20ct" at bounding box center [280, 553] width 424 height 18
type input "0 ea"
type input "$30.00000"
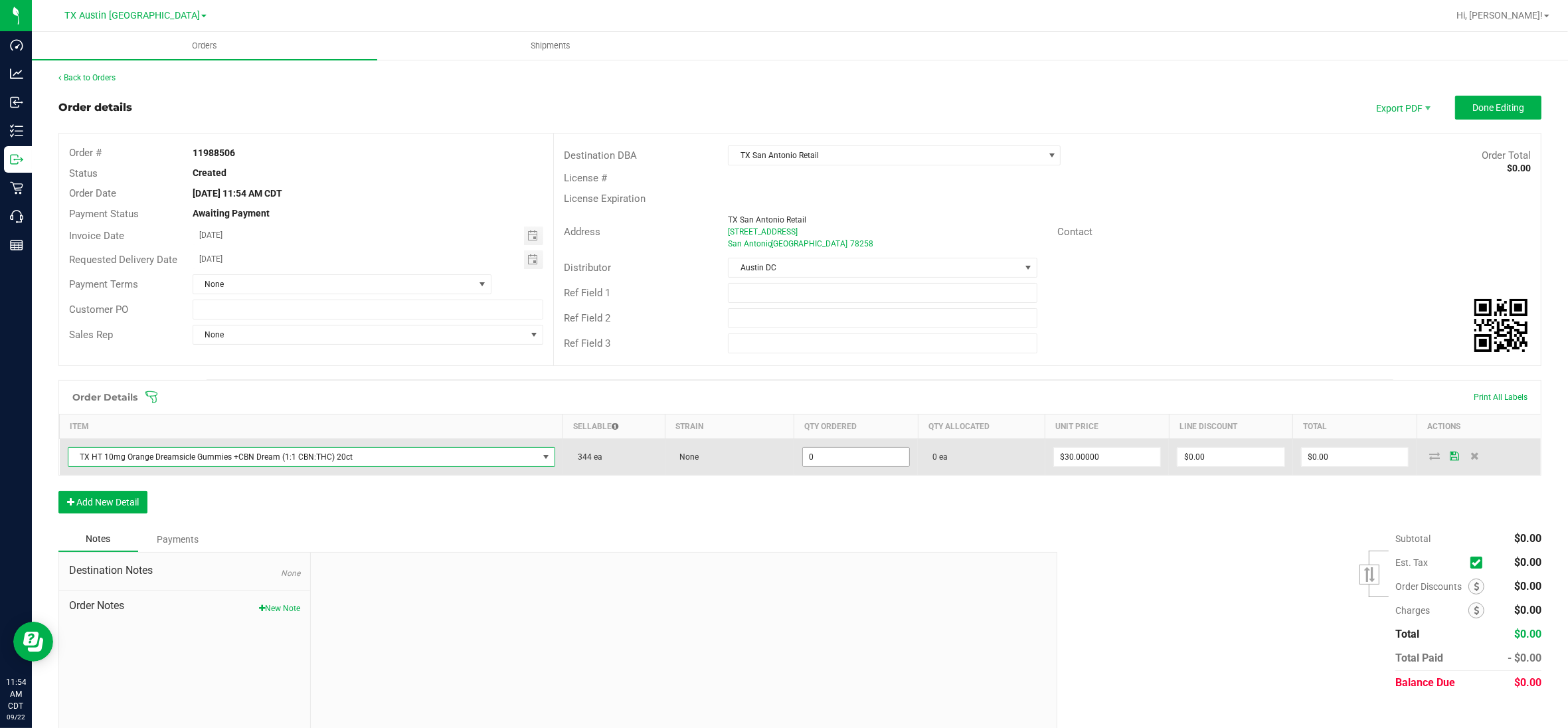
click at [822, 459] on input "0" at bounding box center [856, 456] width 107 height 18
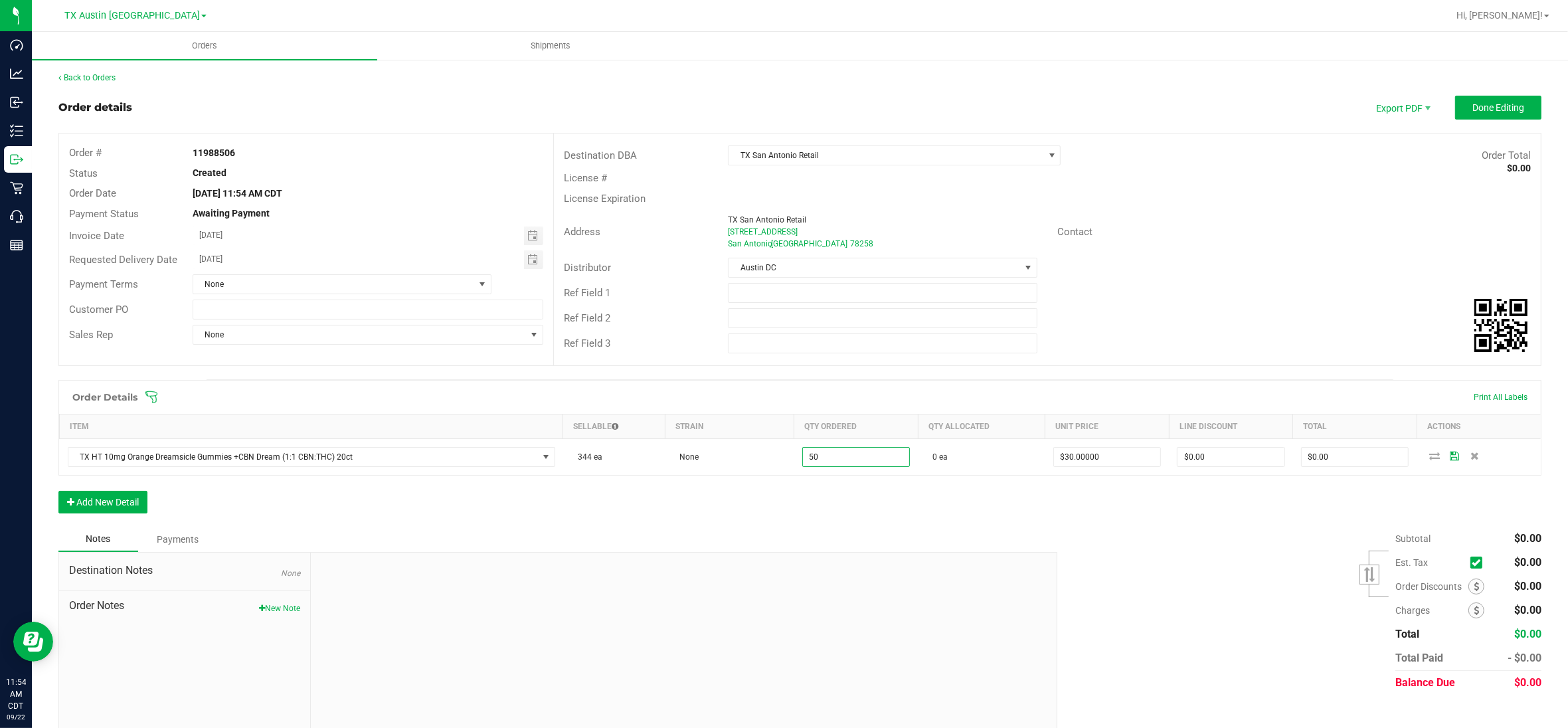
type input "50 ea"
type input "$1,500.00"
click at [1124, 371] on div "Order details Export PDF Done Editing Order # 11988506 Status Created Order Dat…" at bounding box center [800, 413] width 1483 height 636
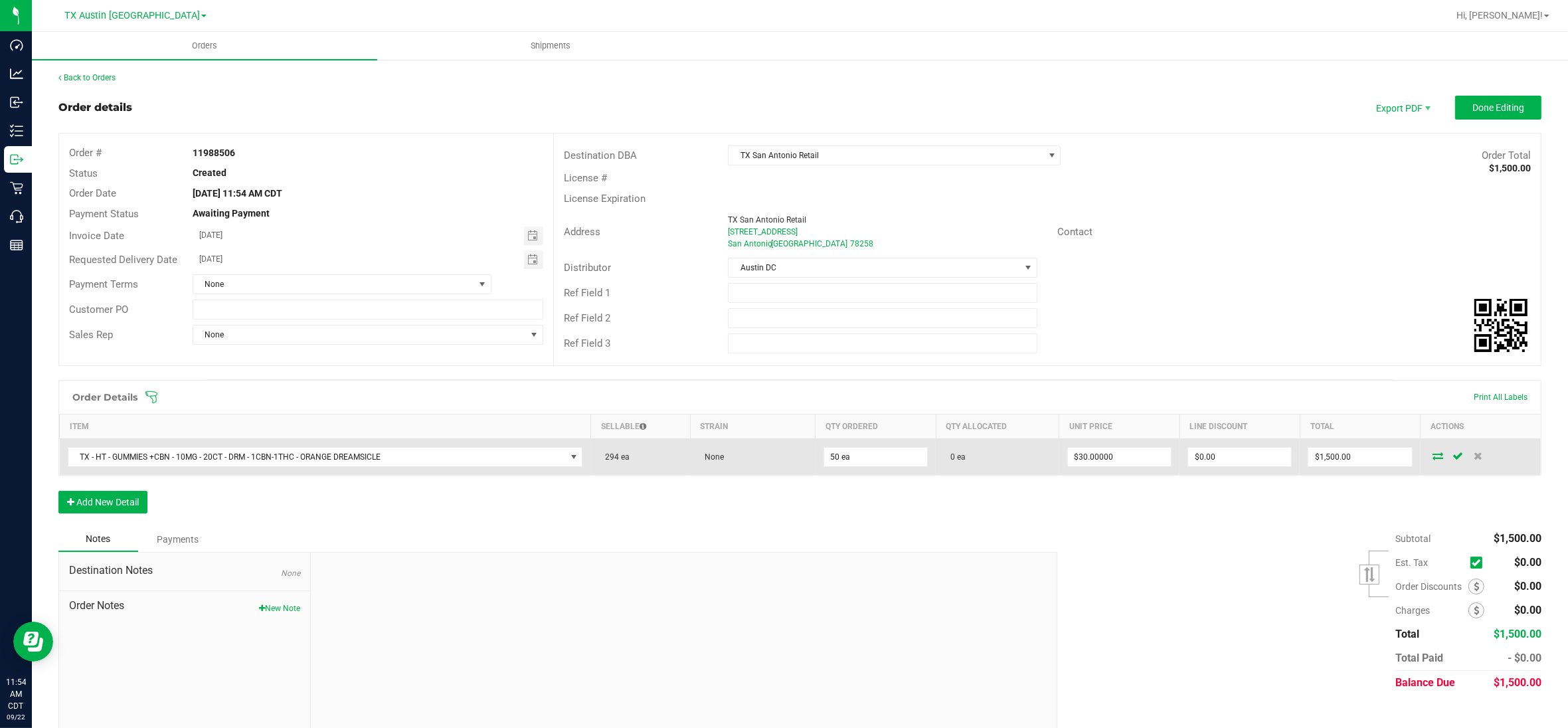
click at [1433, 456] on icon at bounding box center [1438, 455] width 11 height 8
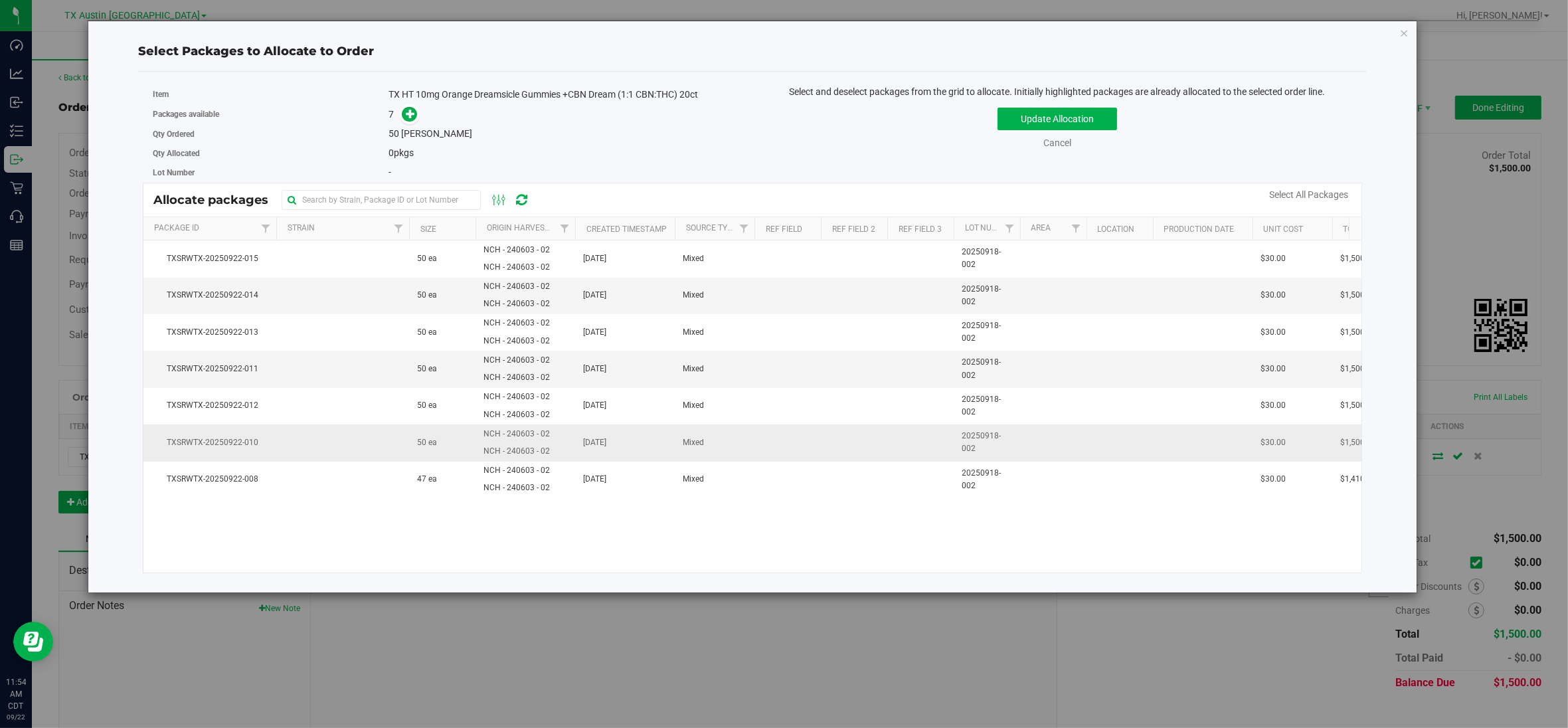
click at [267, 444] on span "TXSRWTX-20250922-010" at bounding box center [209, 442] width 116 height 13
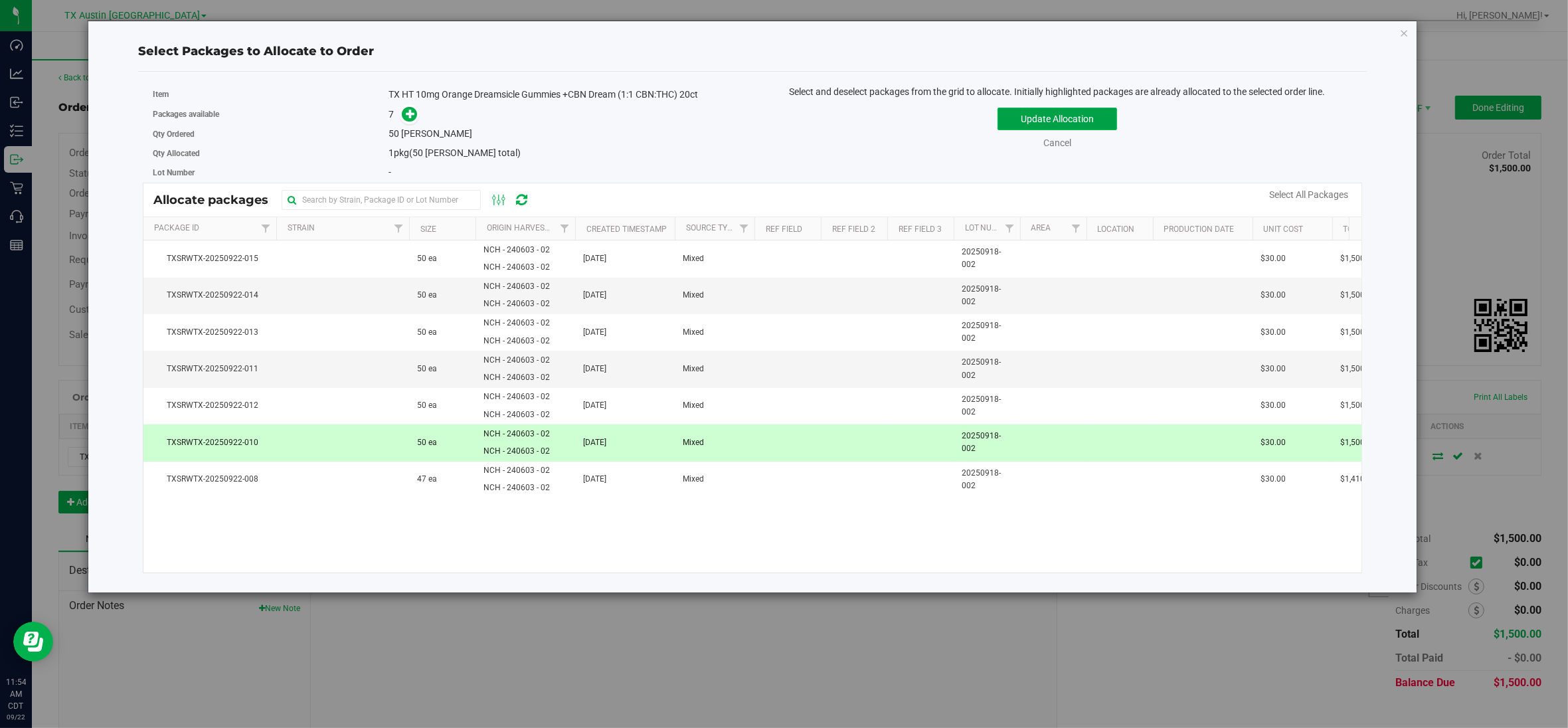
click at [1078, 121] on button "Update Allocation" at bounding box center [1058, 118] width 119 height 22
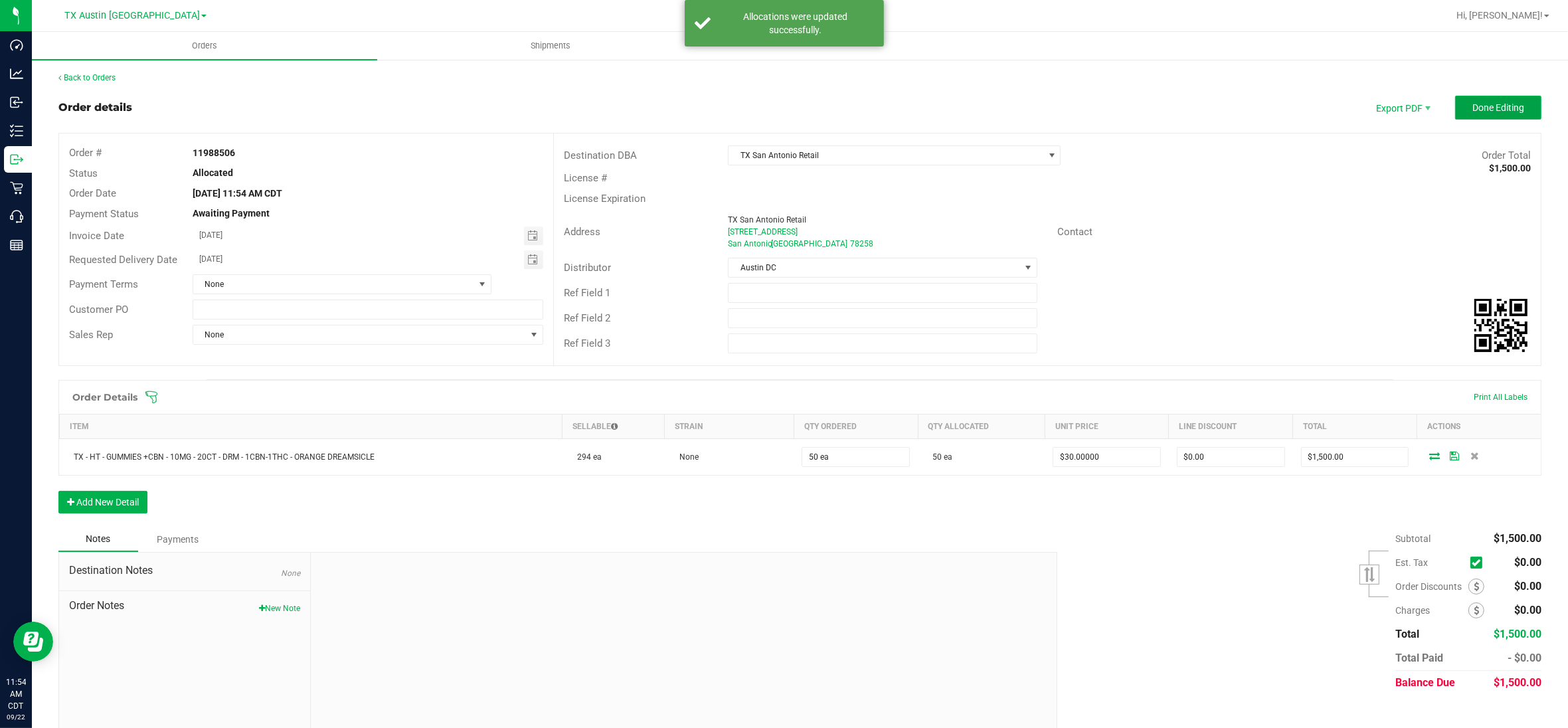
click at [1496, 108] on span "Done Editing" at bounding box center [1499, 107] width 52 height 11
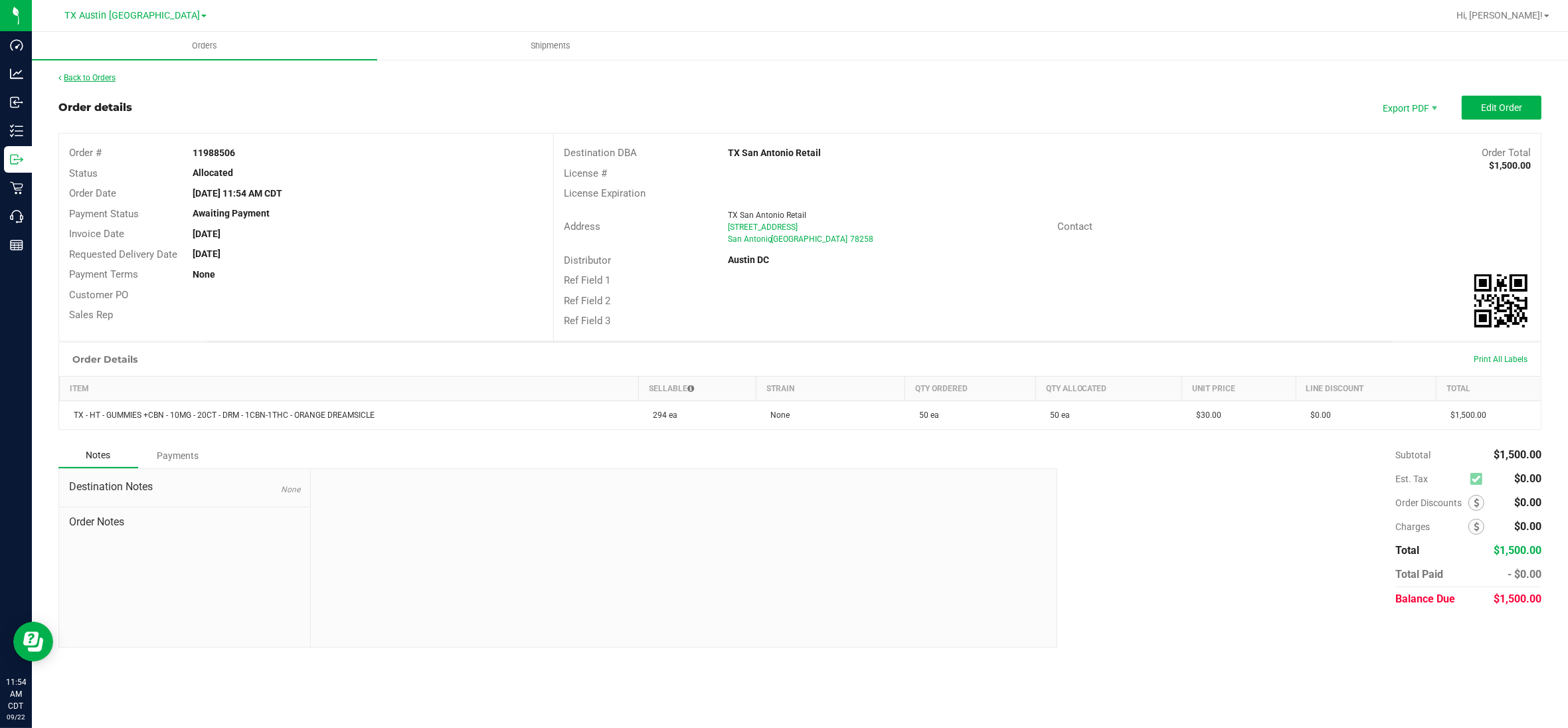
click at [97, 76] on link "Back to Orders" at bounding box center [87, 78] width 57 height 10
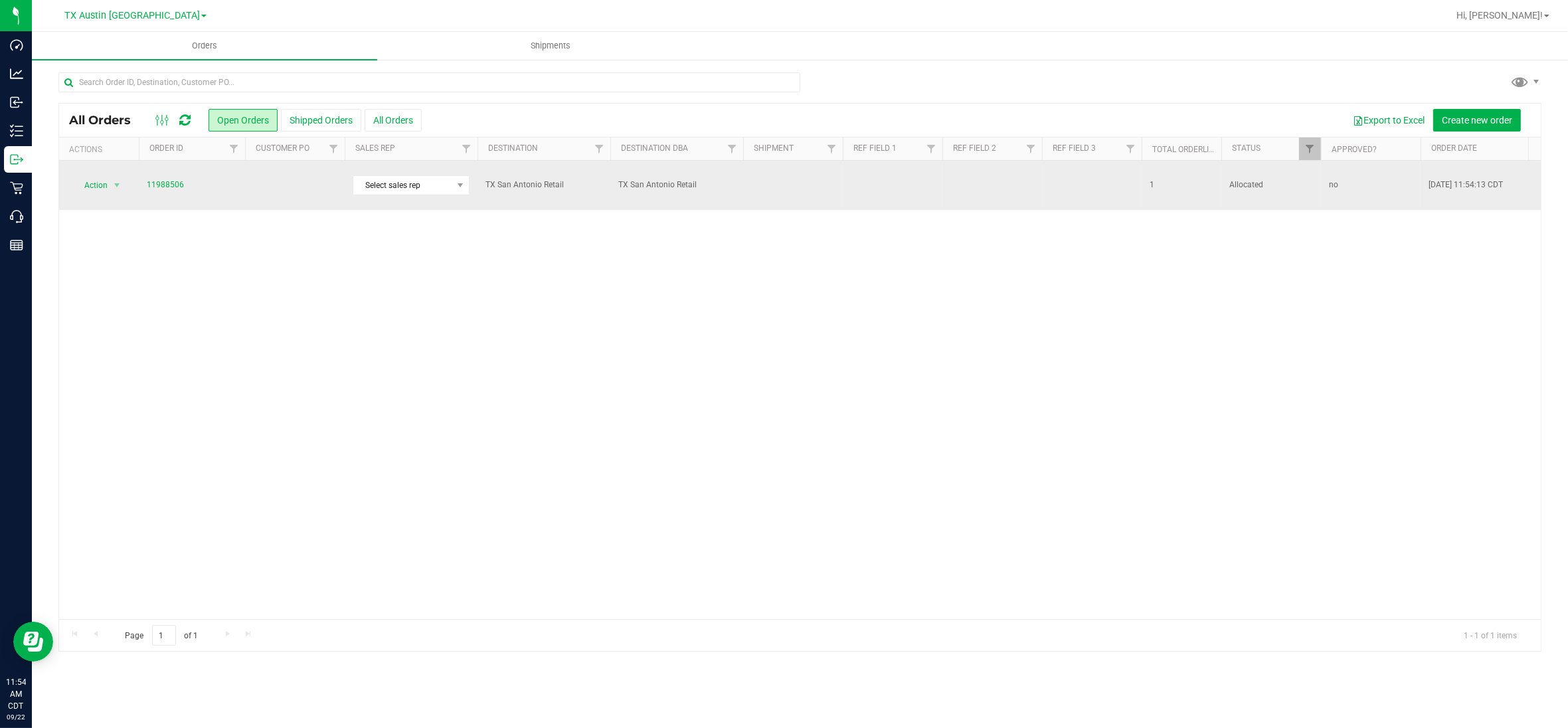
click at [307, 187] on td at bounding box center [296, 185] width 100 height 49
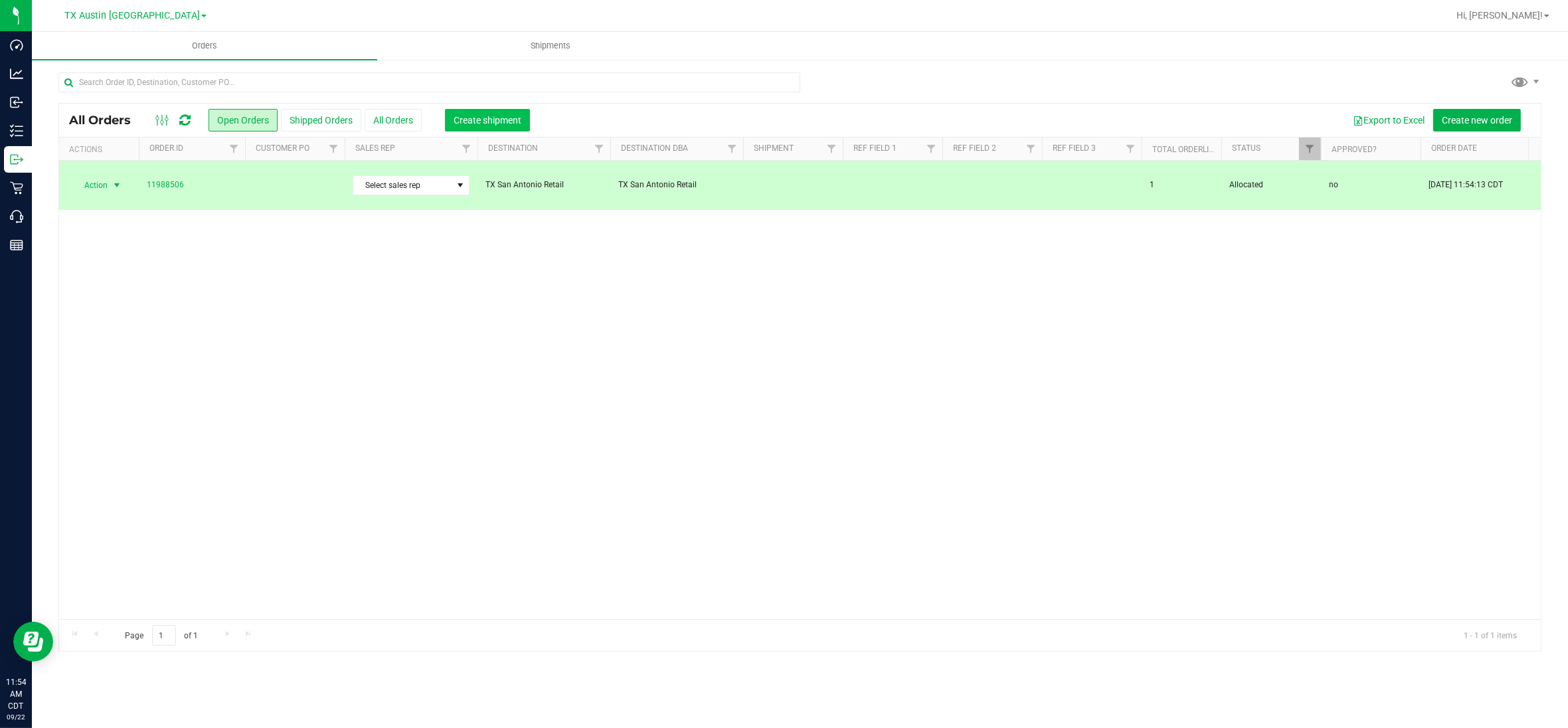
click at [496, 121] on span "Create shipment" at bounding box center [487, 119] width 67 height 11
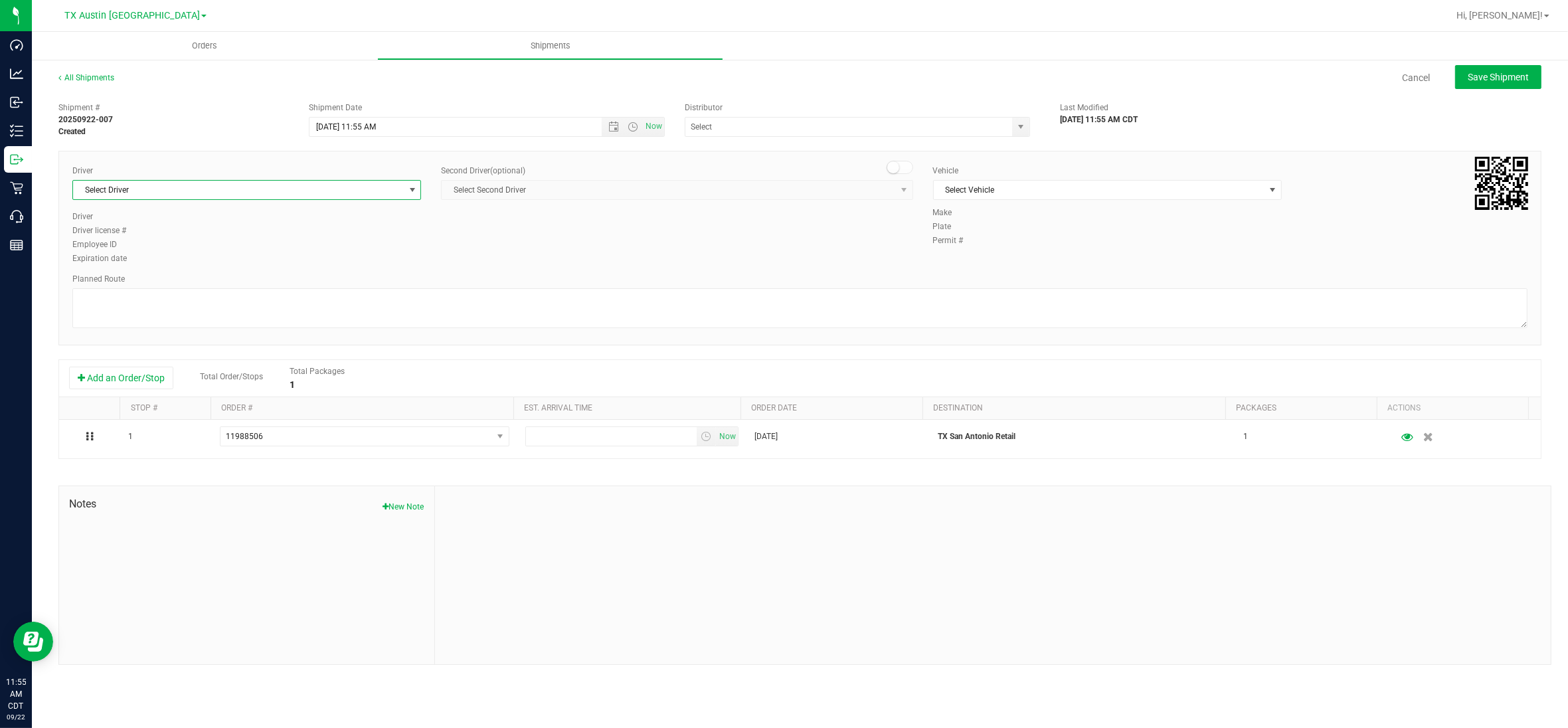
click at [400, 186] on span "Select Driver" at bounding box center [239, 190] width 331 height 18
click at [139, 326] on li "[PERSON_NAME]" at bounding box center [246, 325] width 347 height 20
click at [1206, 190] on span "Select Vehicle" at bounding box center [1099, 190] width 331 height 18
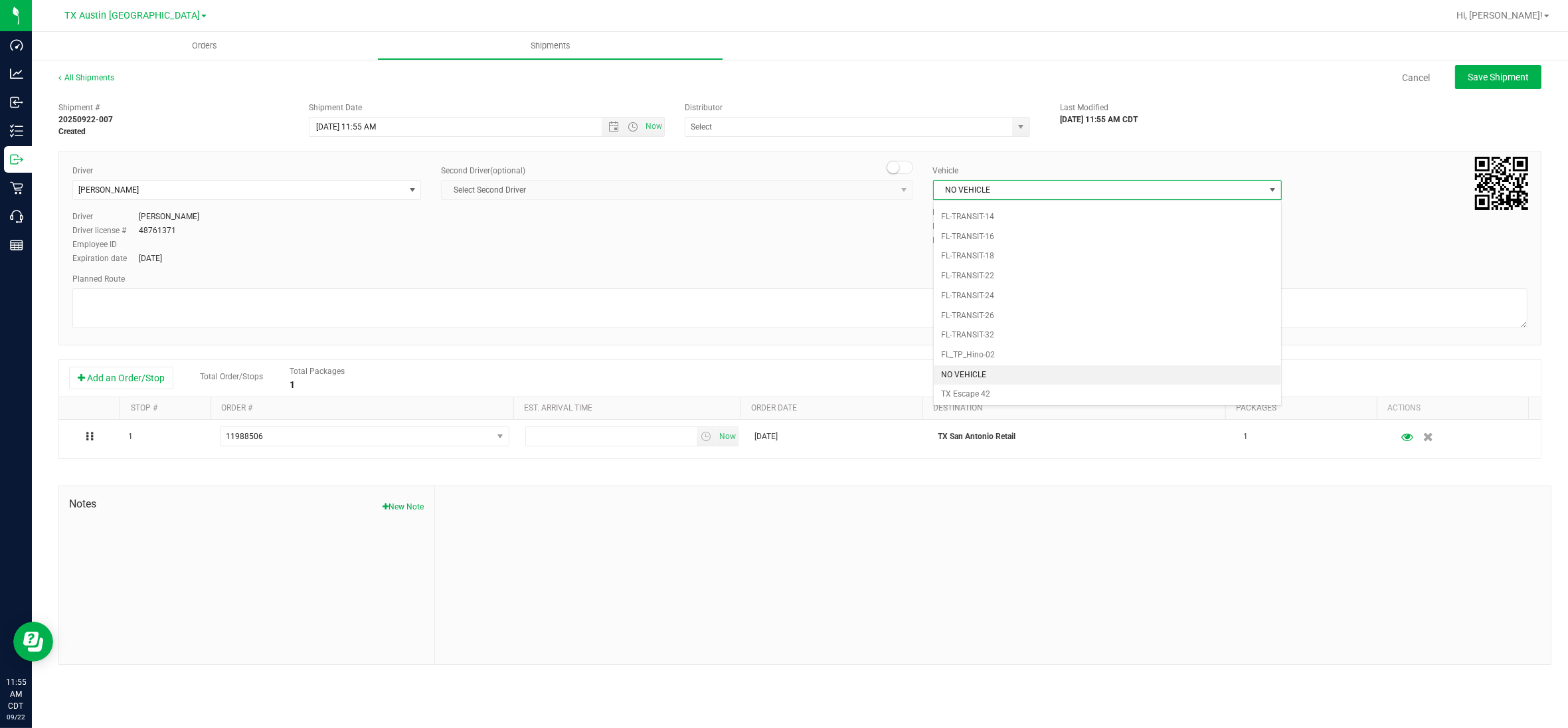
click at [978, 385] on li "NO VEHICLE" at bounding box center [1107, 376] width 347 height 20
click at [1023, 126] on span "select" at bounding box center [1020, 126] width 11 height 11
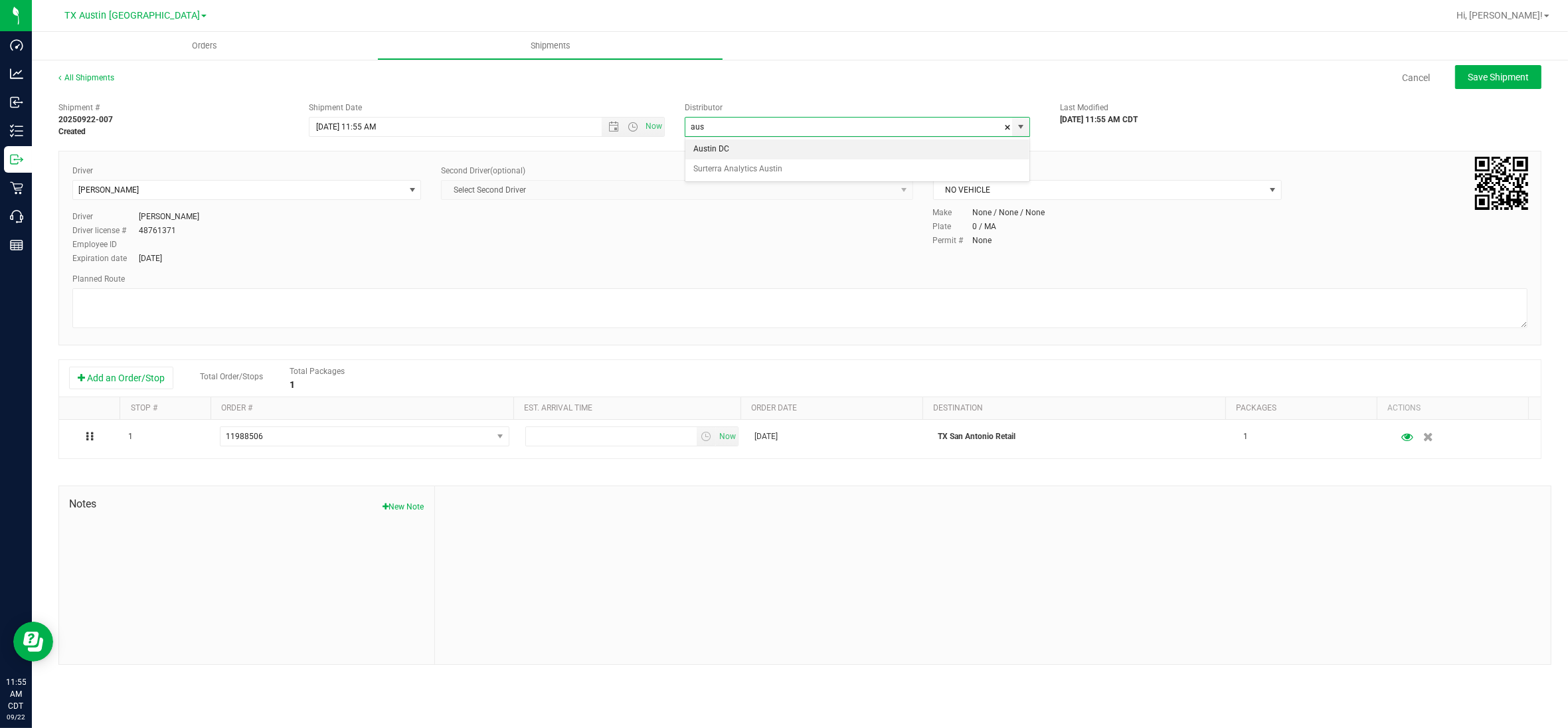
click at [782, 148] on li "Austin DC" at bounding box center [857, 149] width 344 height 20
type input "Austin DC"
click at [650, 125] on span "Now" at bounding box center [654, 126] width 22 height 19
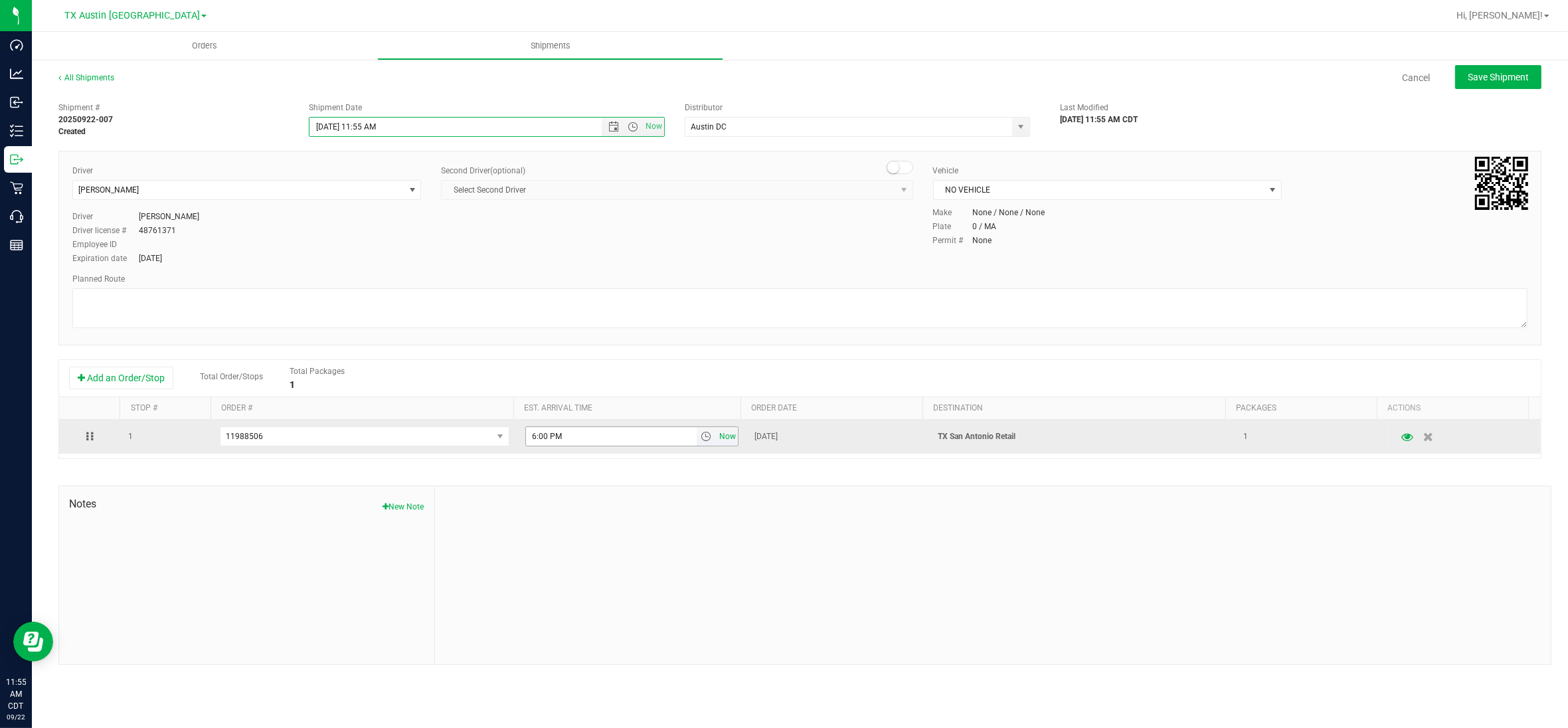
click at [717, 440] on span "Now" at bounding box center [728, 437] width 22 height 19
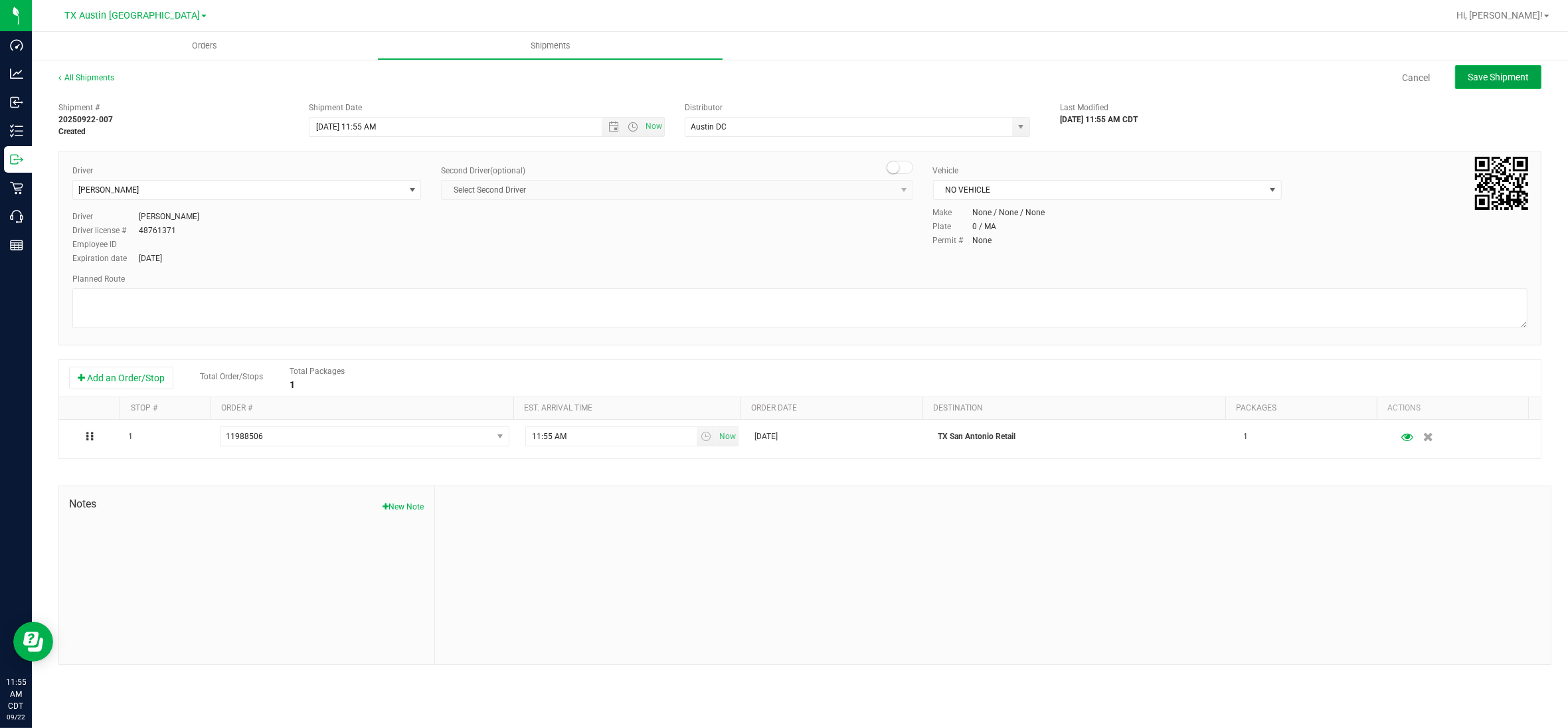
click at [1488, 76] on span "Save Shipment" at bounding box center [1498, 77] width 61 height 11
type input "[DATE] 4:55 PM"
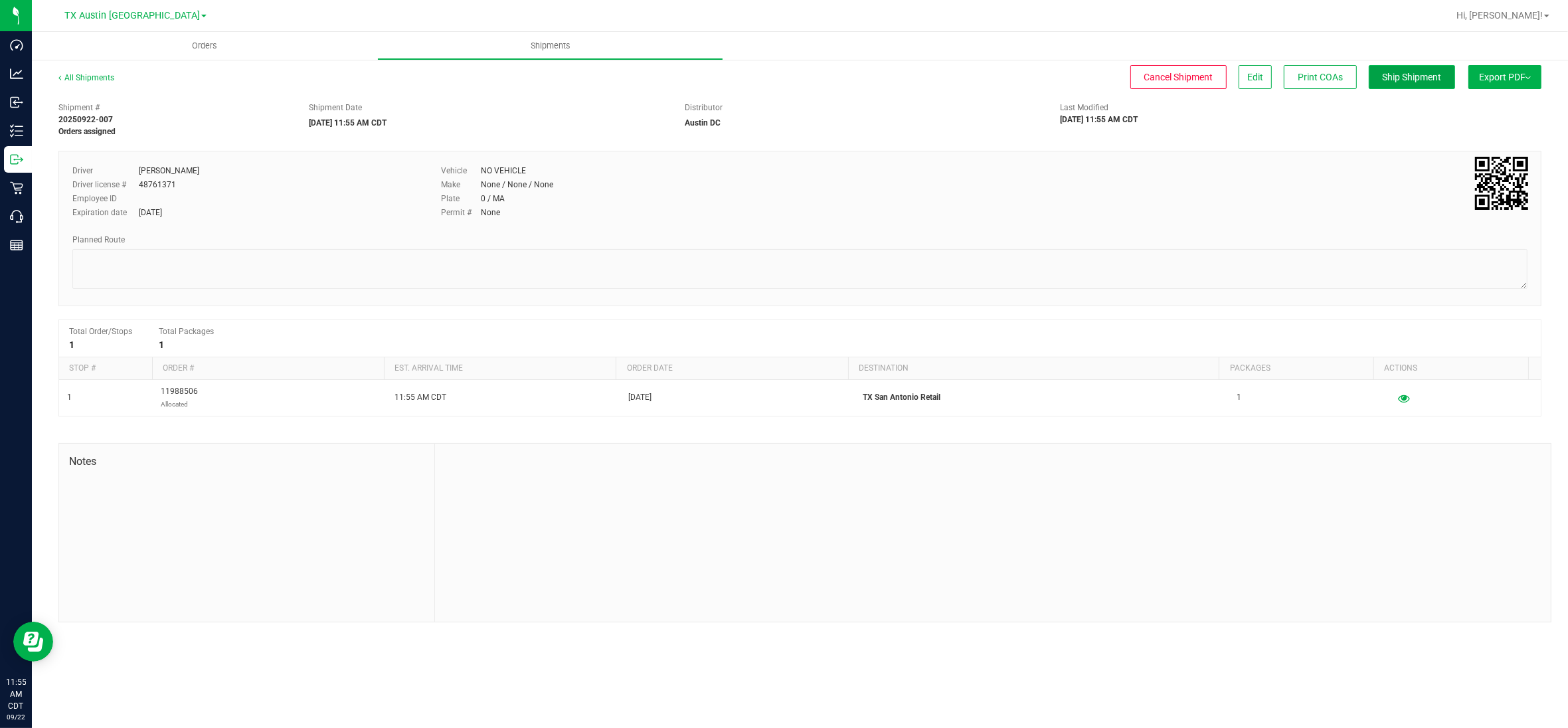
click at [1423, 76] on span "Ship Shipment" at bounding box center [1412, 77] width 59 height 11
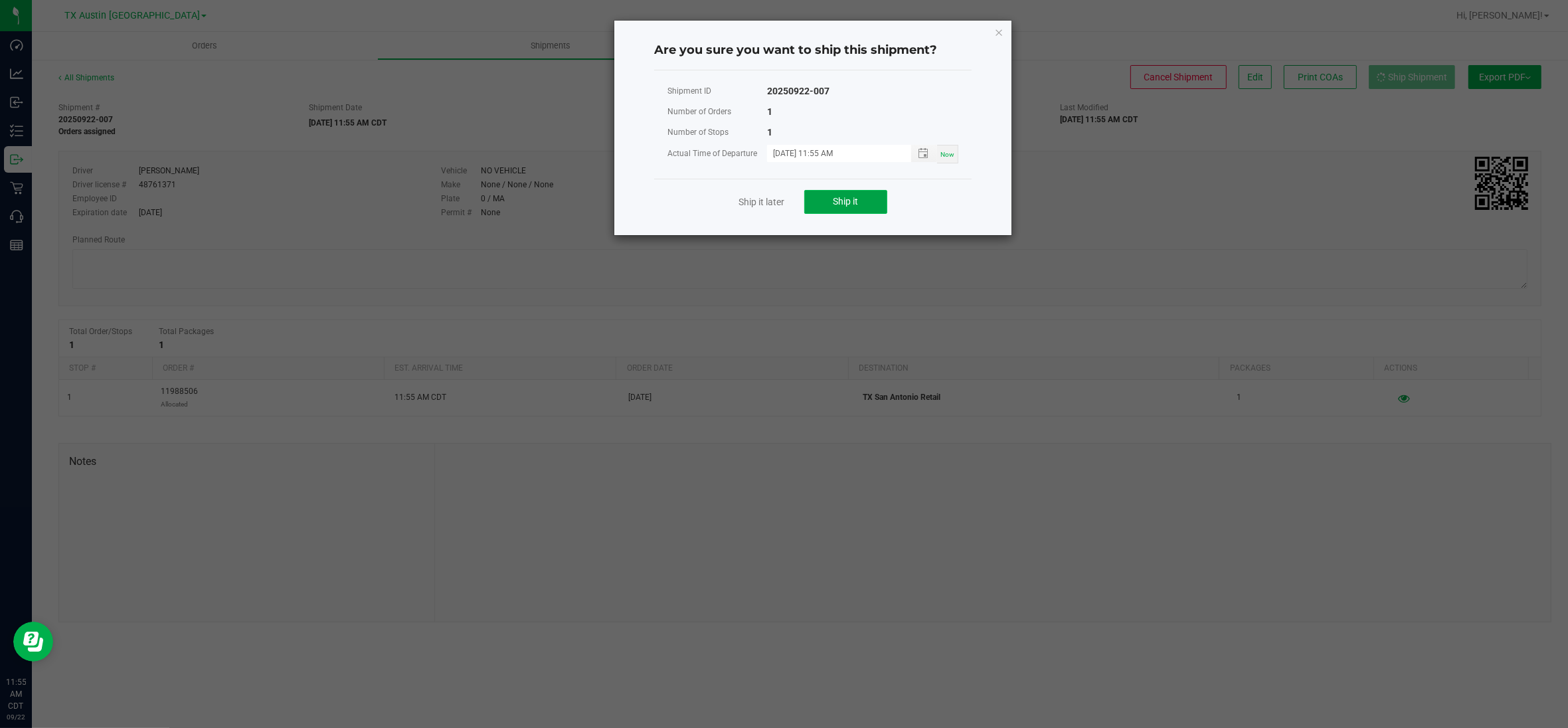
click at [869, 202] on button "Ship it" at bounding box center [846, 201] width 83 height 24
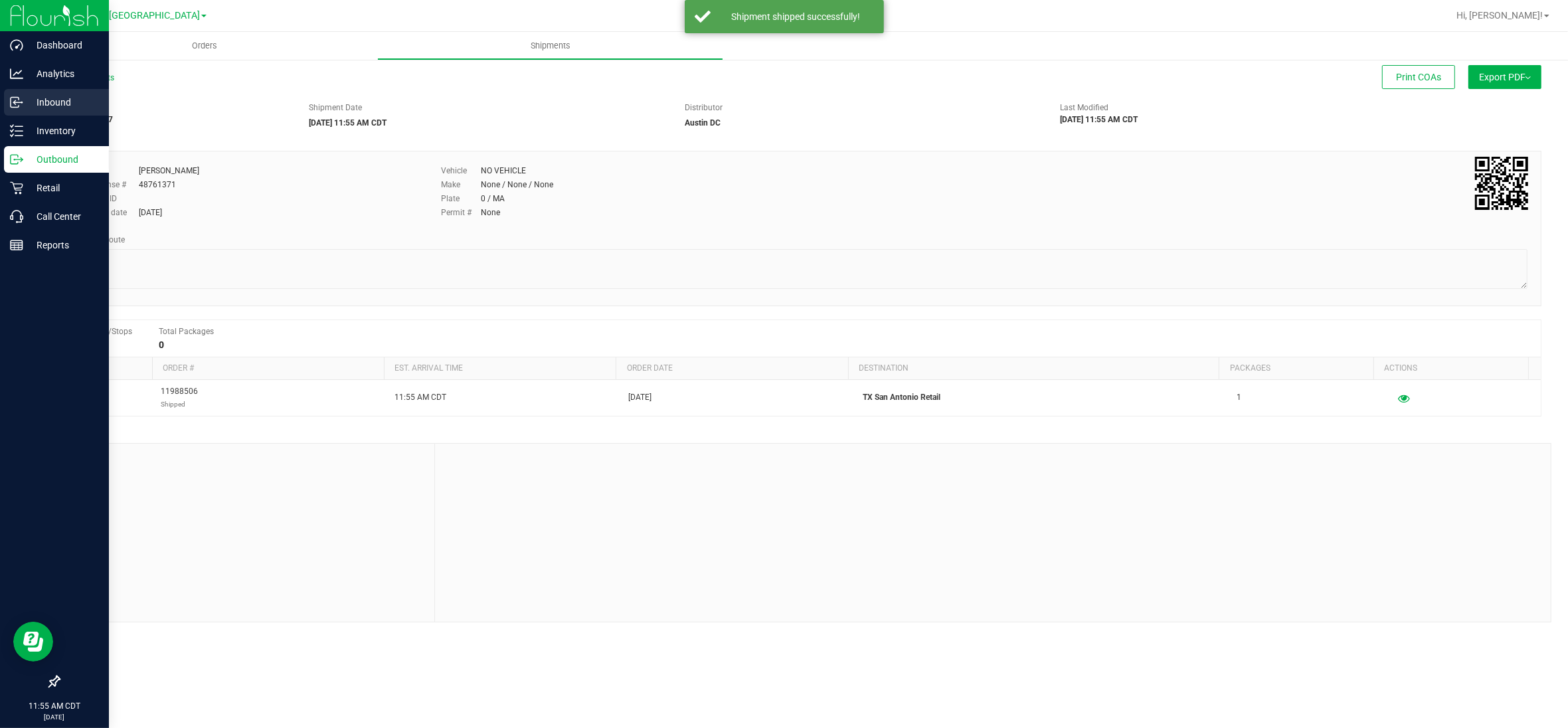
click at [32, 104] on p "Inbound" at bounding box center [63, 102] width 80 height 16
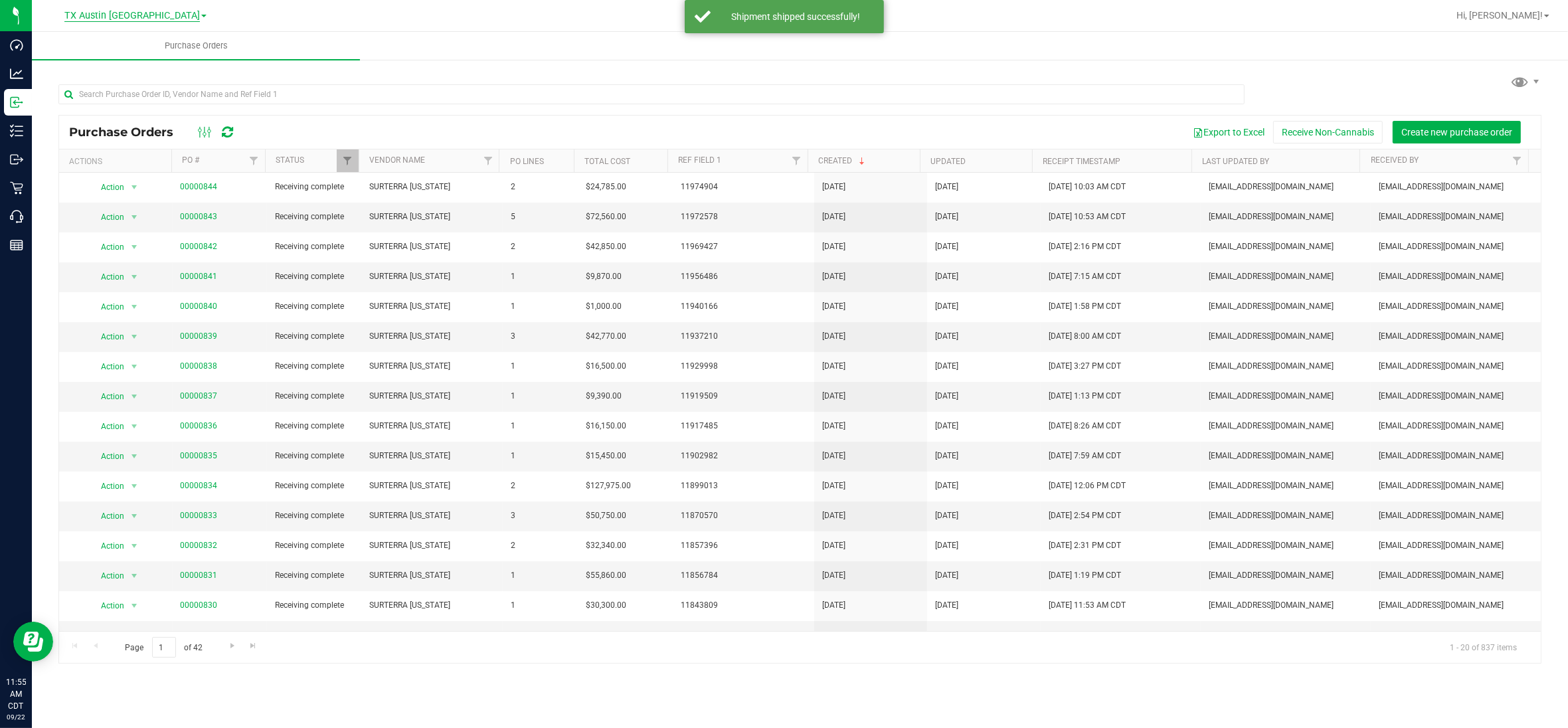
click at [153, 13] on span "TX Austin [GEOGRAPHIC_DATA]" at bounding box center [132, 15] width 136 height 12
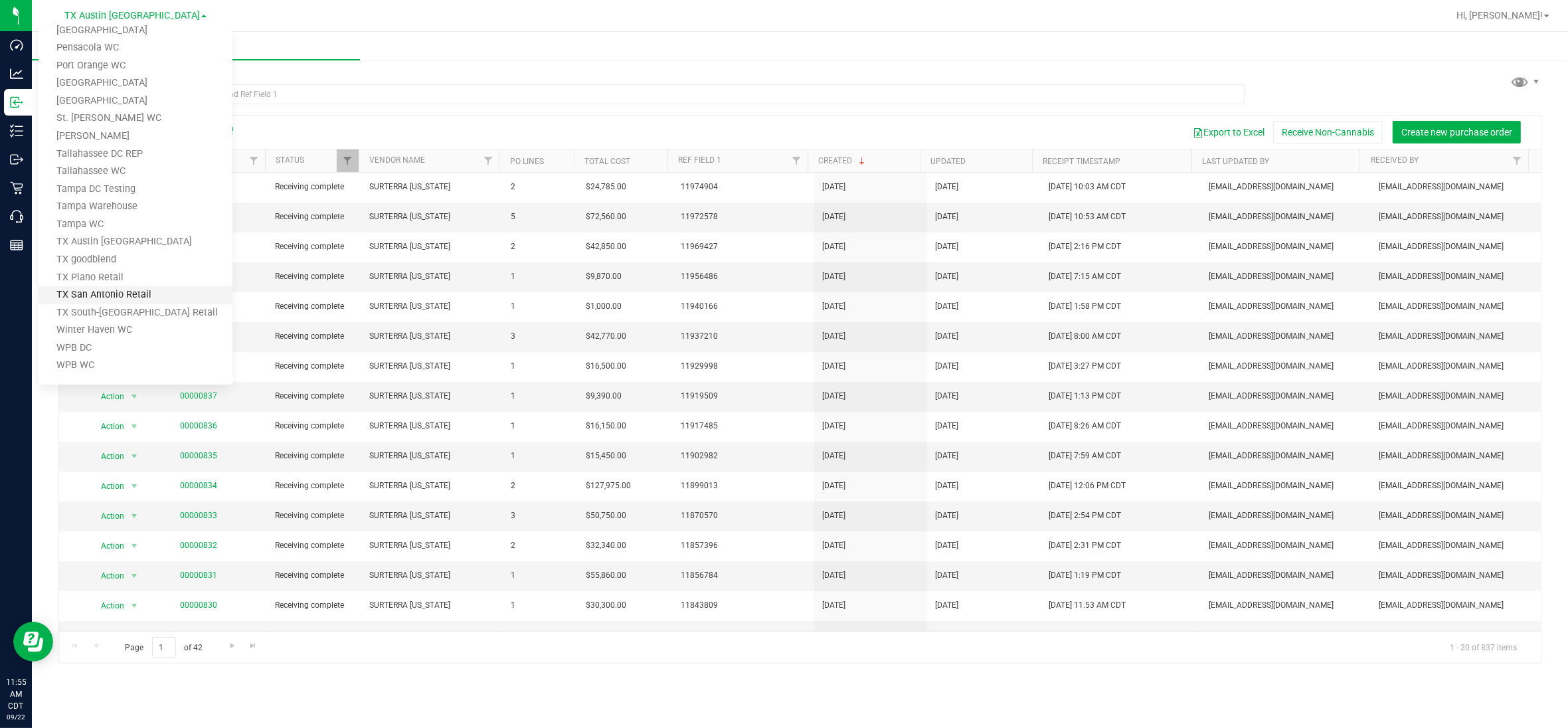
click at [133, 294] on link "TX San Antonio Retail" at bounding box center [136, 295] width 194 height 18
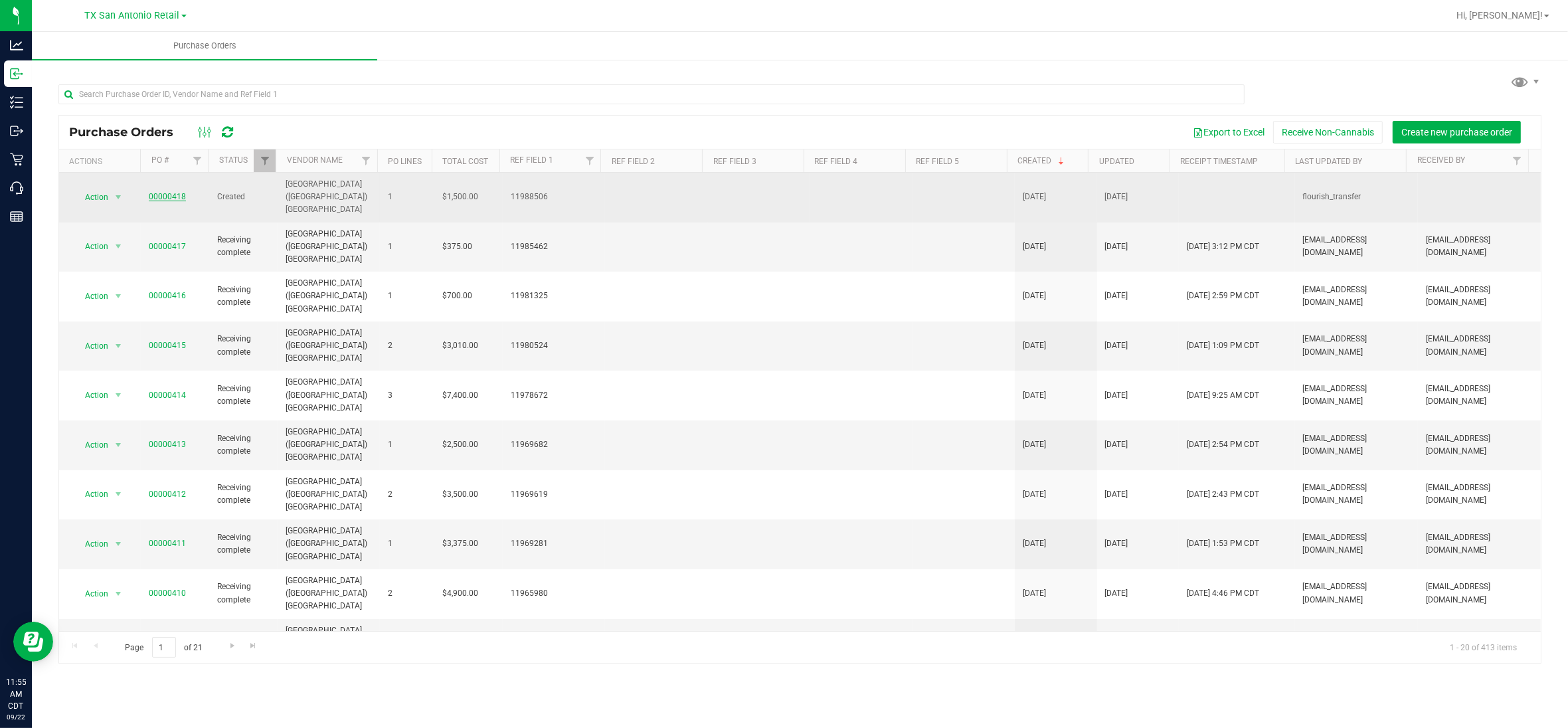
click at [164, 192] on link "00000418" at bounding box center [167, 196] width 38 height 10
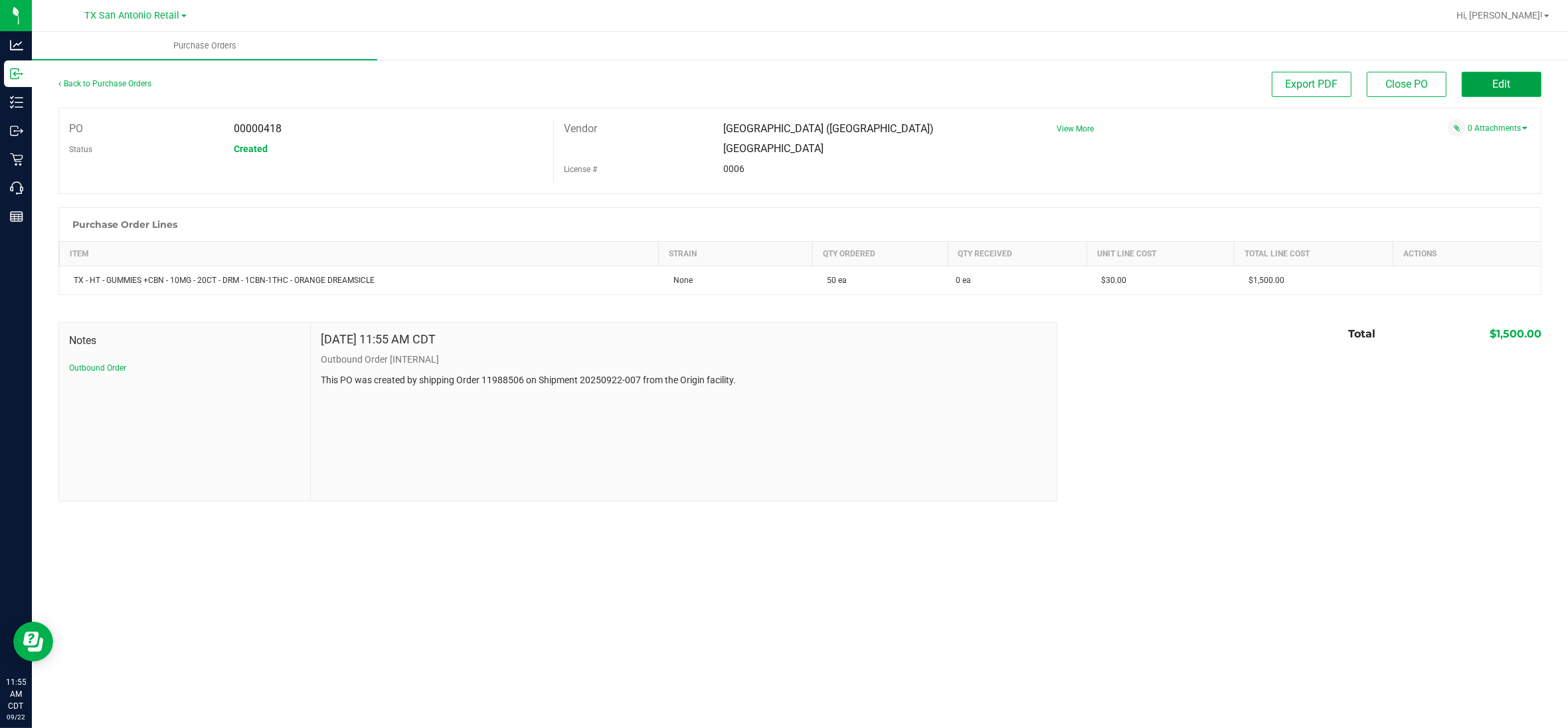
click at [1518, 84] on button "Edit" at bounding box center [1502, 85] width 80 height 25
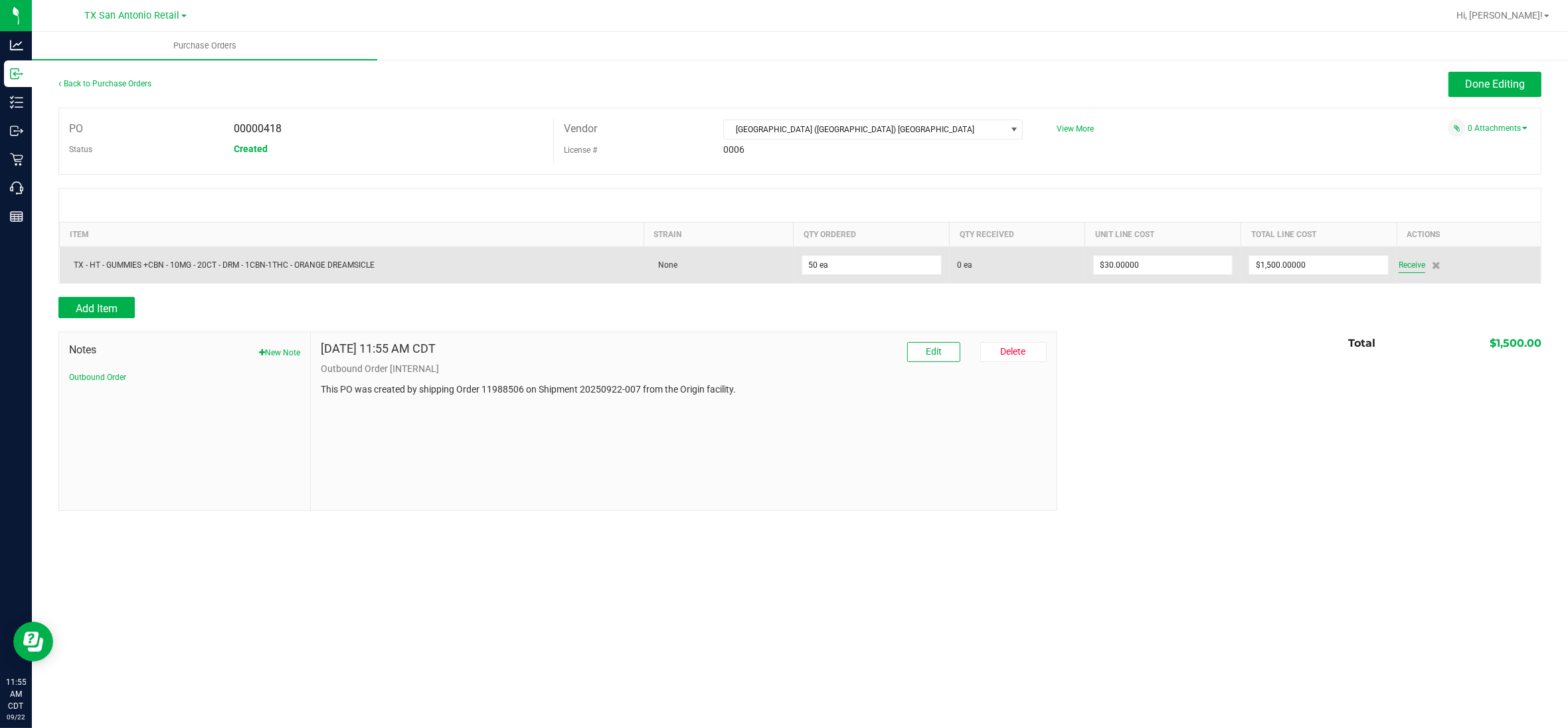
click at [1413, 267] on span "Receive" at bounding box center [1412, 265] width 27 height 16
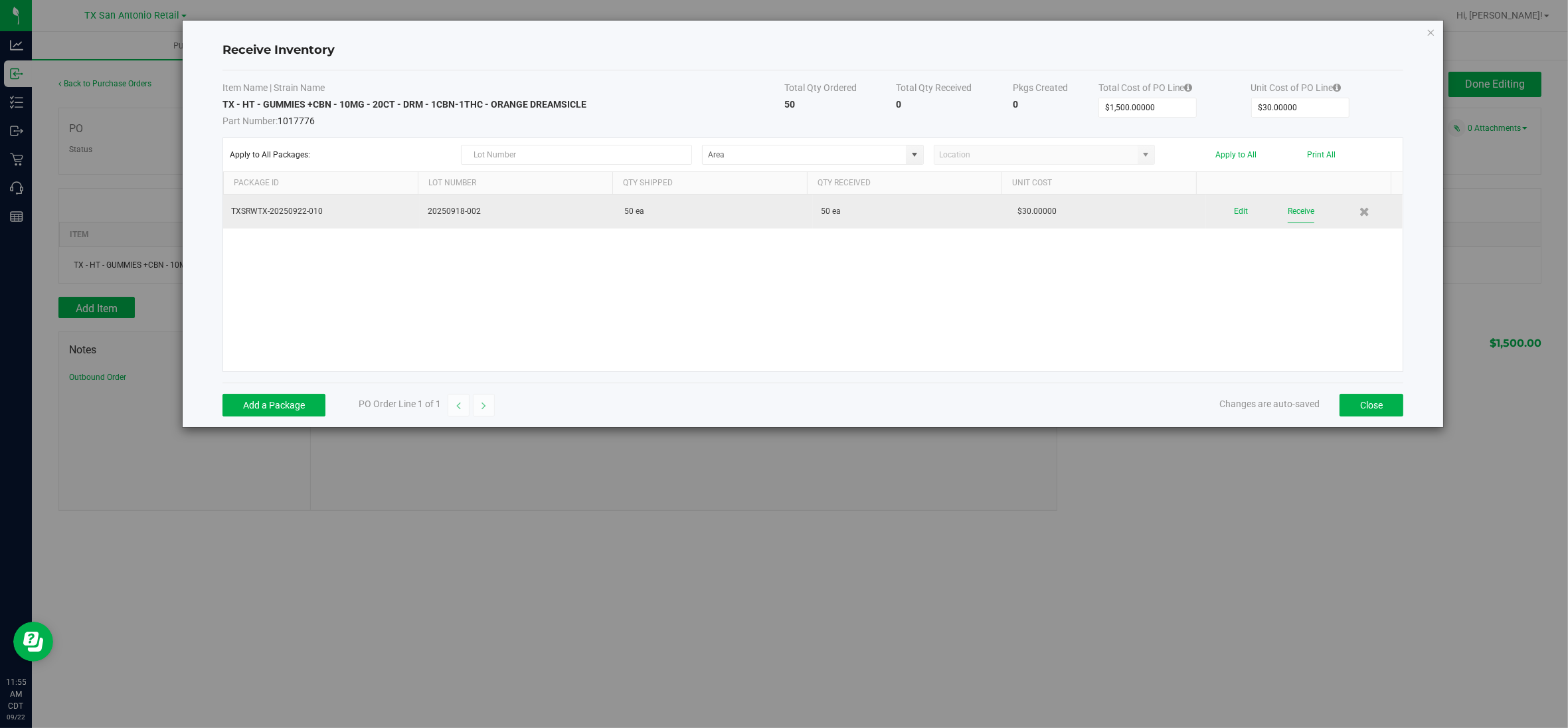
click at [1290, 214] on button "Receive" at bounding box center [1301, 212] width 27 height 23
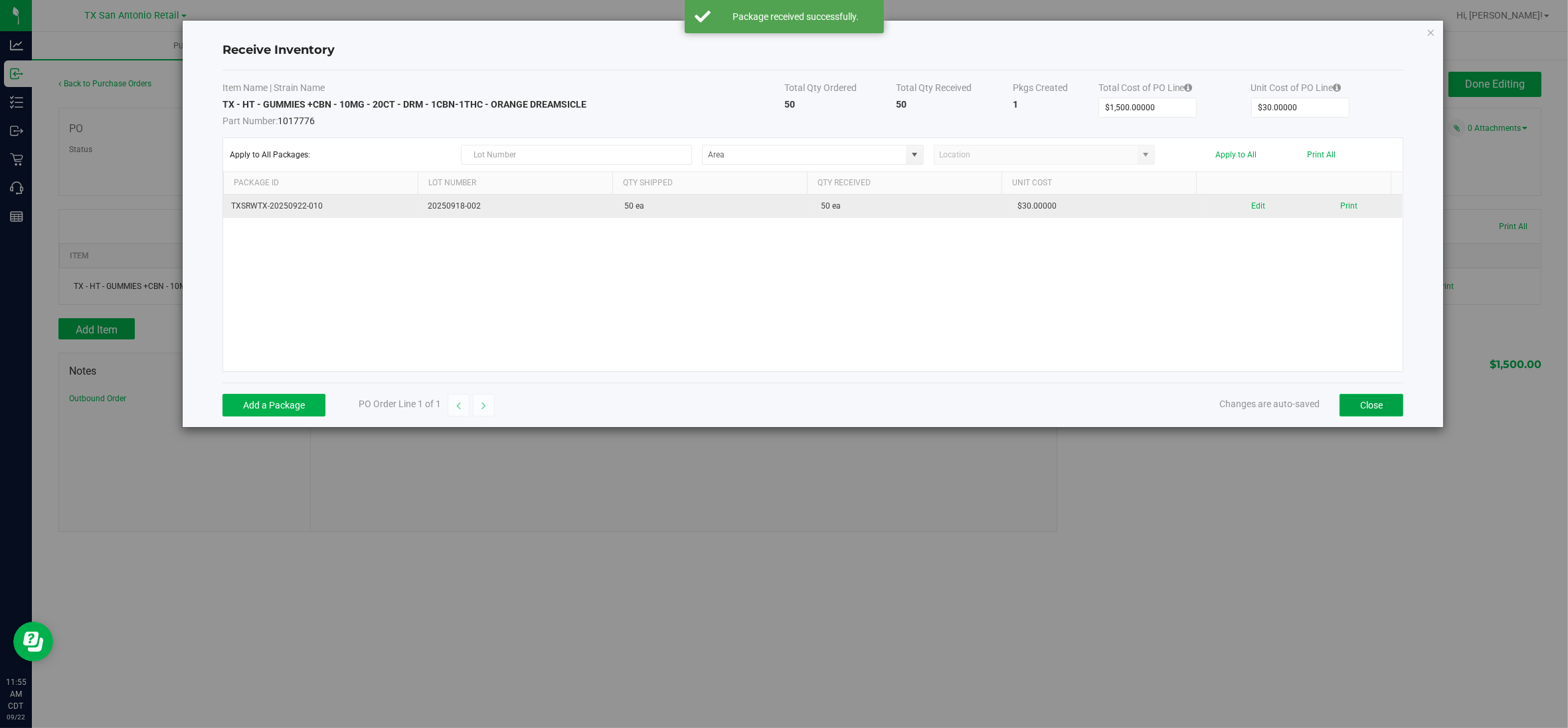
click at [1376, 404] on button "Close" at bounding box center [1372, 404] width 64 height 22
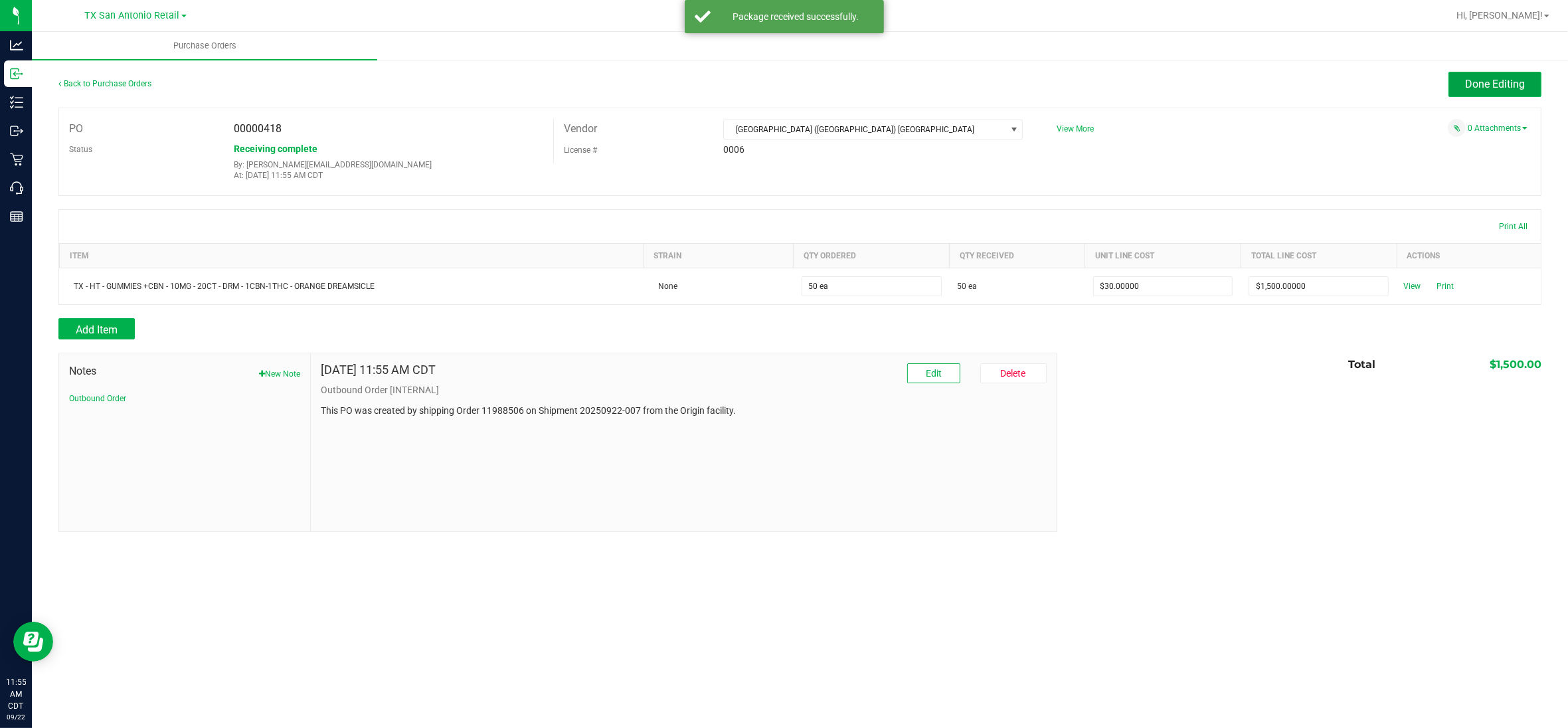
click at [1486, 85] on span "Done Editing" at bounding box center [1495, 84] width 60 height 13
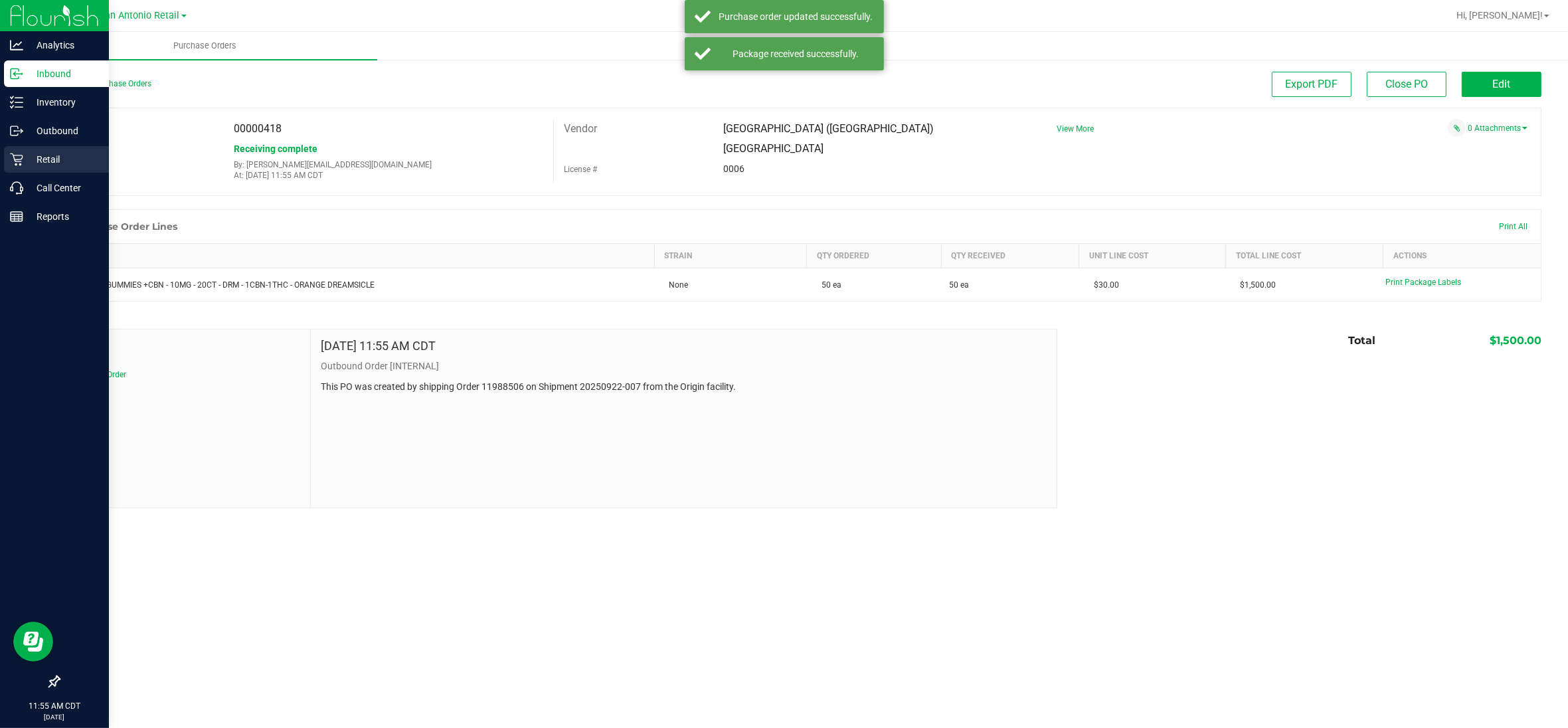
click at [45, 160] on p "Retail" at bounding box center [63, 159] width 80 height 16
